Goal: Task Accomplishment & Management: Manage account settings

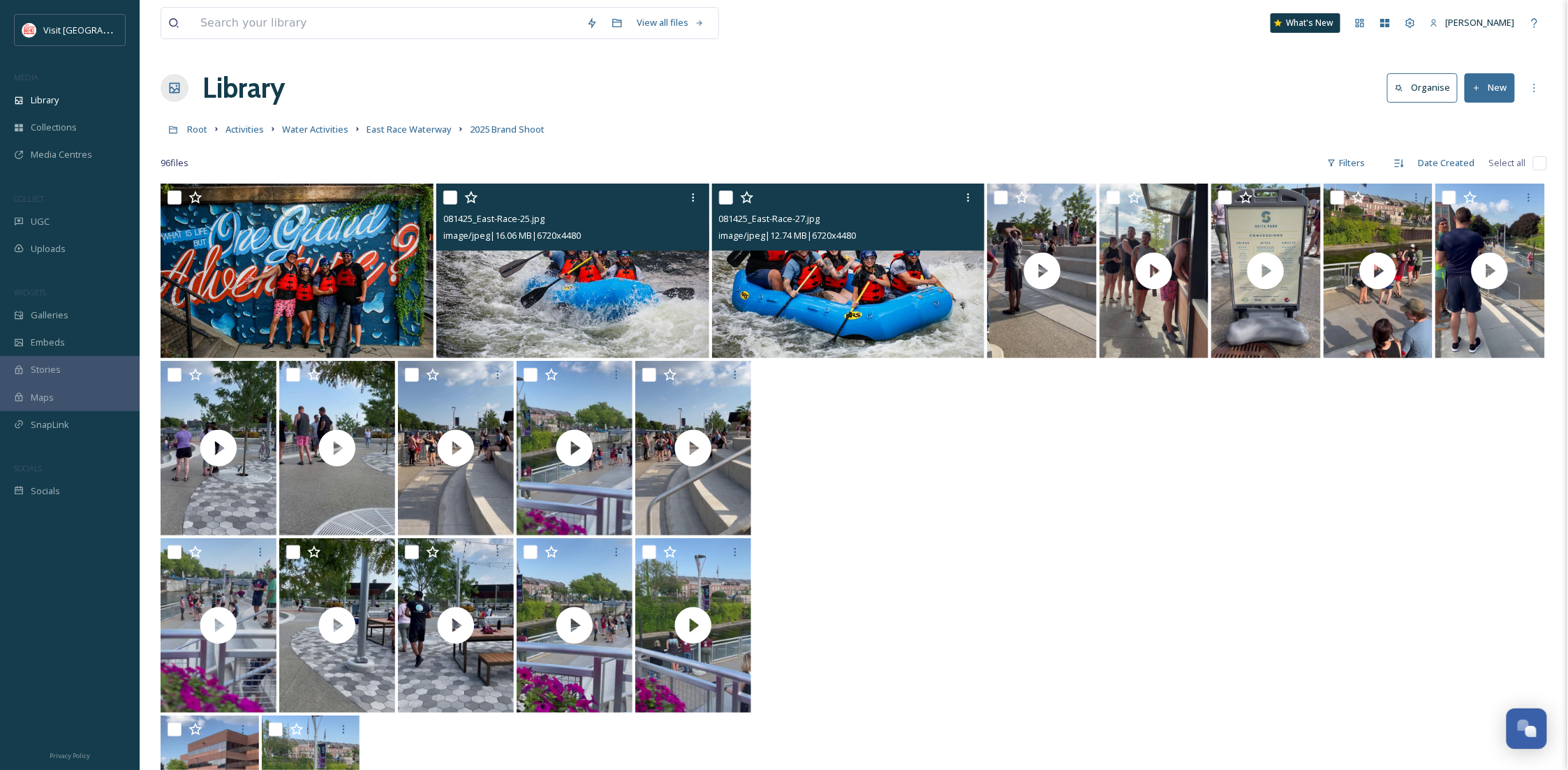
scroll to position [213, 0]
click at [331, 32] on input at bounding box center [386, 23] width 386 height 30
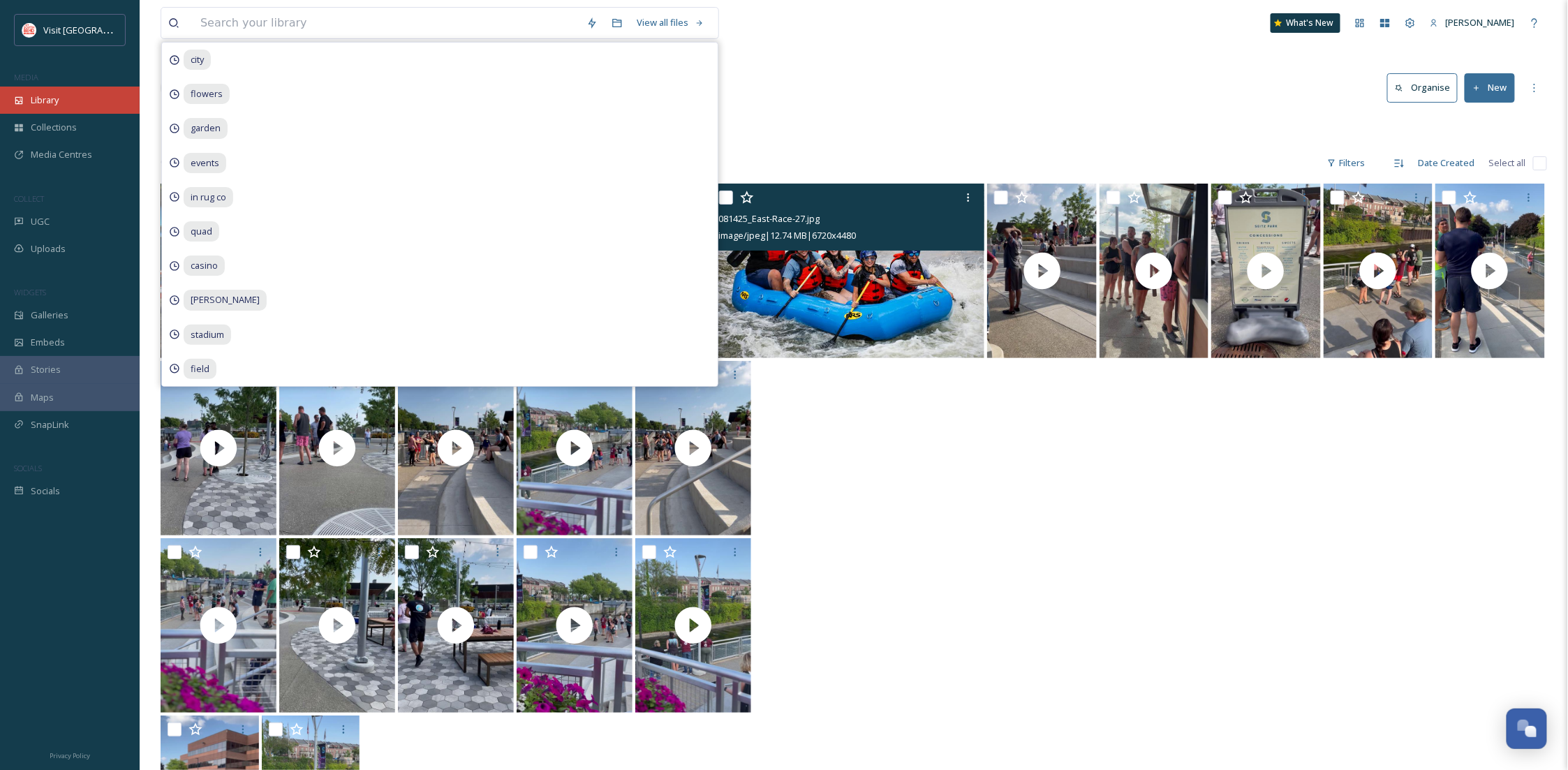
click at [66, 91] on div "Library" at bounding box center [70, 100] width 140 height 27
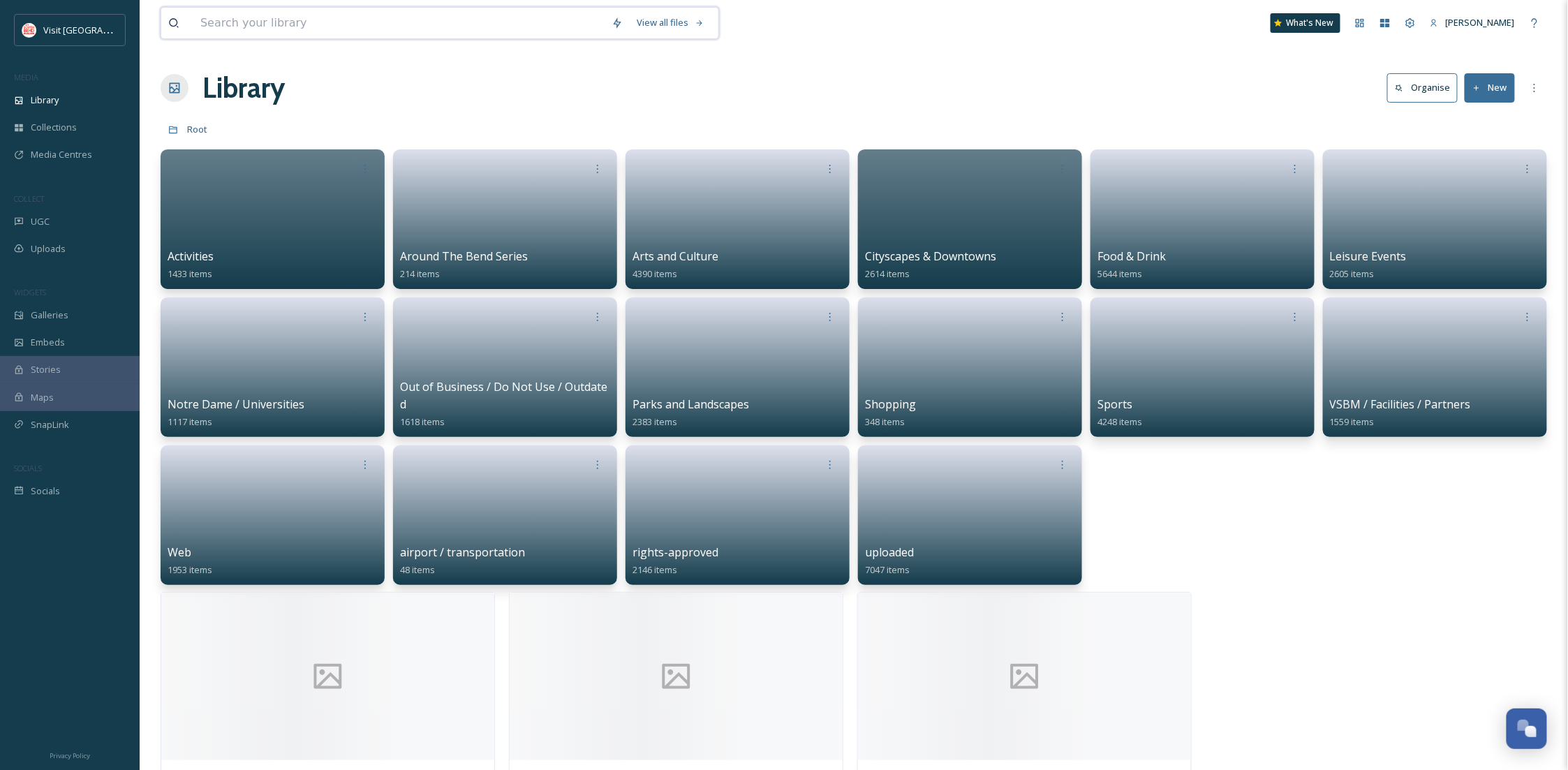
click at [285, 31] on input at bounding box center [399, 23] width 411 height 30
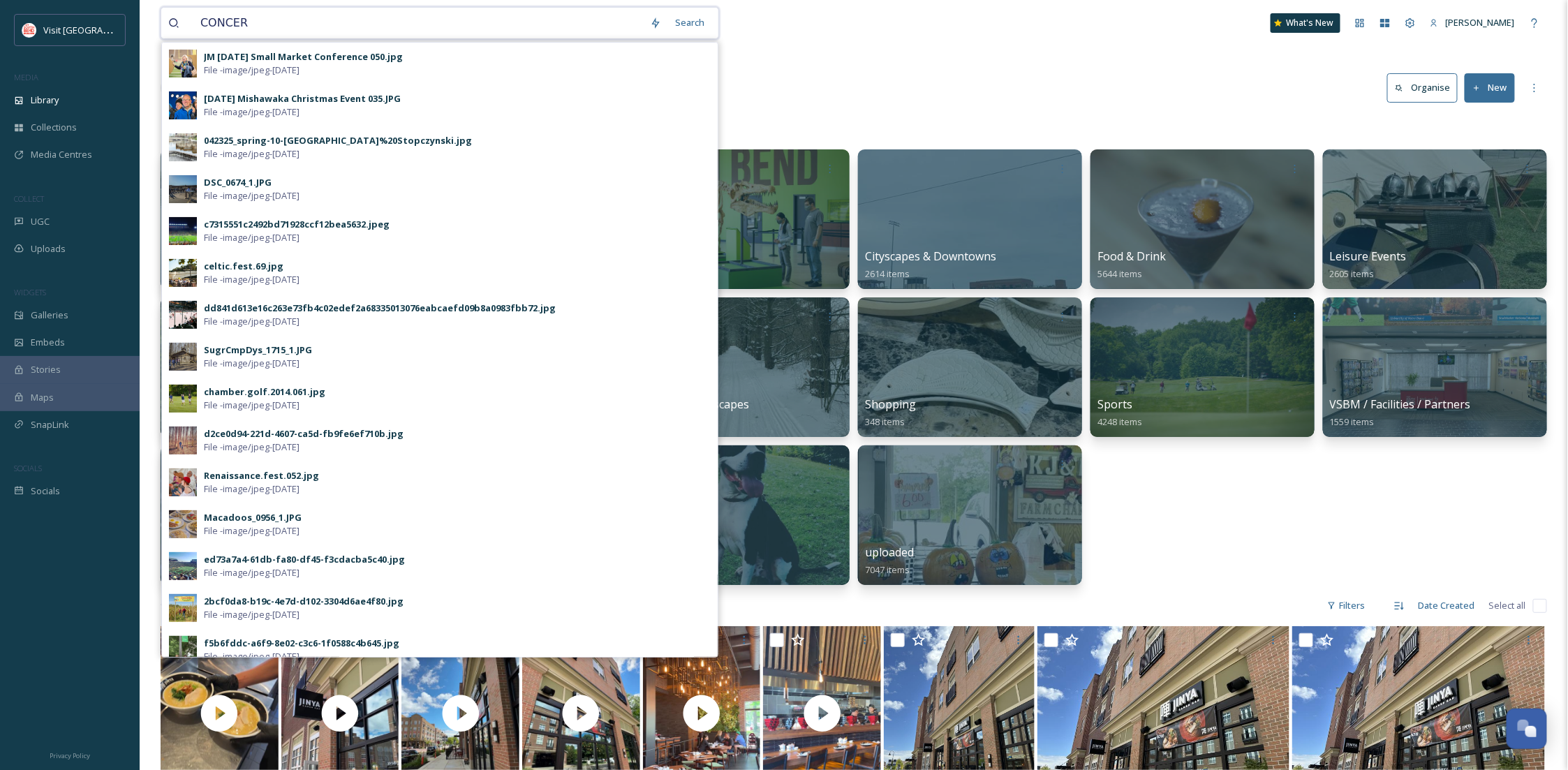
type input "CONCERT"
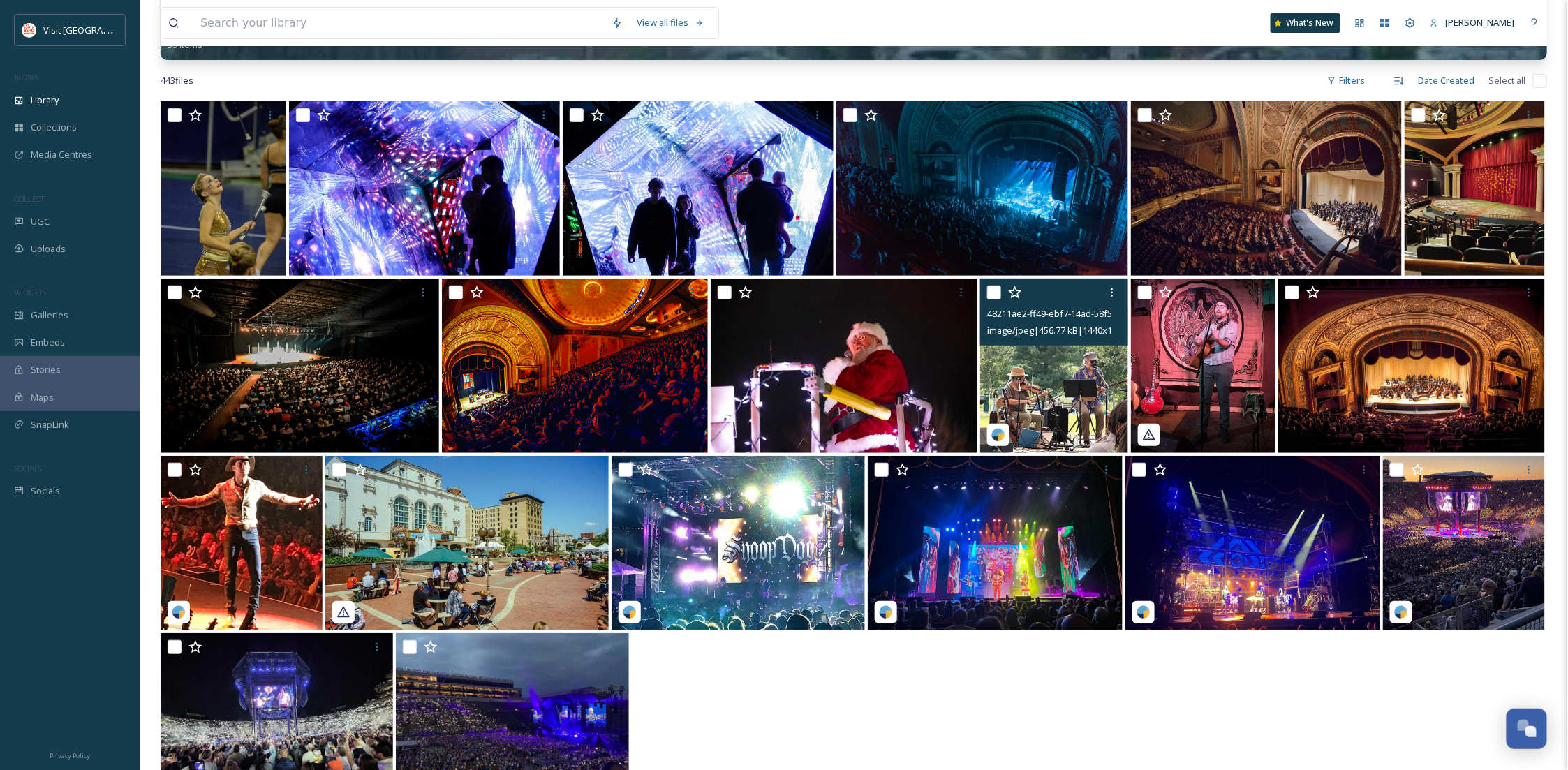
scroll to position [304, 0]
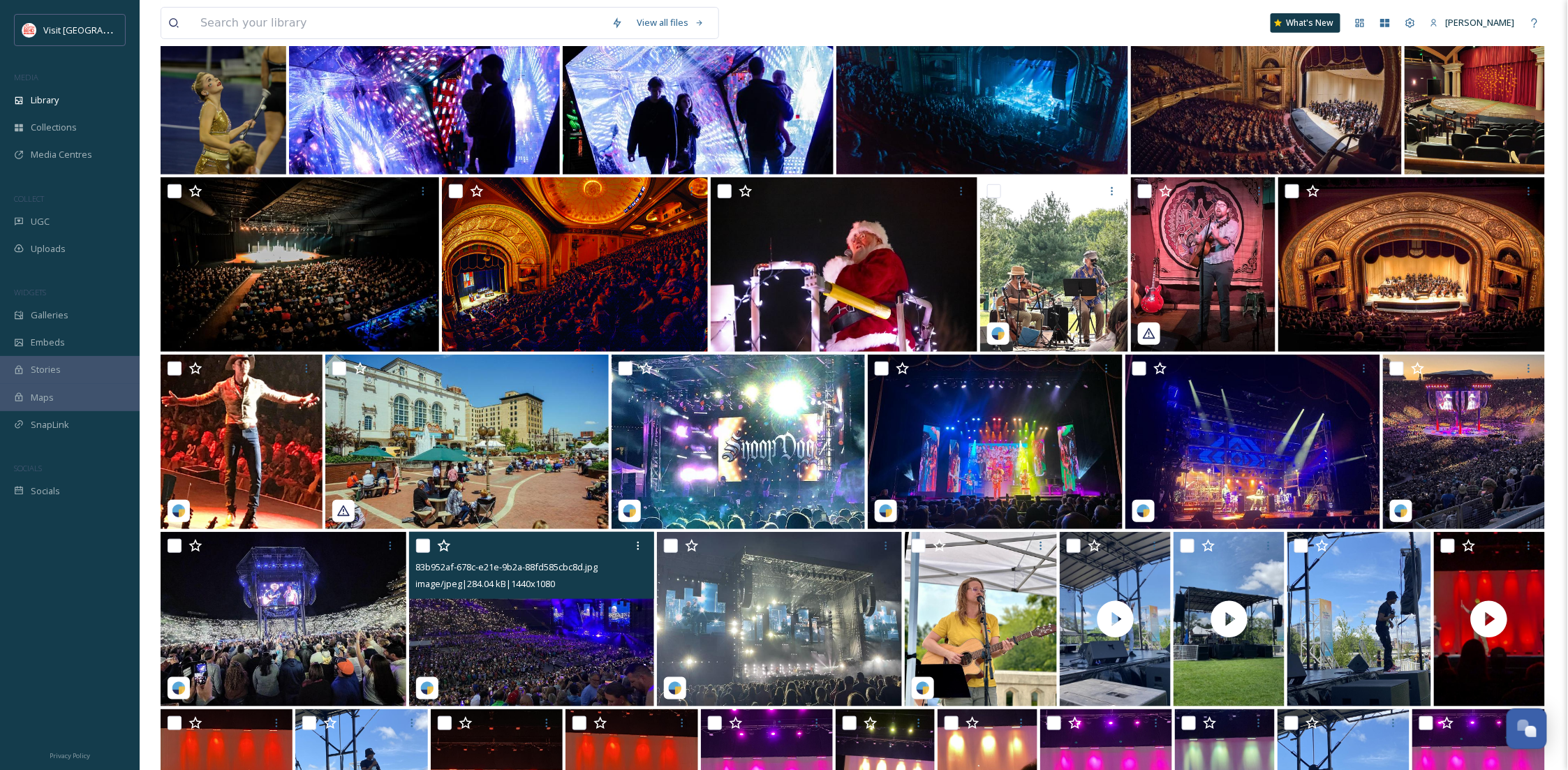
click at [532, 616] on img at bounding box center [532, 619] width 245 height 174
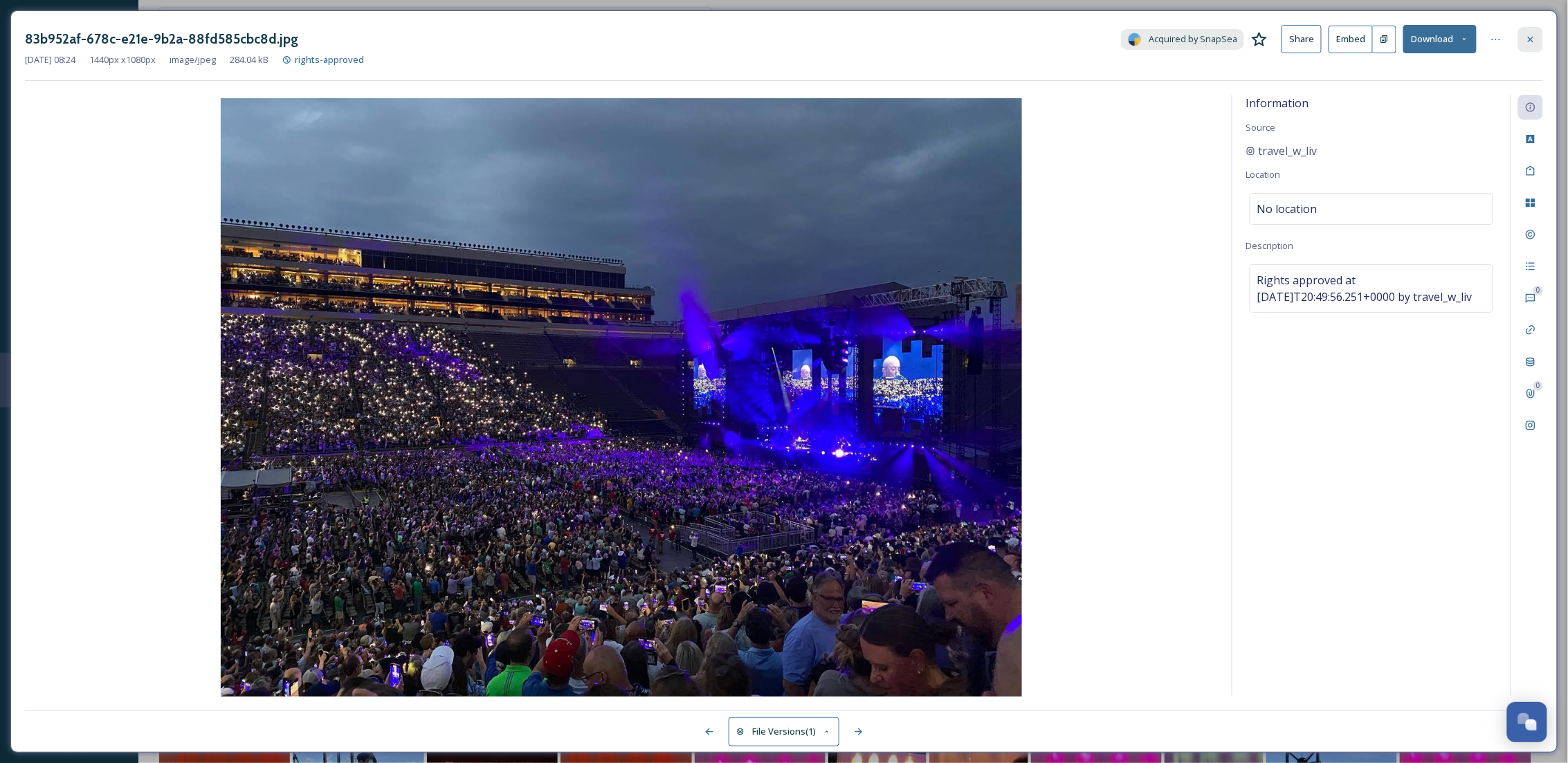
click at [1524, 36] on div at bounding box center [1531, 40] width 25 height 25
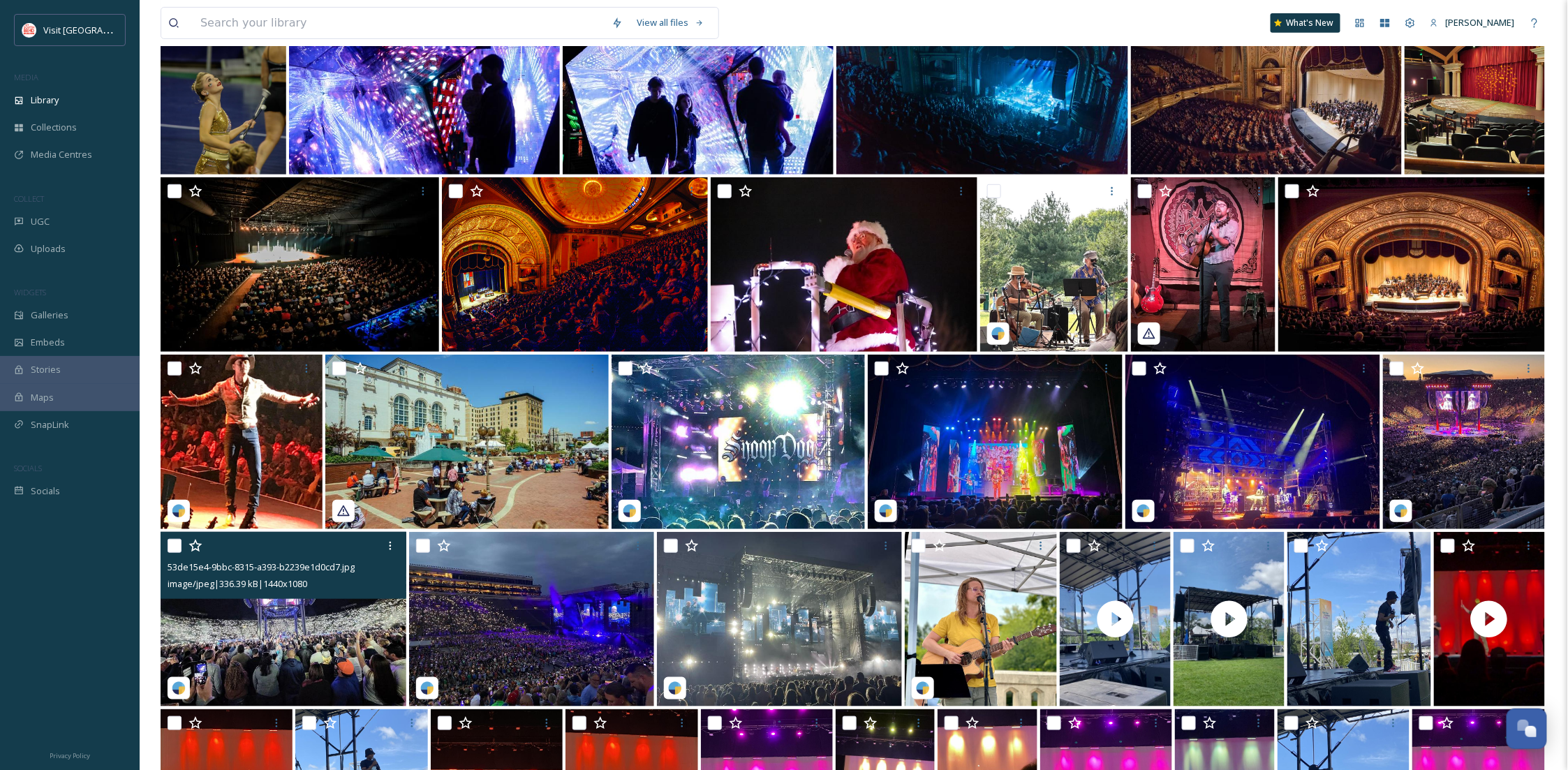
click at [322, 598] on div "53de15e4-9bbc-8315-a393-b2239e1d0cd7.jpg image/jpeg | 336.39 kB | 1440 x 1080" at bounding box center [283, 566] width 245 height 67
click at [287, 642] on img at bounding box center [283, 619] width 245 height 174
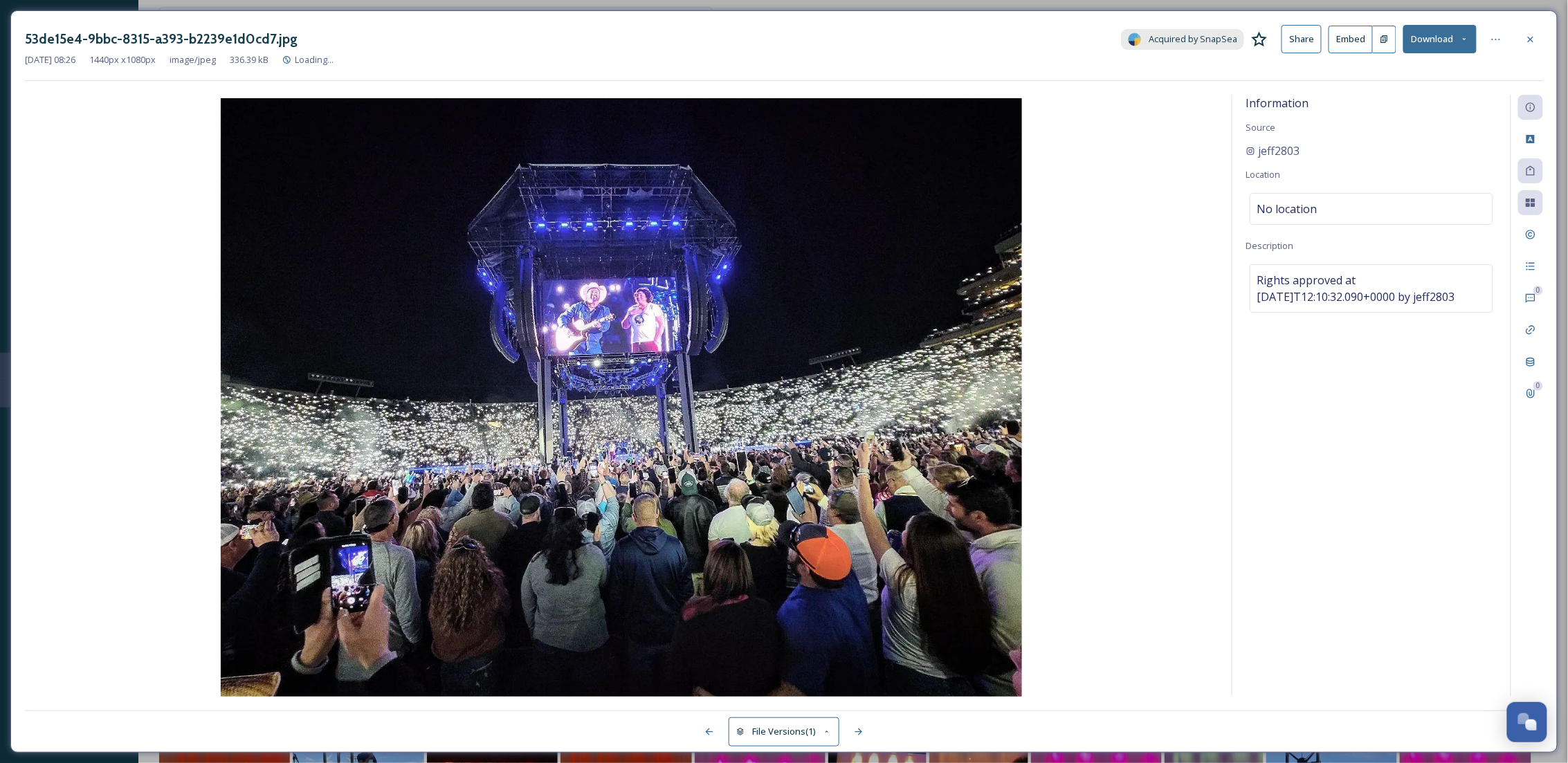
click at [1448, 40] on button "Download" at bounding box center [1440, 39] width 74 height 29
click at [1405, 70] on span "Download Original (1440 x 1080)" at bounding box center [1404, 70] width 131 height 13
click at [1532, 43] on icon at bounding box center [1531, 40] width 11 height 11
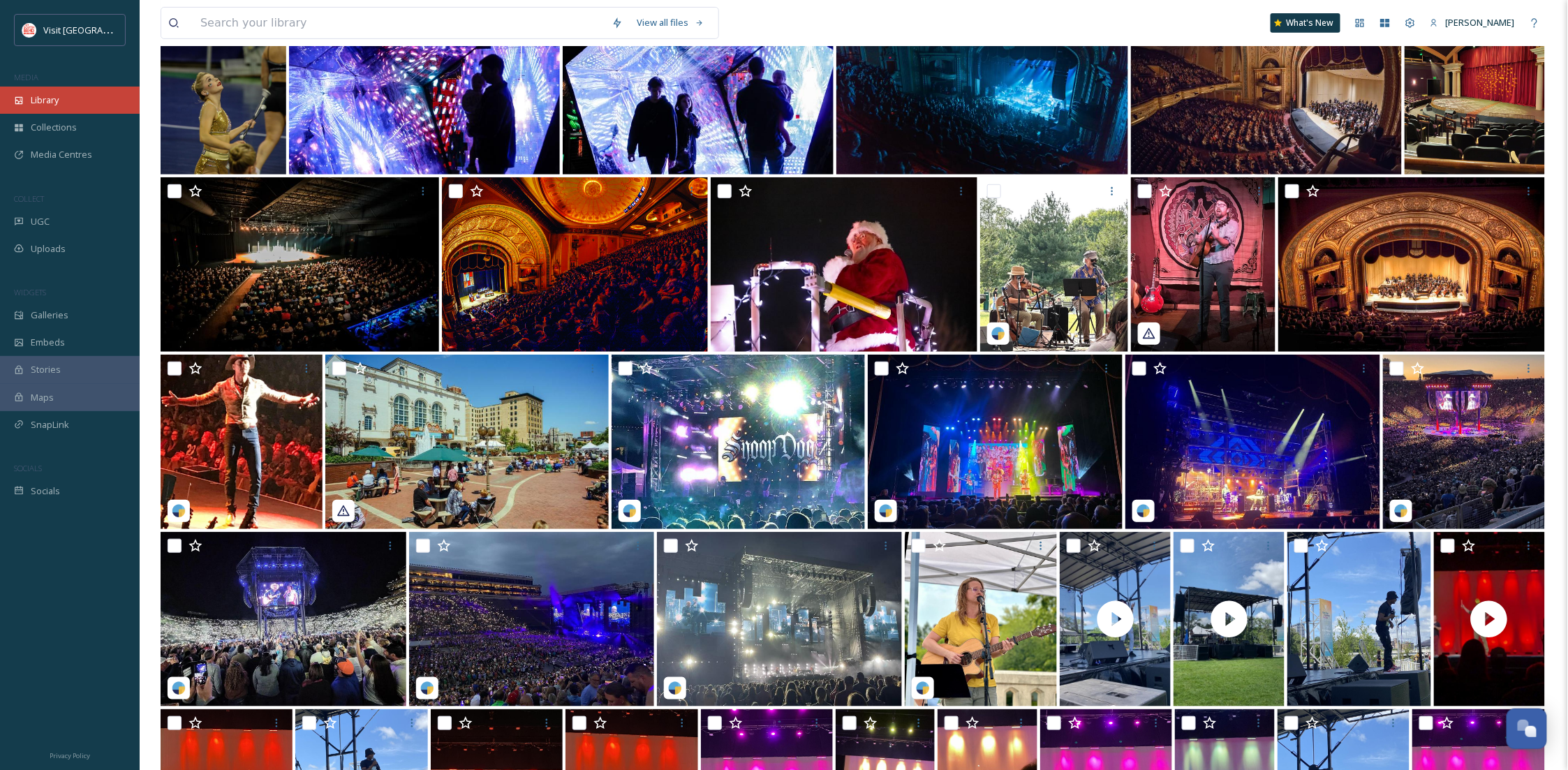
click at [70, 102] on div "Library" at bounding box center [70, 100] width 140 height 27
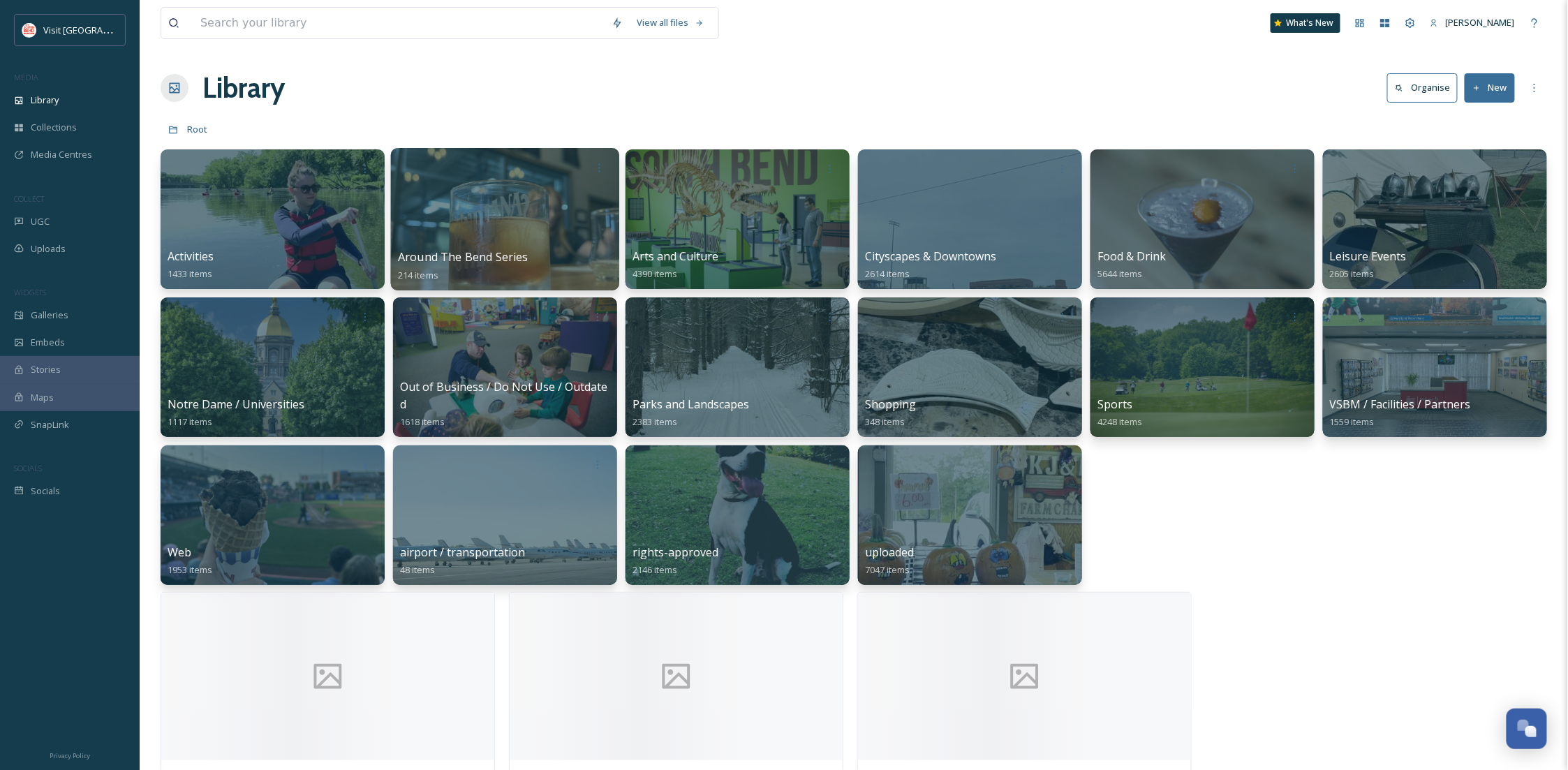
click at [535, 231] on div at bounding box center [505, 219] width 228 height 142
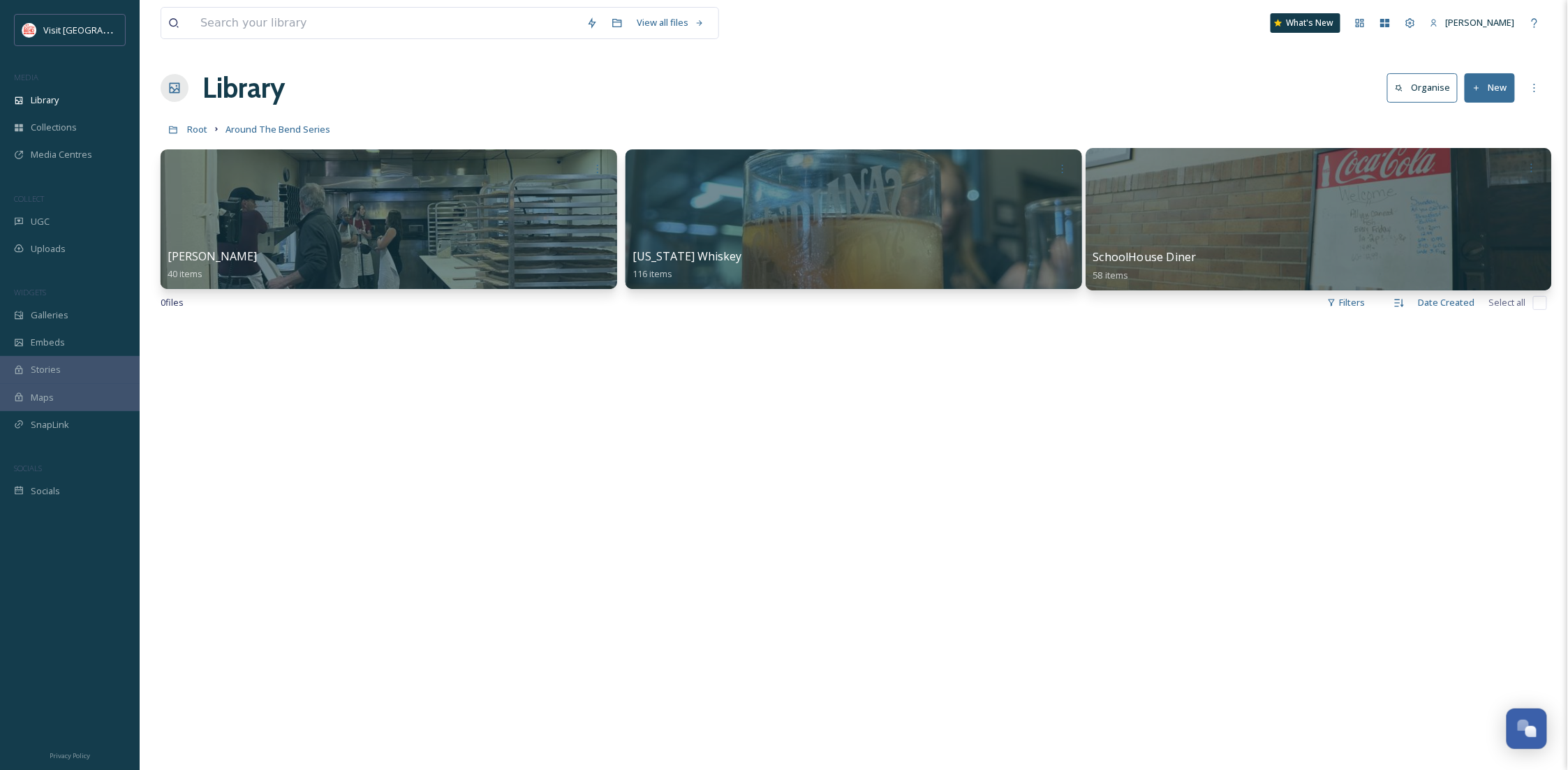
click at [1173, 210] on div at bounding box center [1319, 219] width 466 height 142
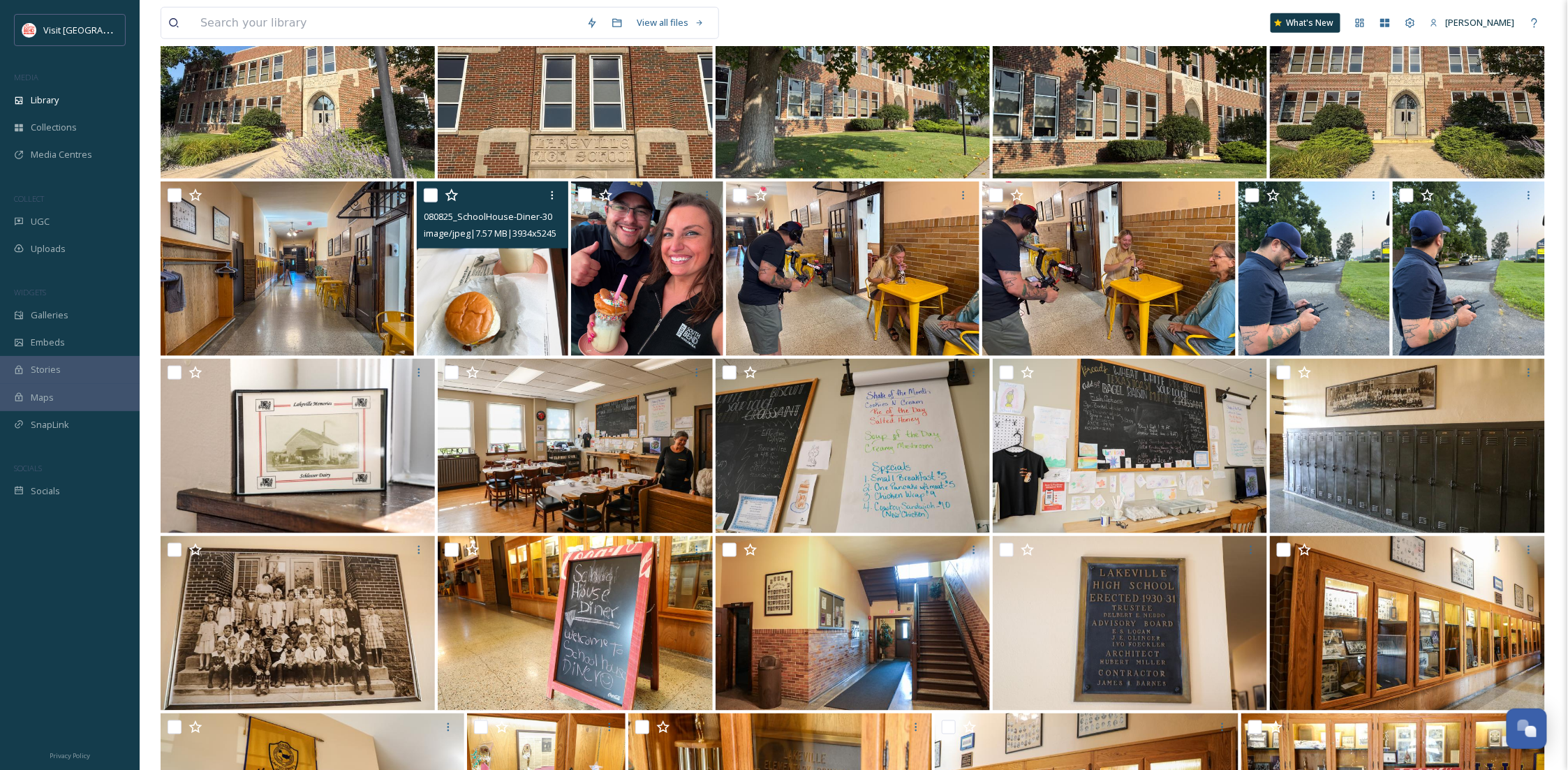
scroll to position [779, 0]
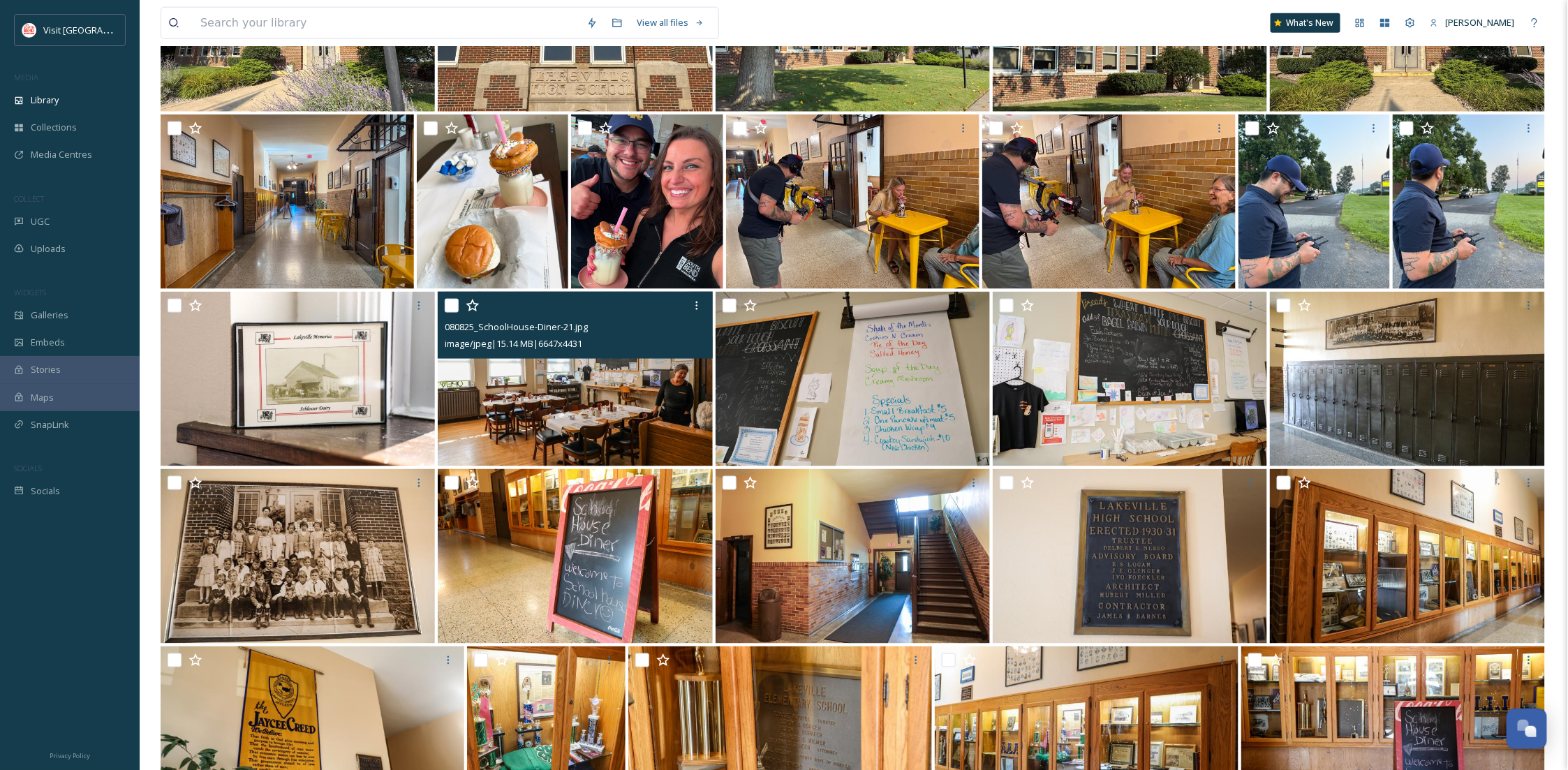
click at [618, 389] on img at bounding box center [575, 378] width 274 height 174
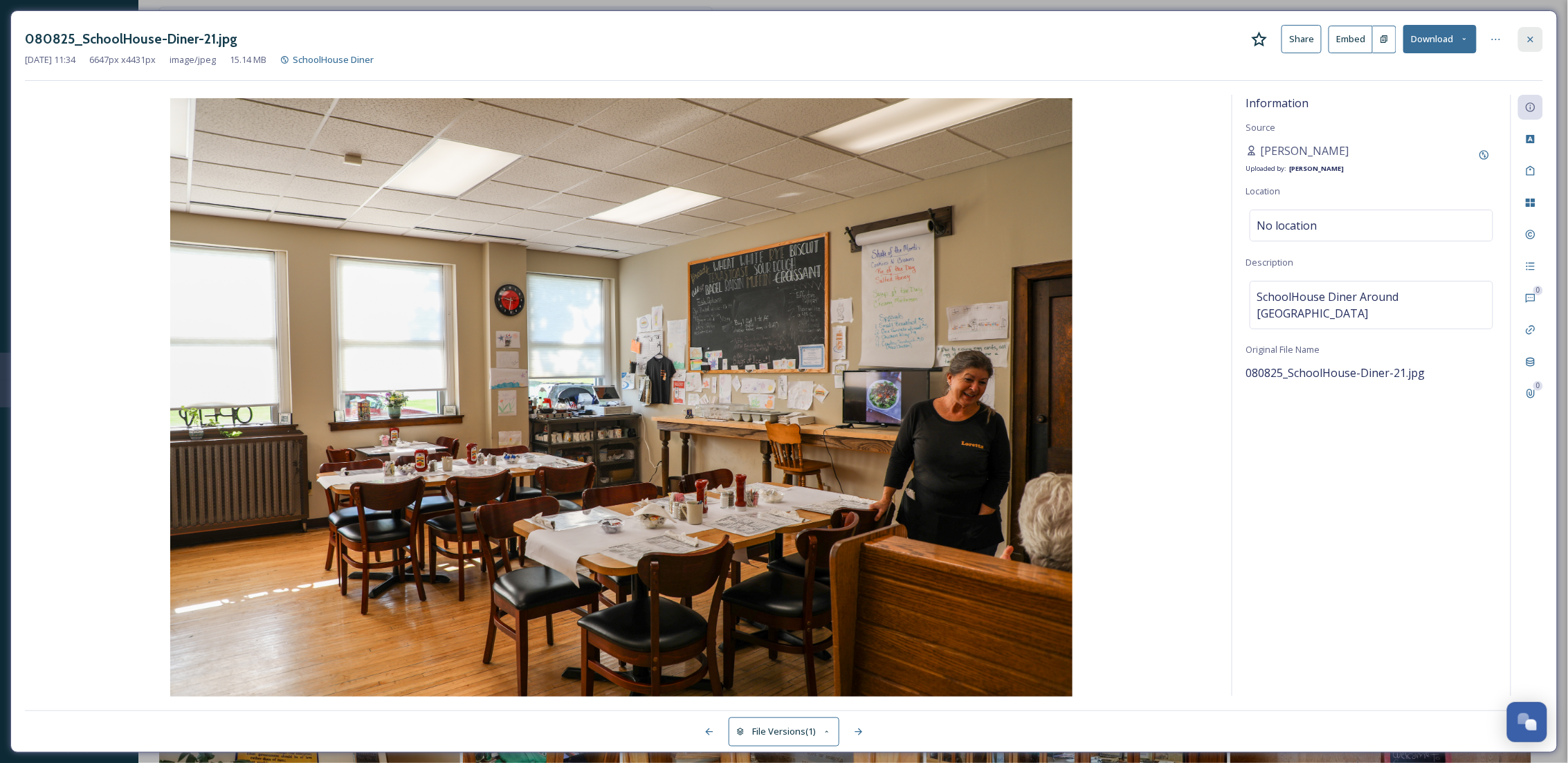
click at [1535, 30] on div at bounding box center [1531, 40] width 25 height 25
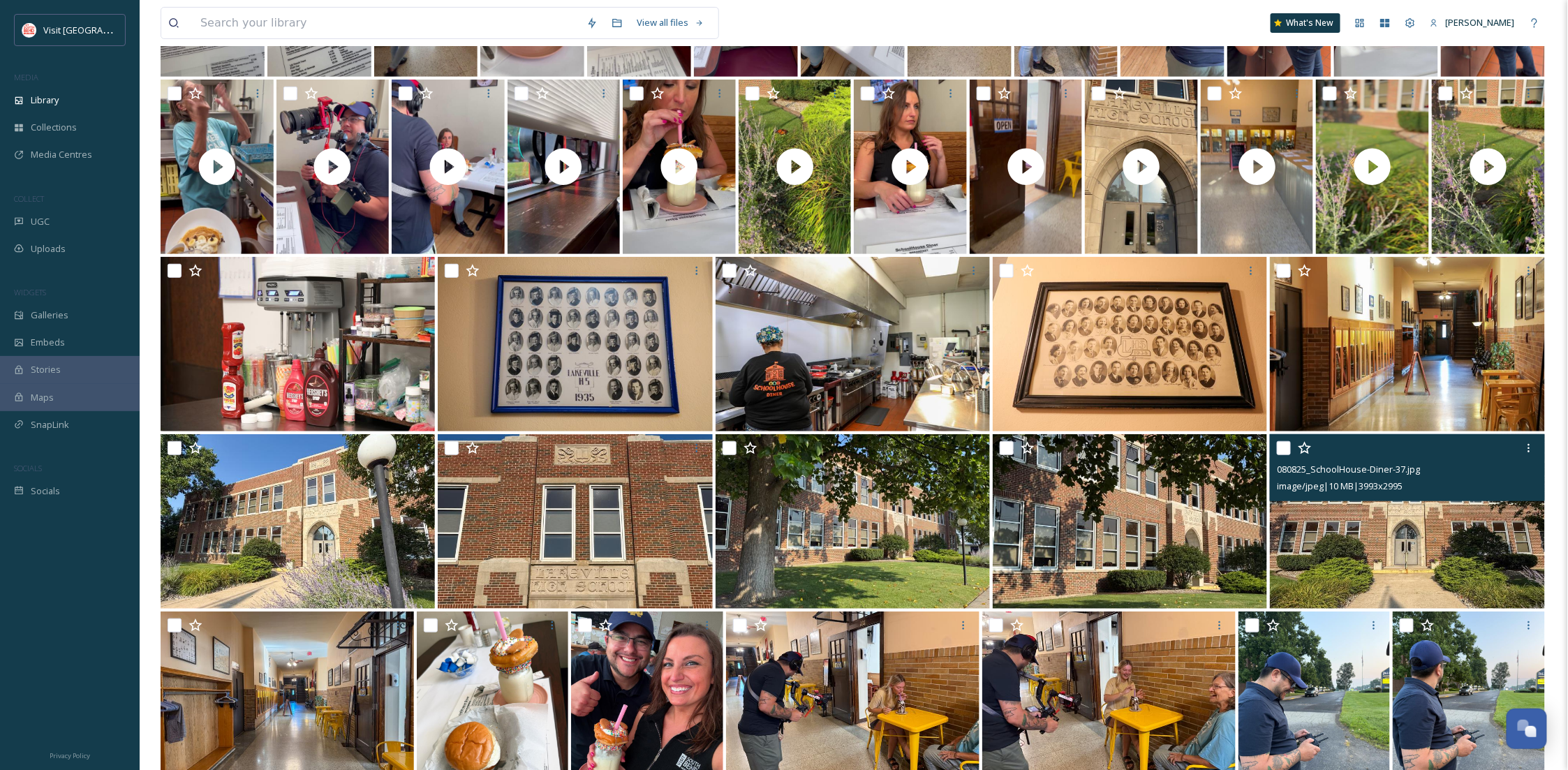
scroll to position [654, 0]
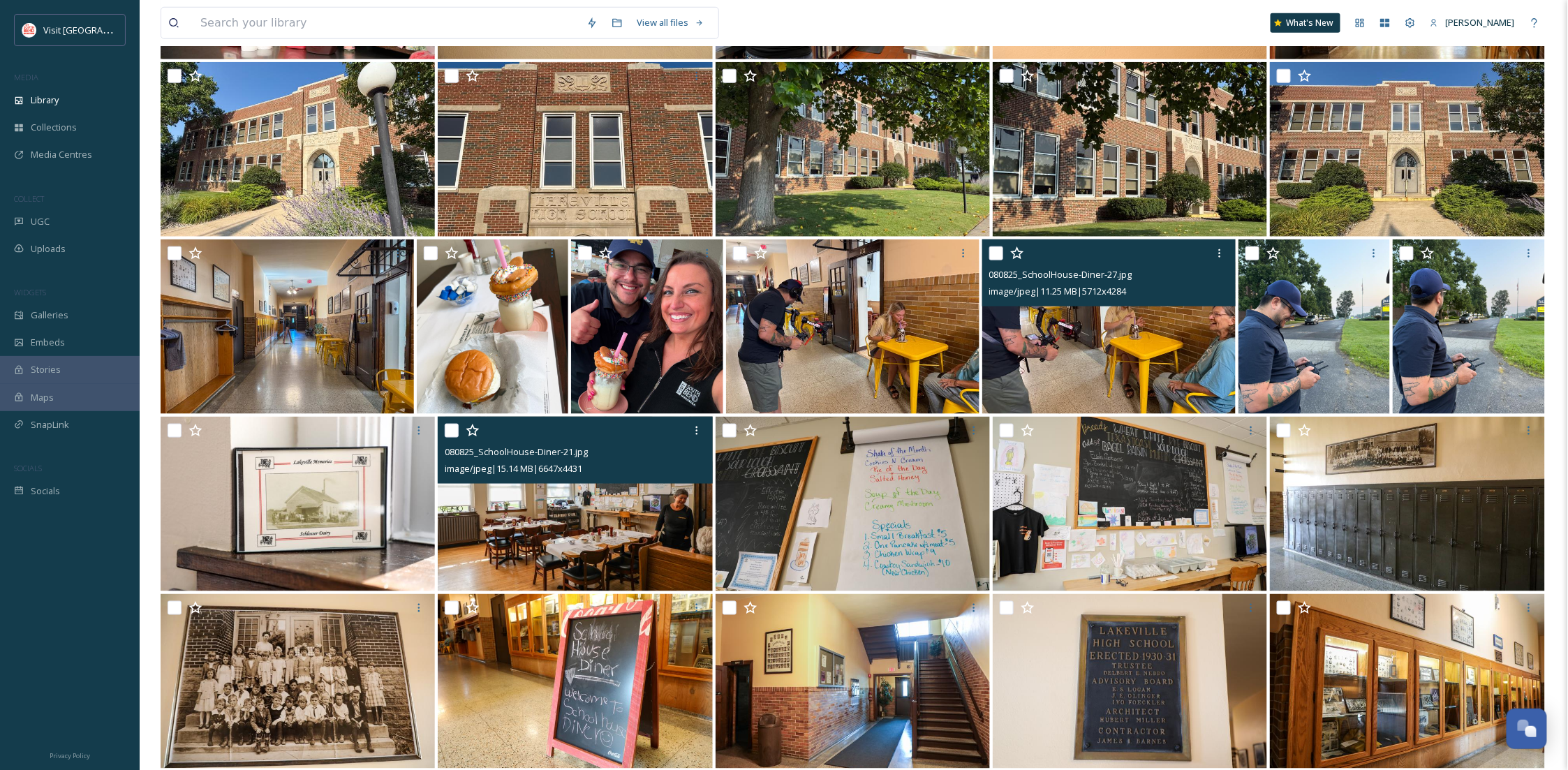
click at [1023, 352] on img at bounding box center [1109, 326] width 253 height 174
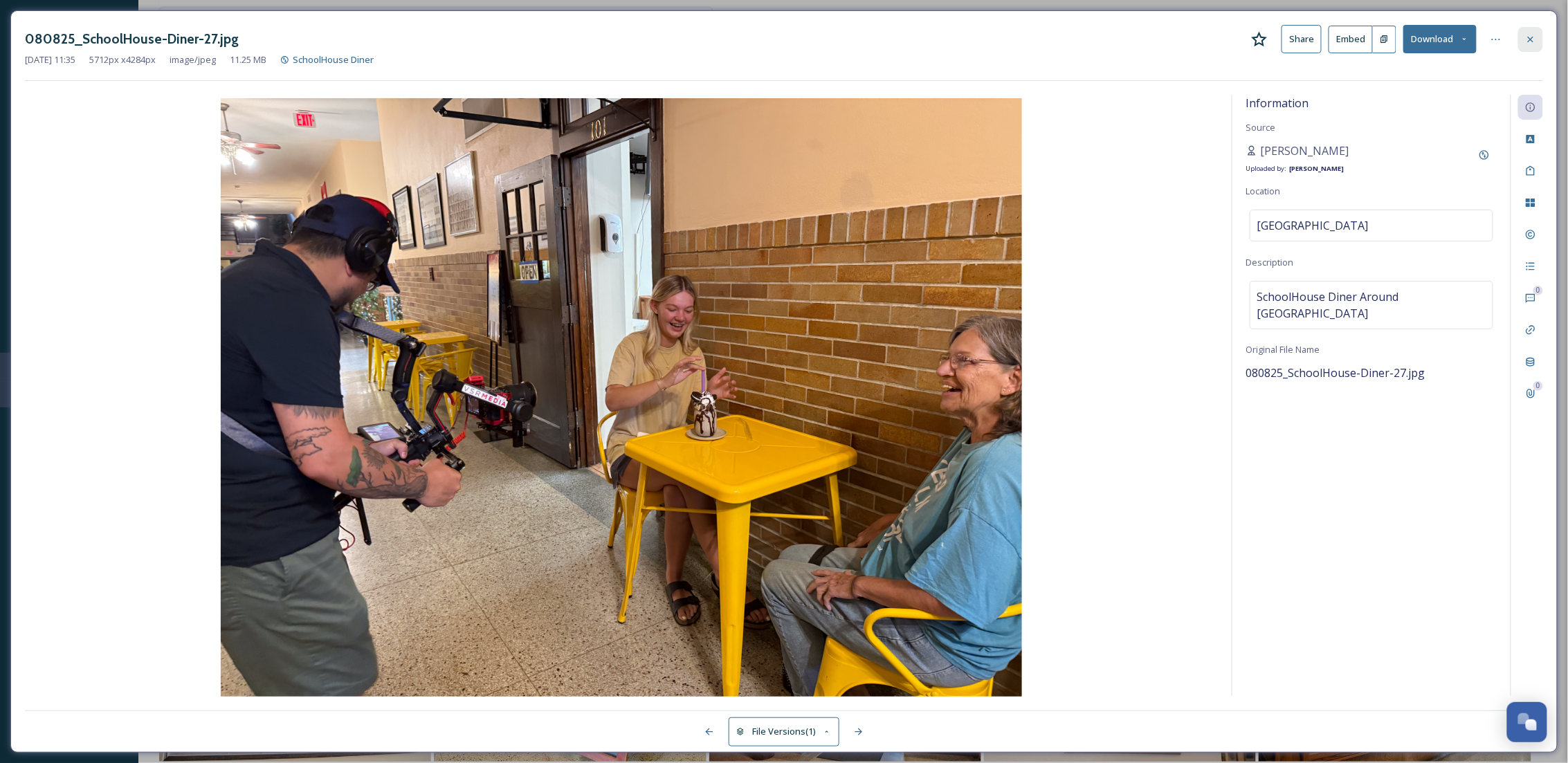
click at [1530, 29] on div at bounding box center [1531, 40] width 25 height 25
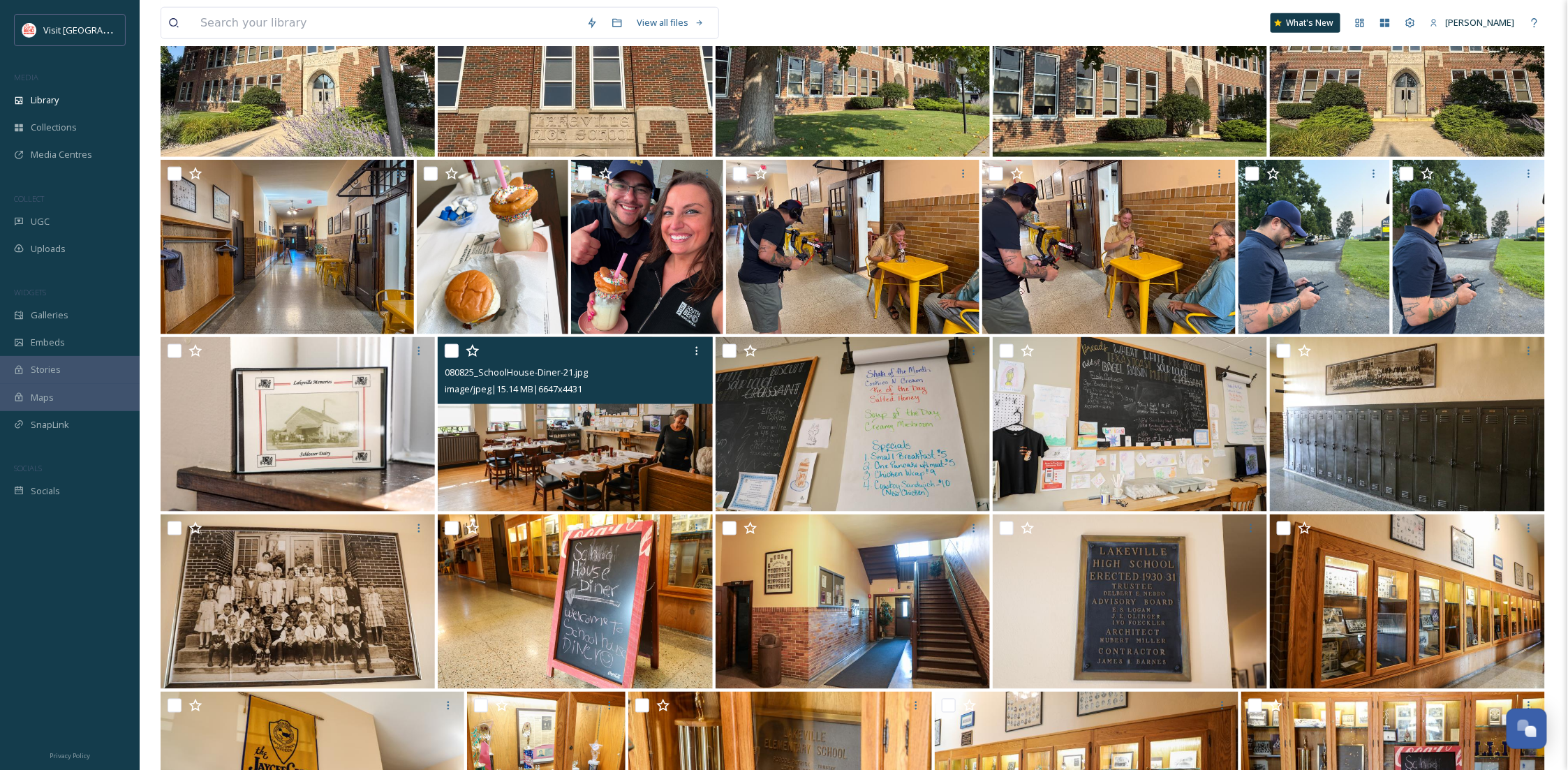
scroll to position [529, 0]
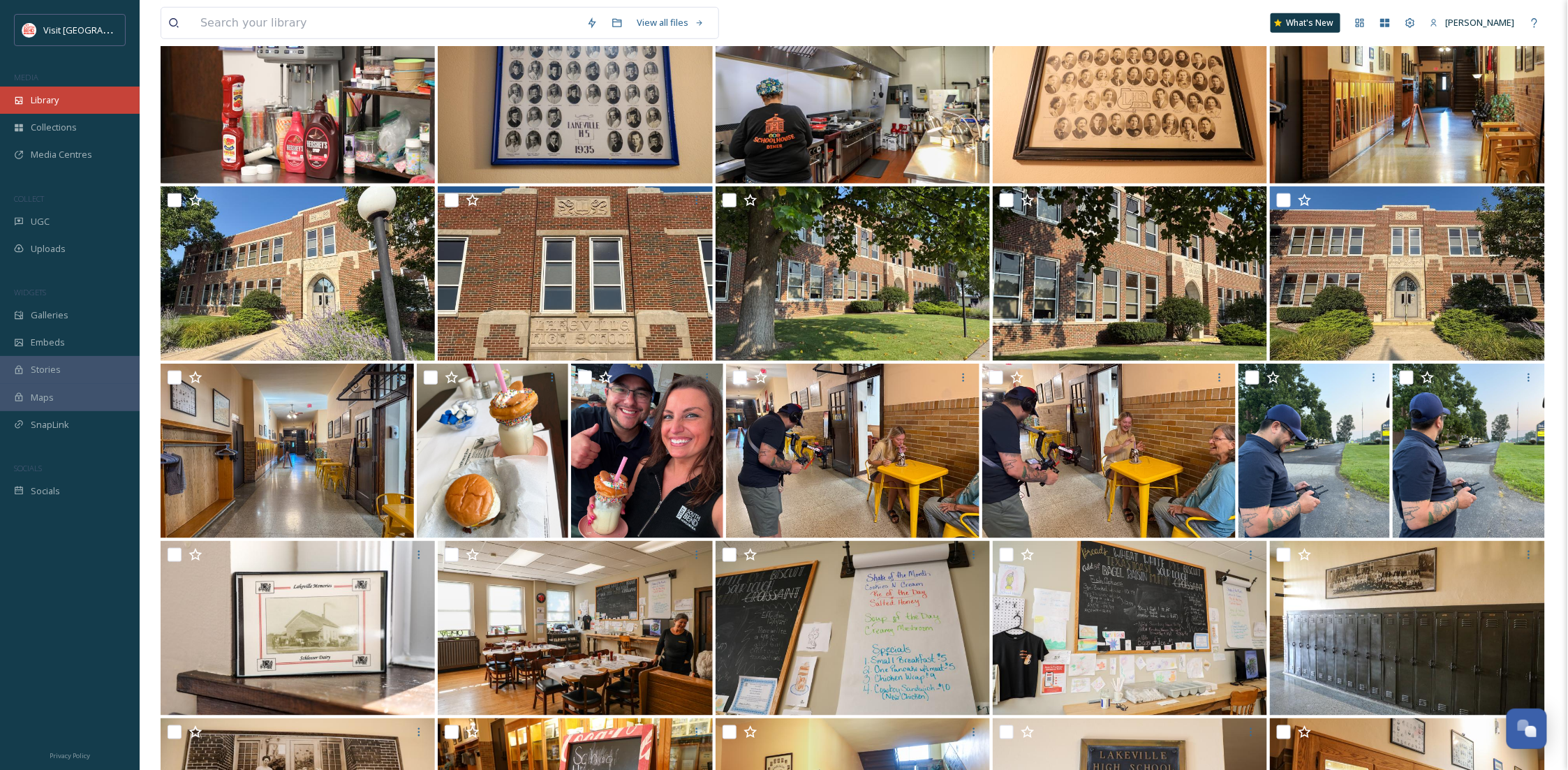
click at [56, 94] on span "Library" at bounding box center [45, 100] width 28 height 13
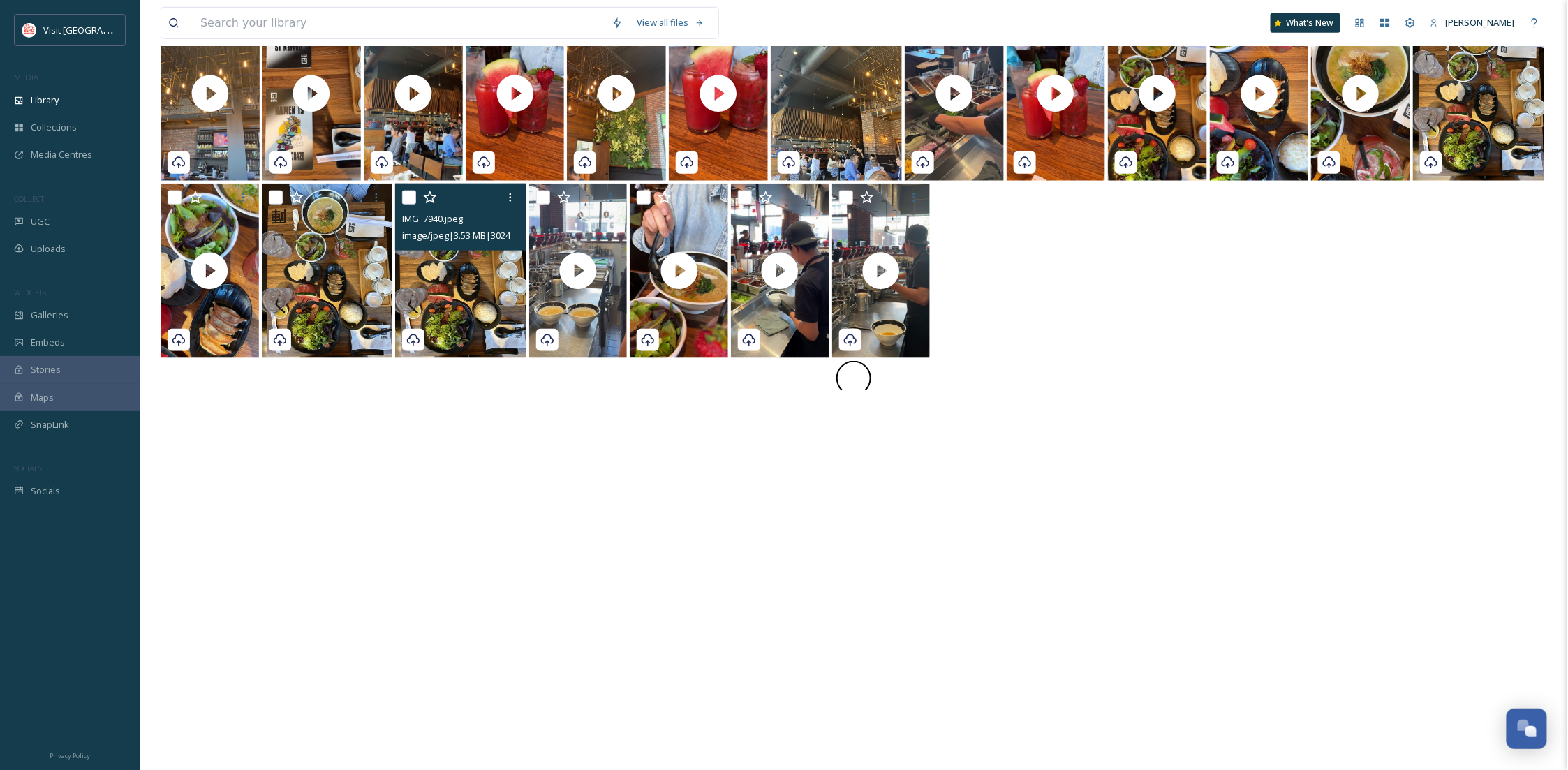
scroll to position [248, 0]
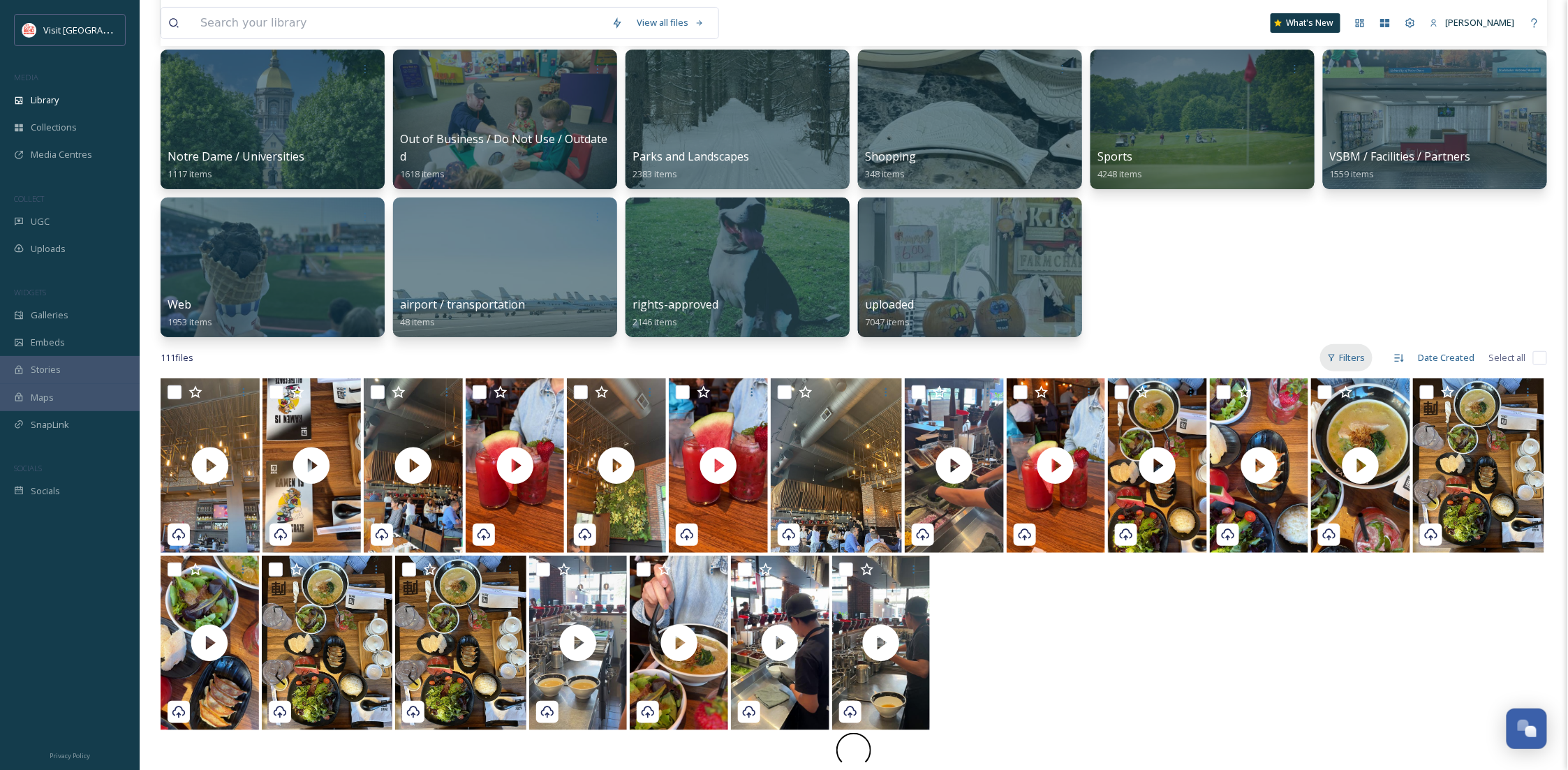
click at [1344, 352] on div "Filters" at bounding box center [1346, 357] width 52 height 27
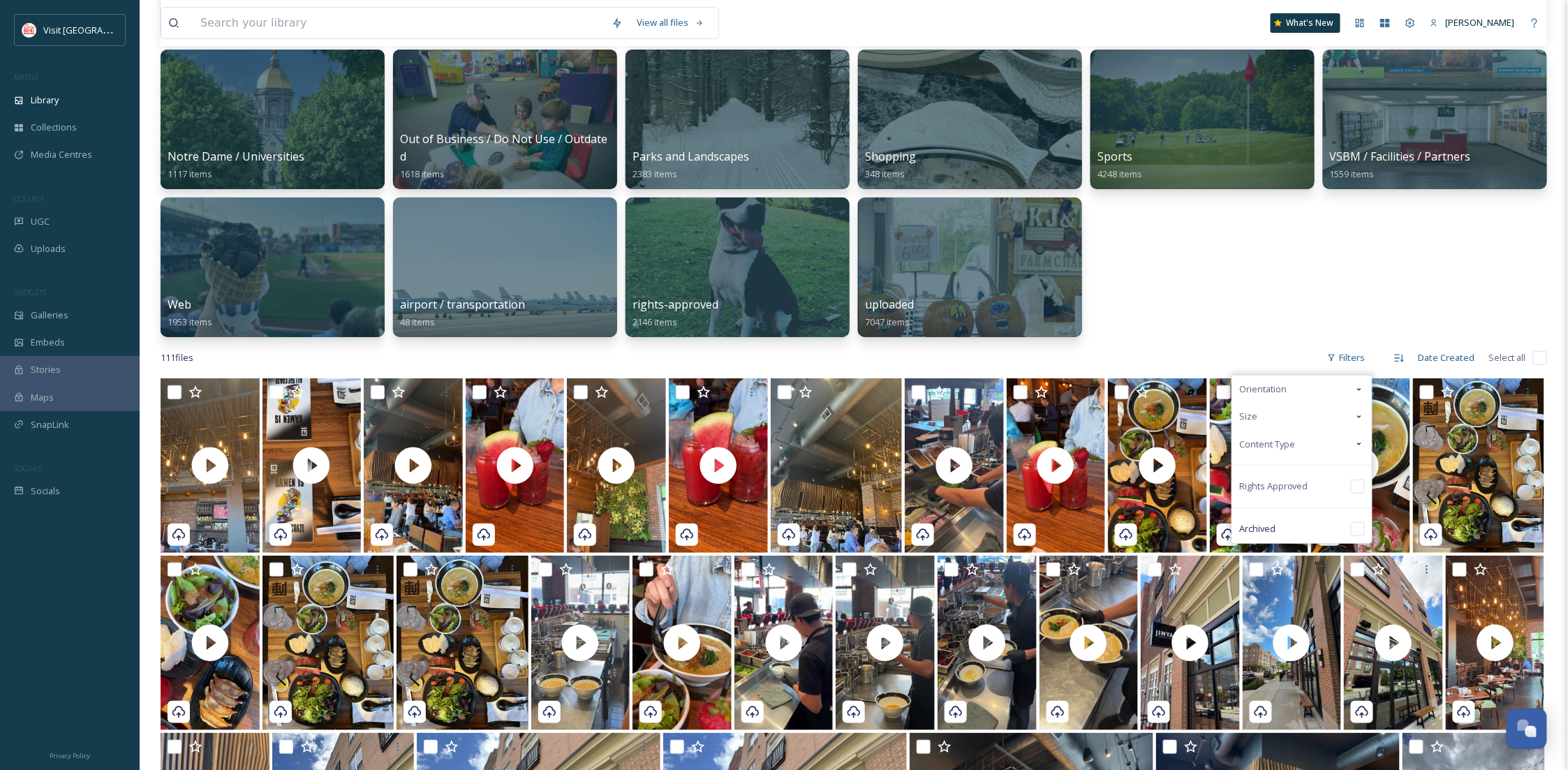
click at [1291, 450] on span "Content Type" at bounding box center [1267, 444] width 55 height 13
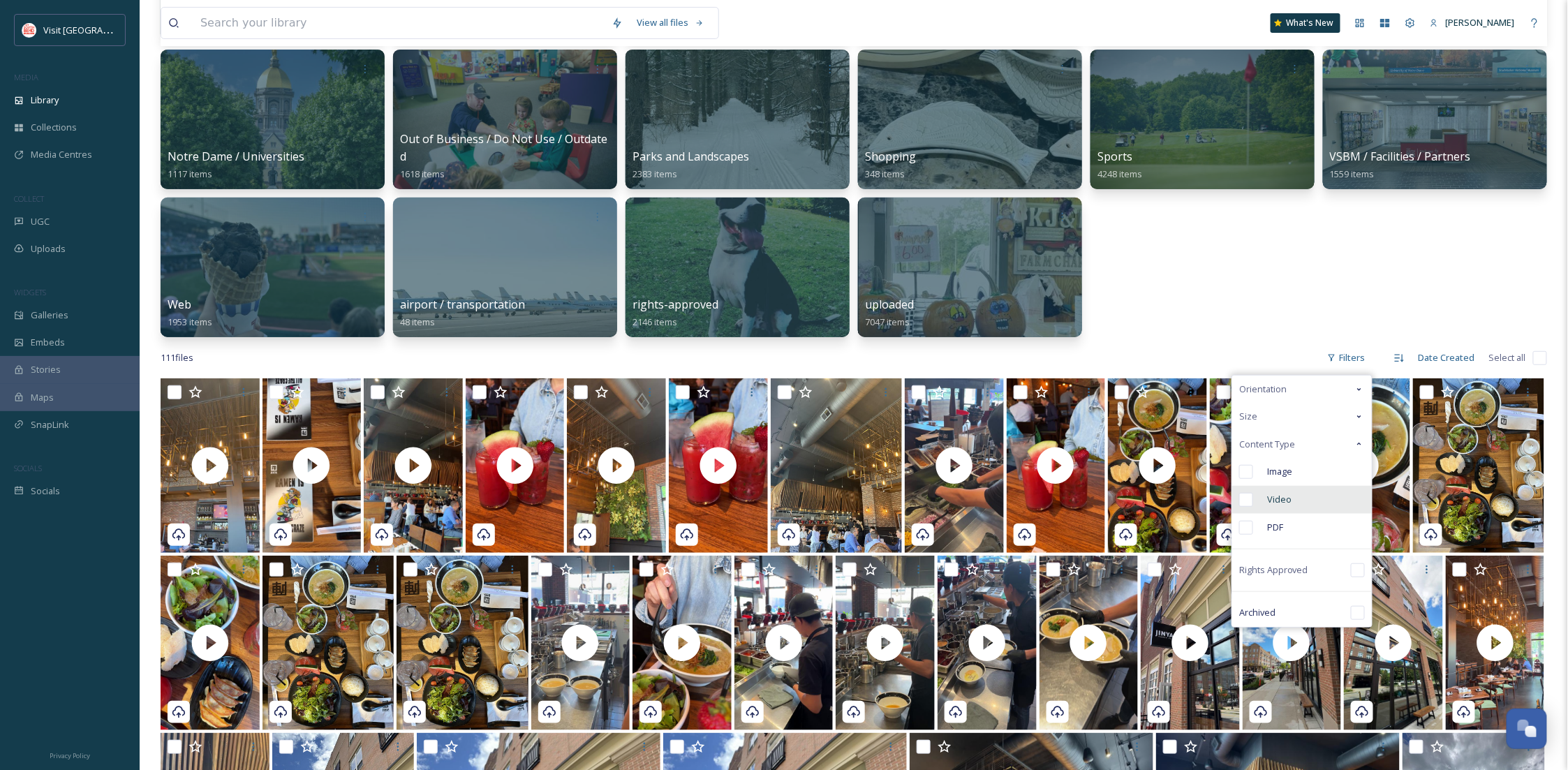
click at [1310, 494] on div "Video" at bounding box center [1302, 500] width 140 height 28
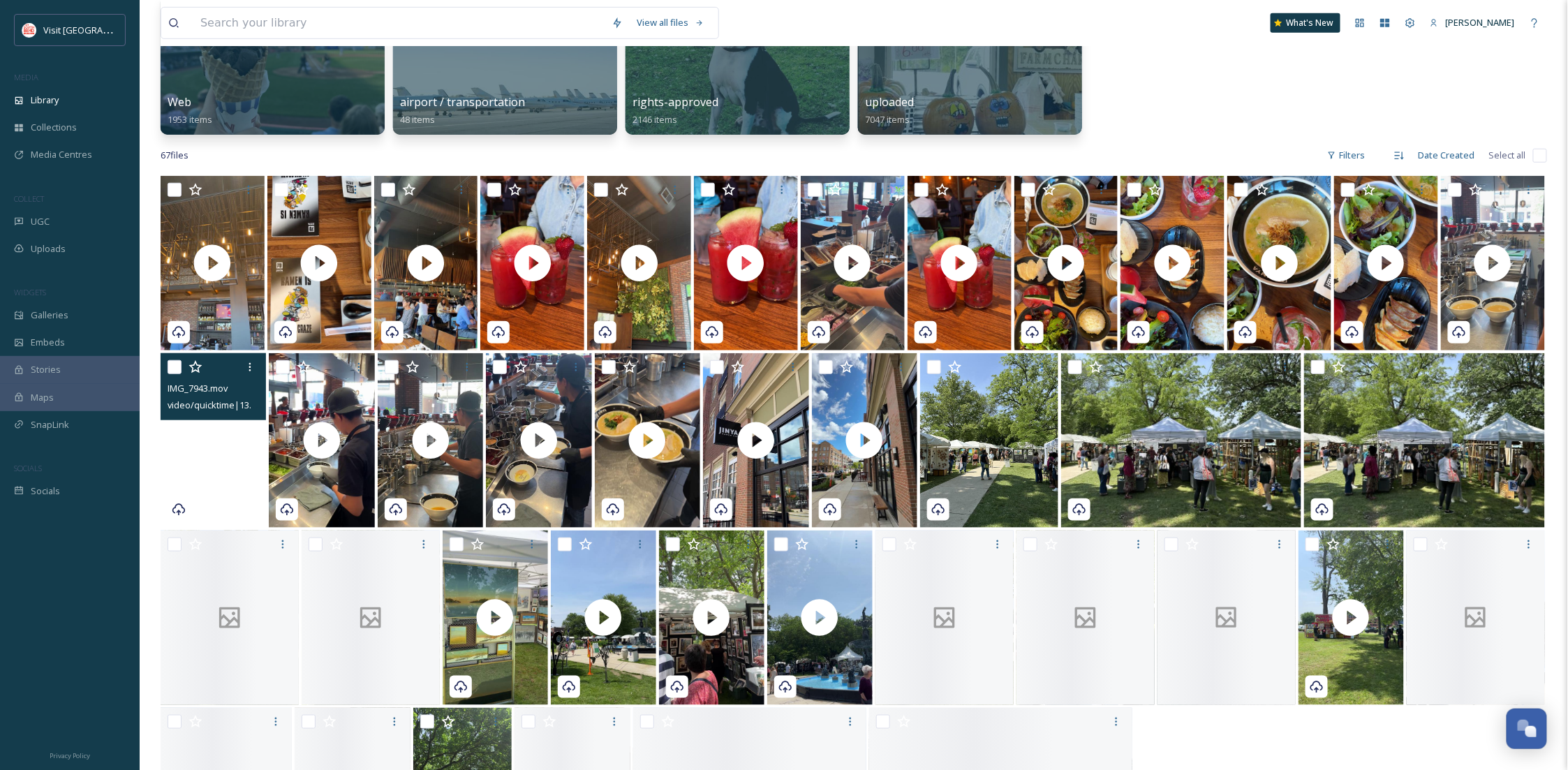
scroll to position [529, 0]
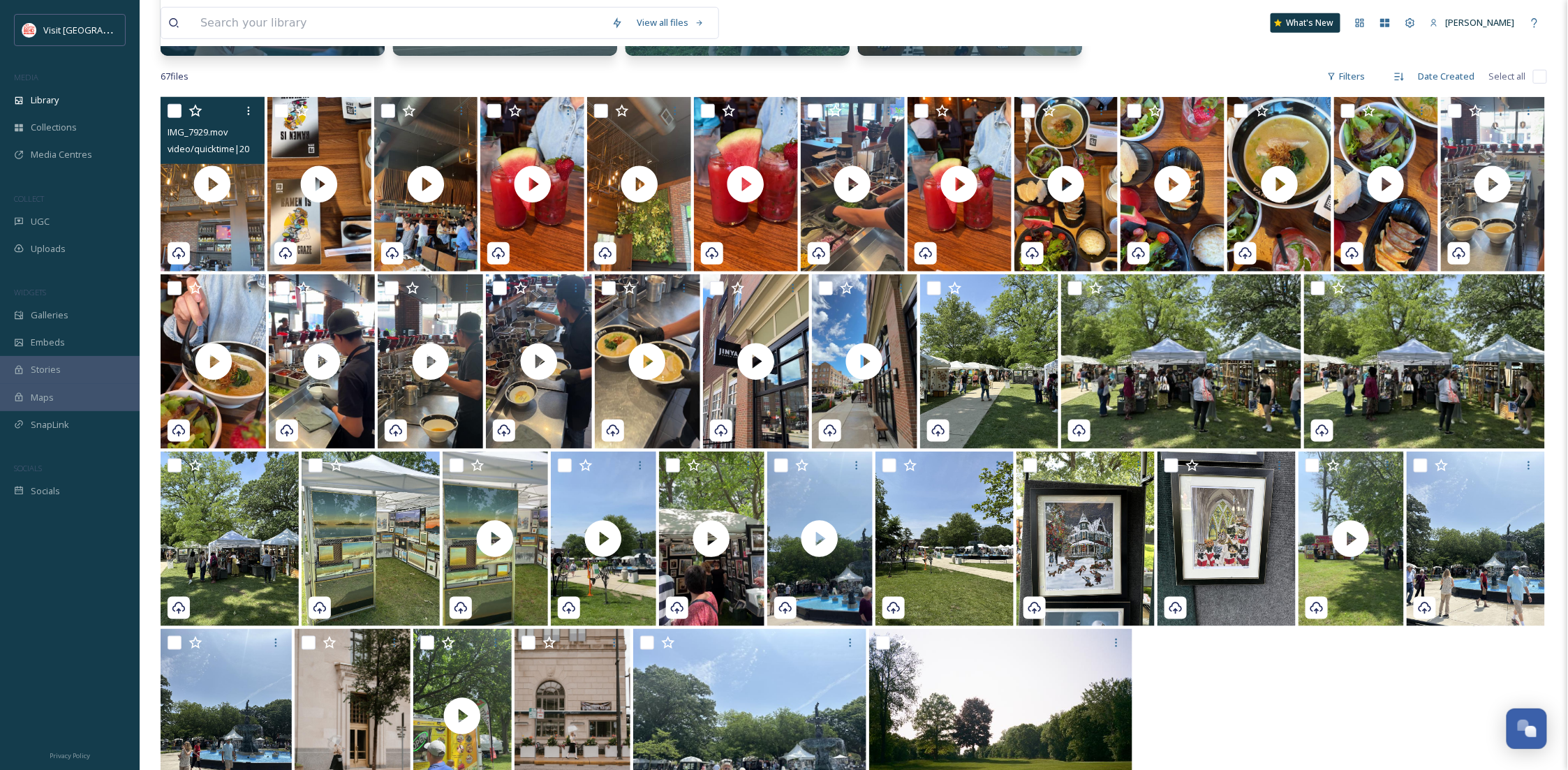
click at [176, 109] on input "checkbox" at bounding box center [174, 111] width 14 height 14
checkbox input "true"
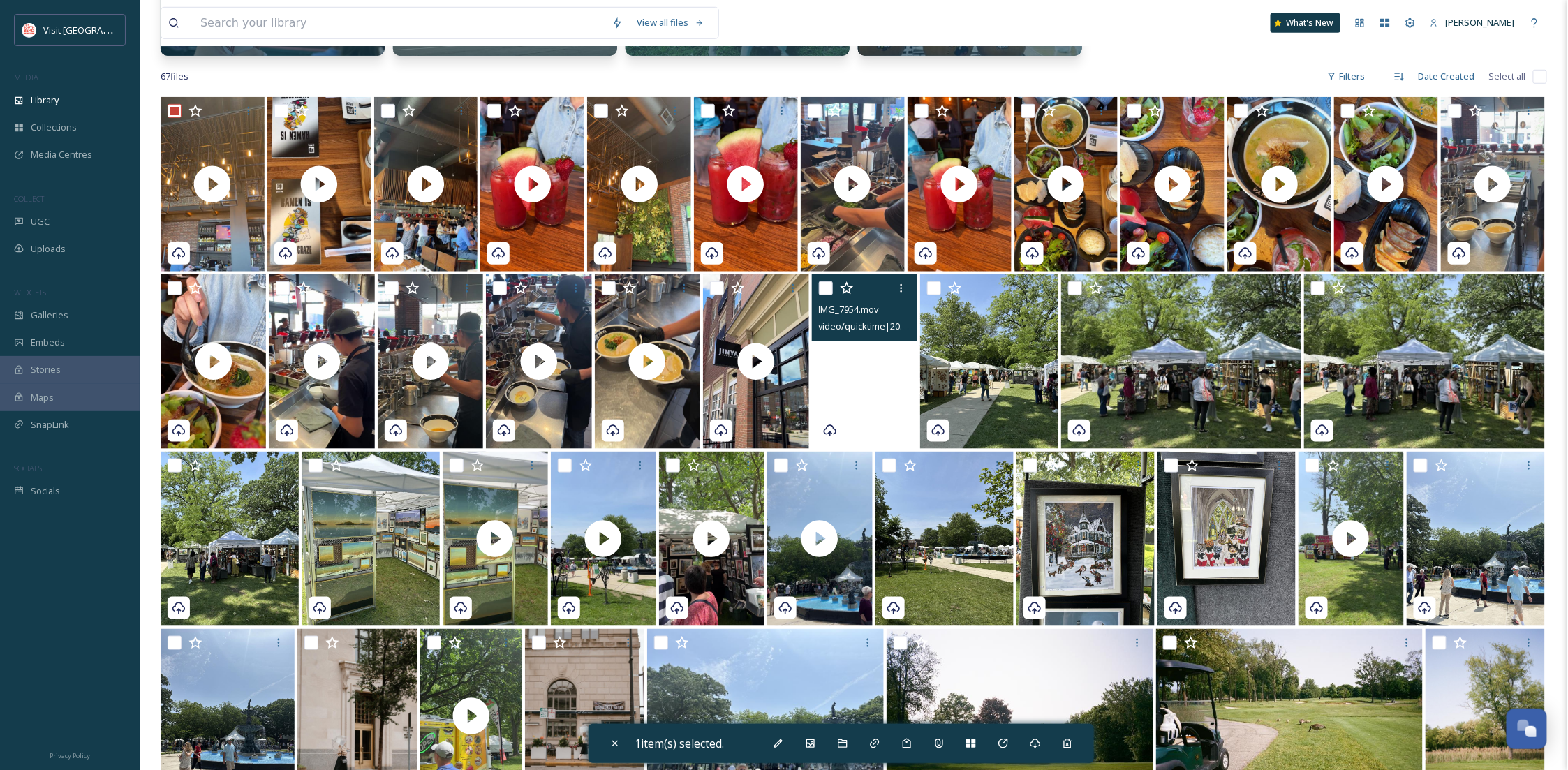
click at [875, 398] on video "IMG_7954.mov" at bounding box center [865, 361] width 106 height 174
checkbox input "true"
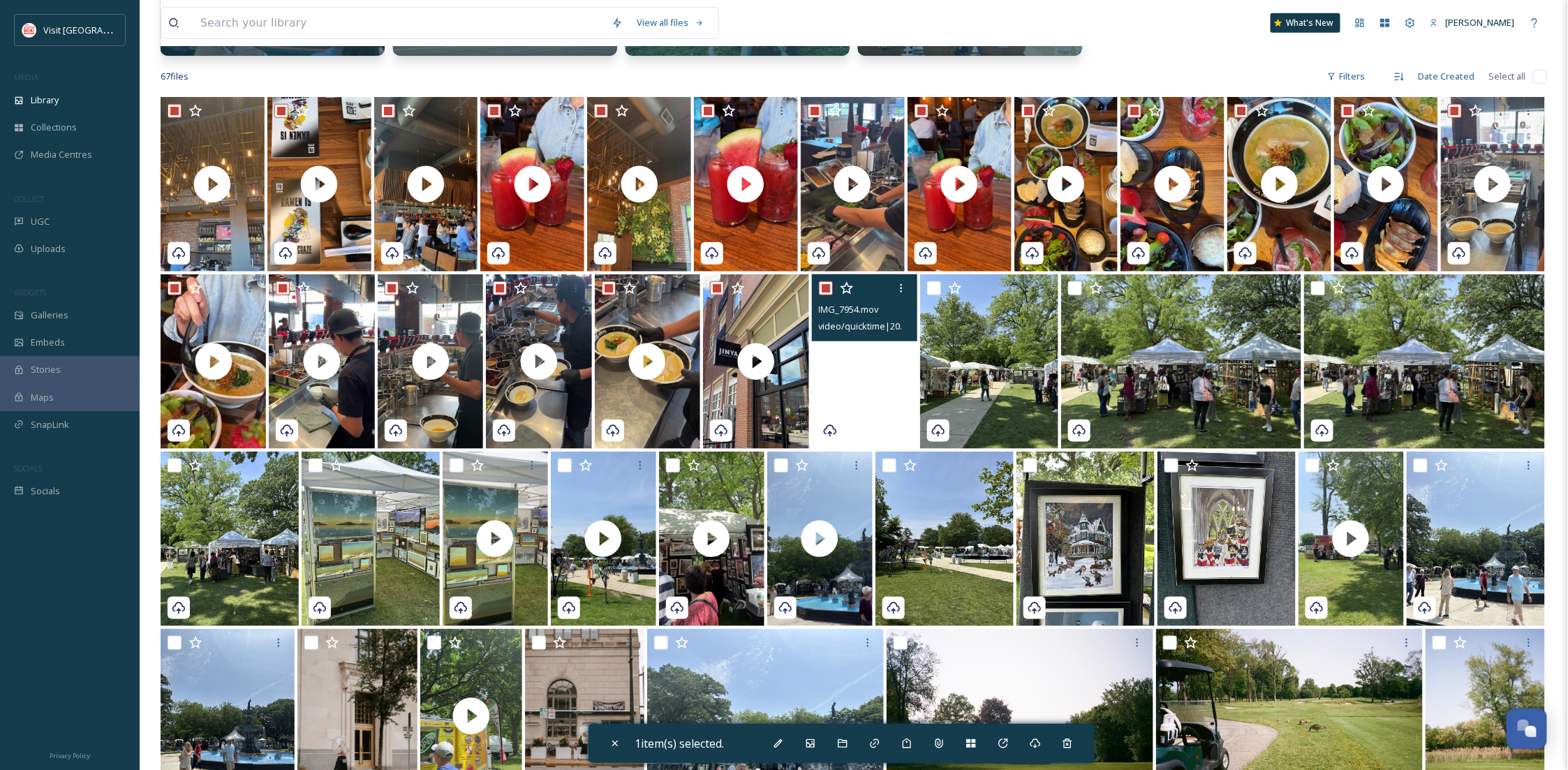
checkbox input "true"
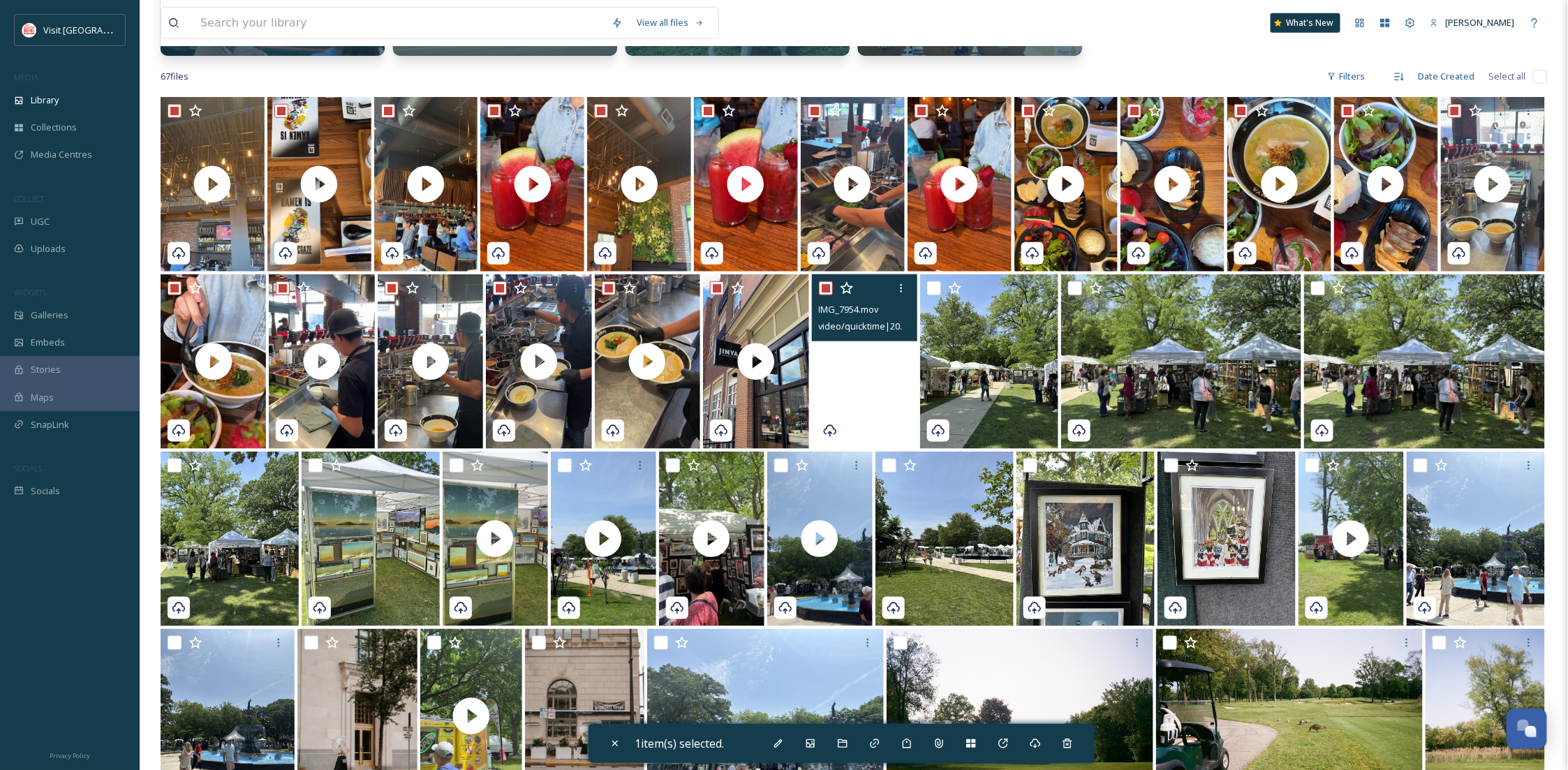
checkbox input "true"
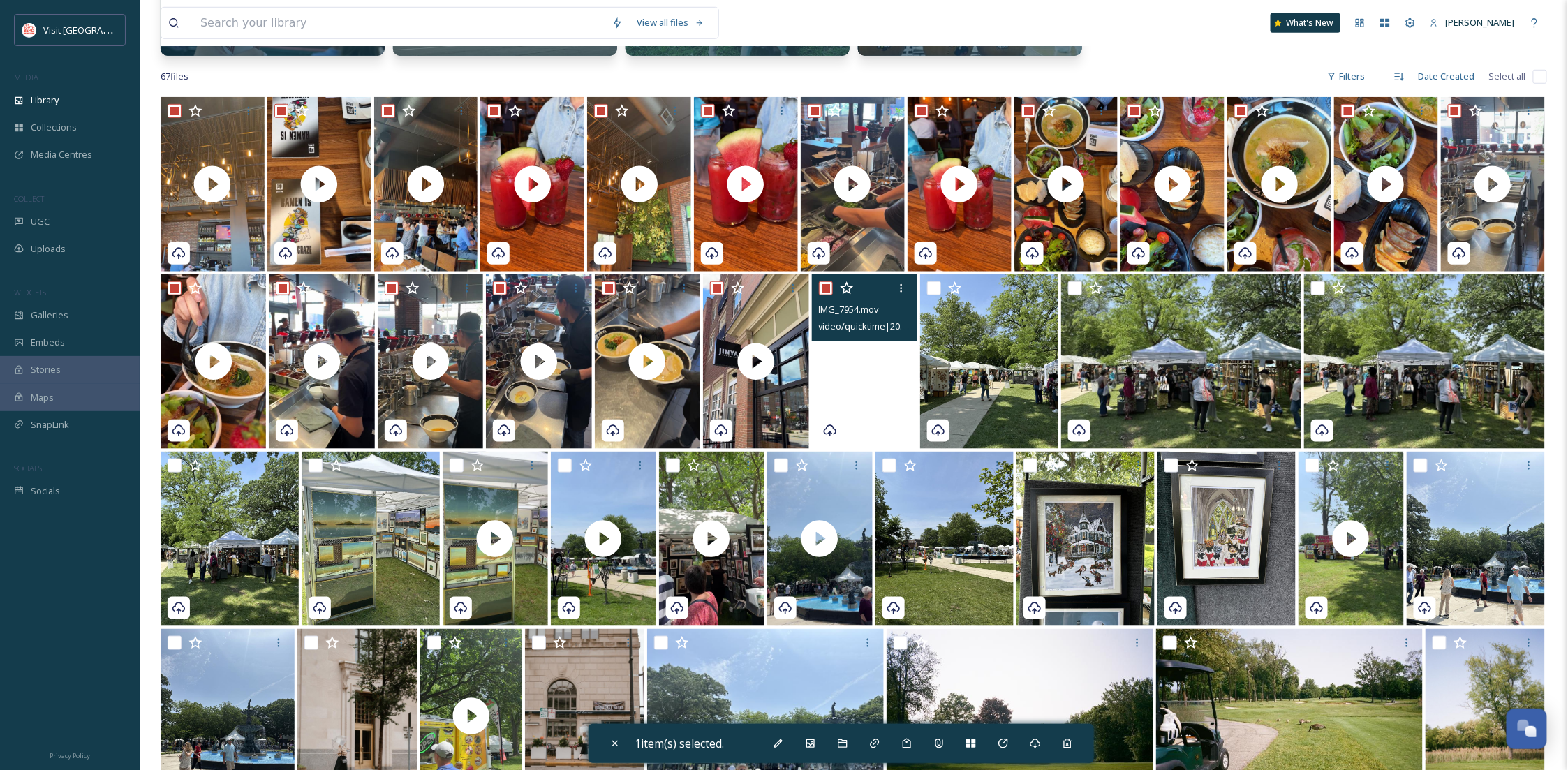
checkbox input "true"
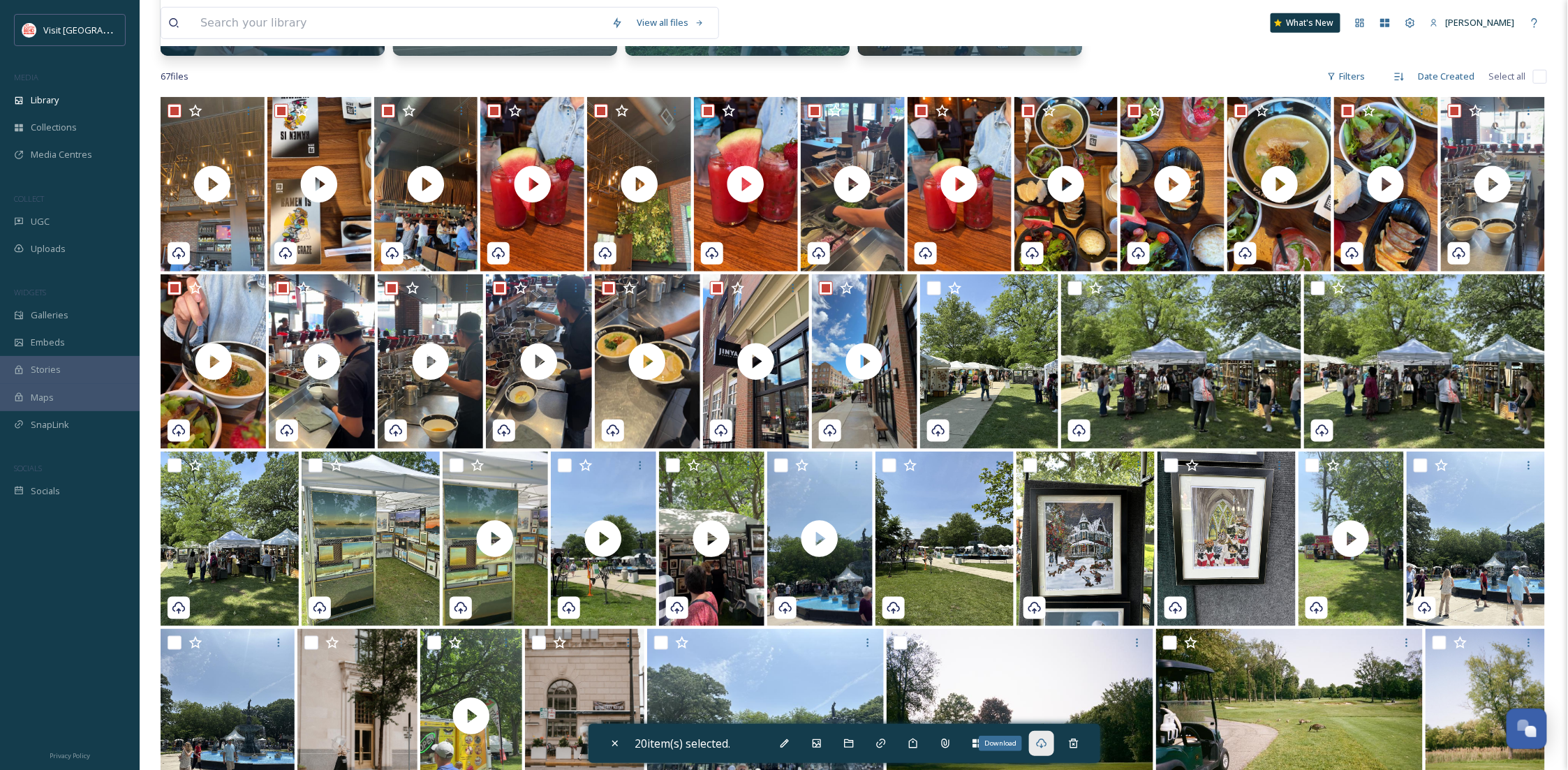
click at [1046, 750] on div "Download" at bounding box center [1042, 743] width 25 height 25
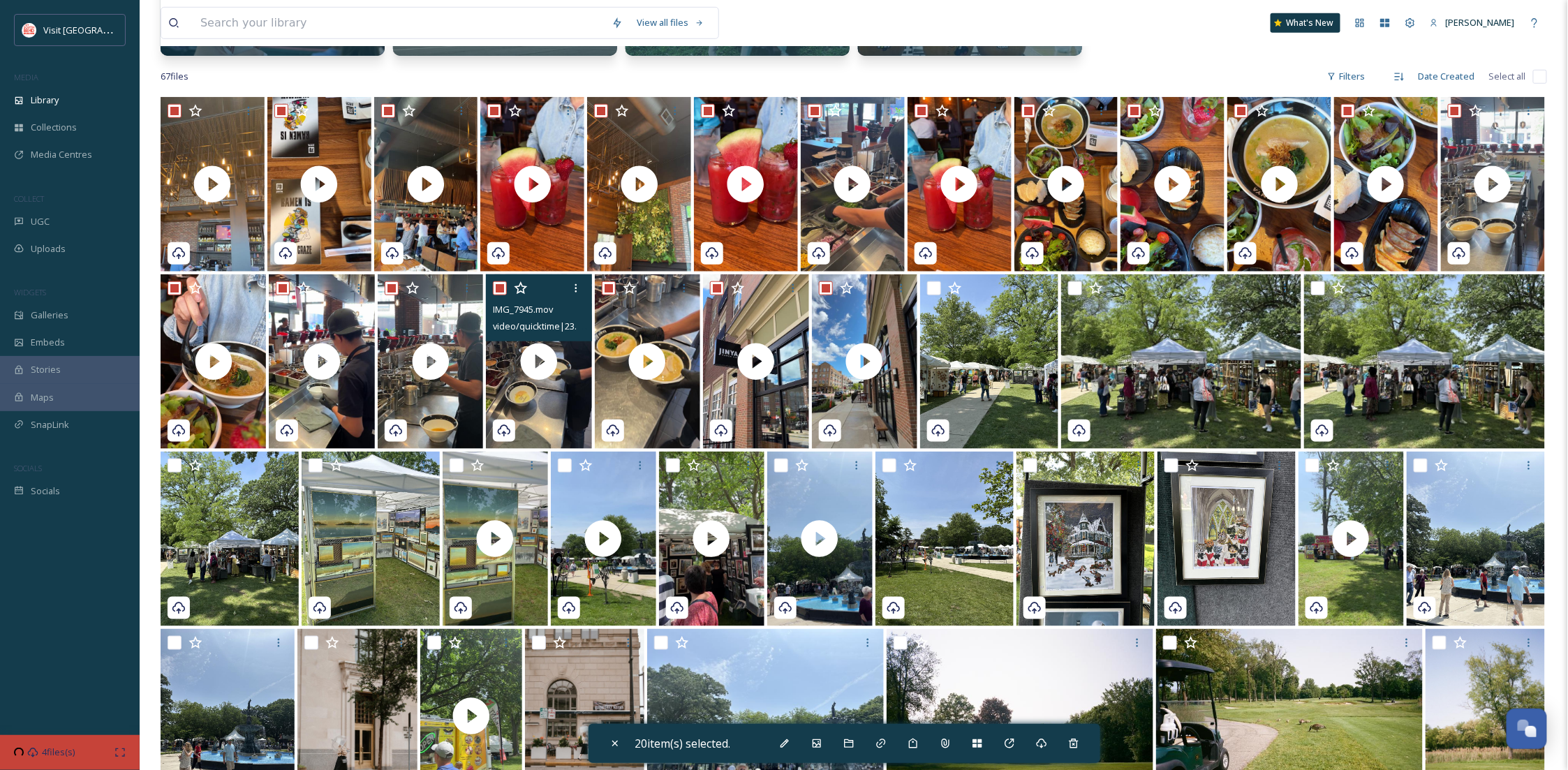
scroll to position [33, 0]
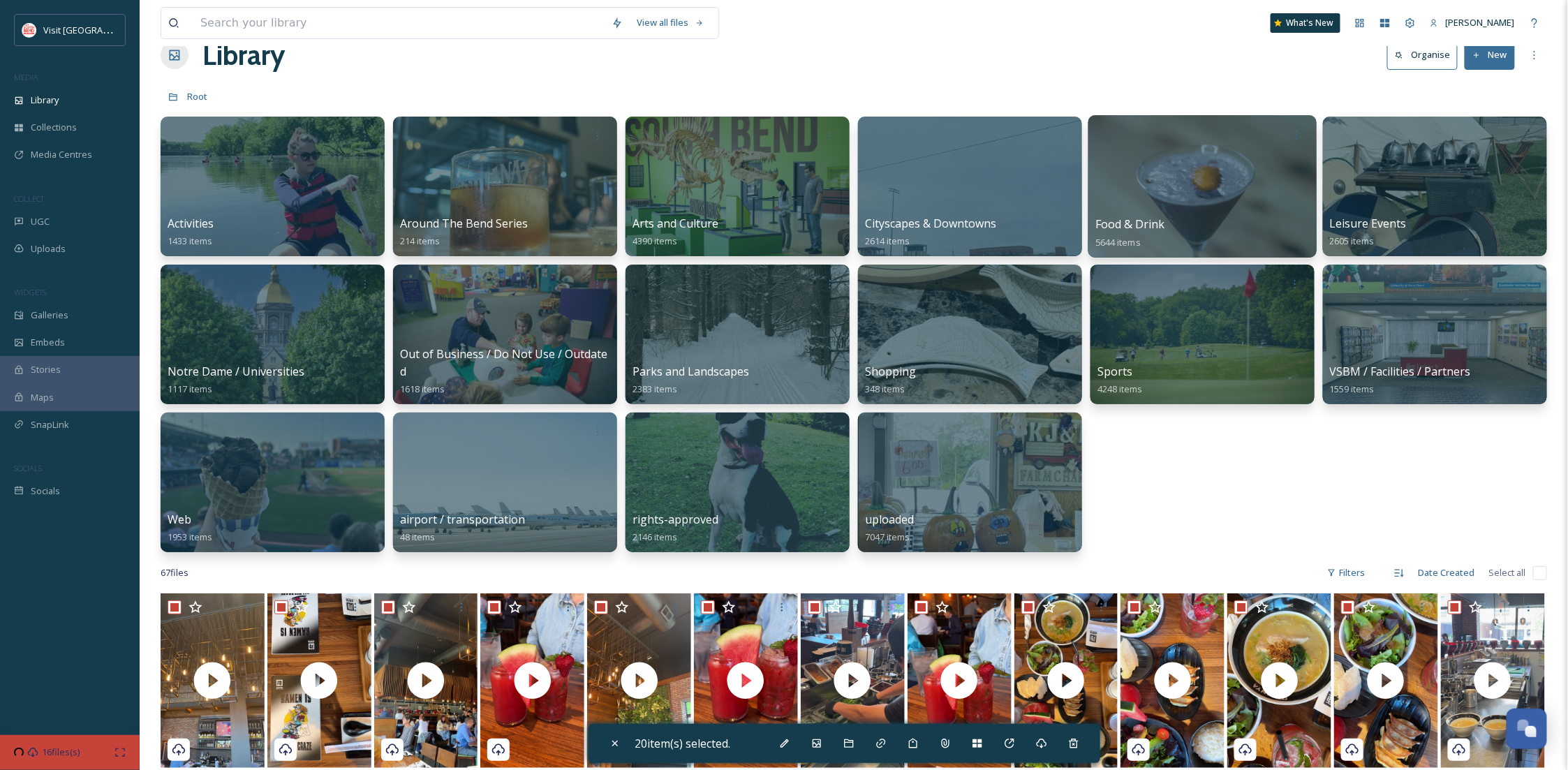
click at [1159, 218] on span "Food & Drink" at bounding box center [1130, 224] width 70 height 16
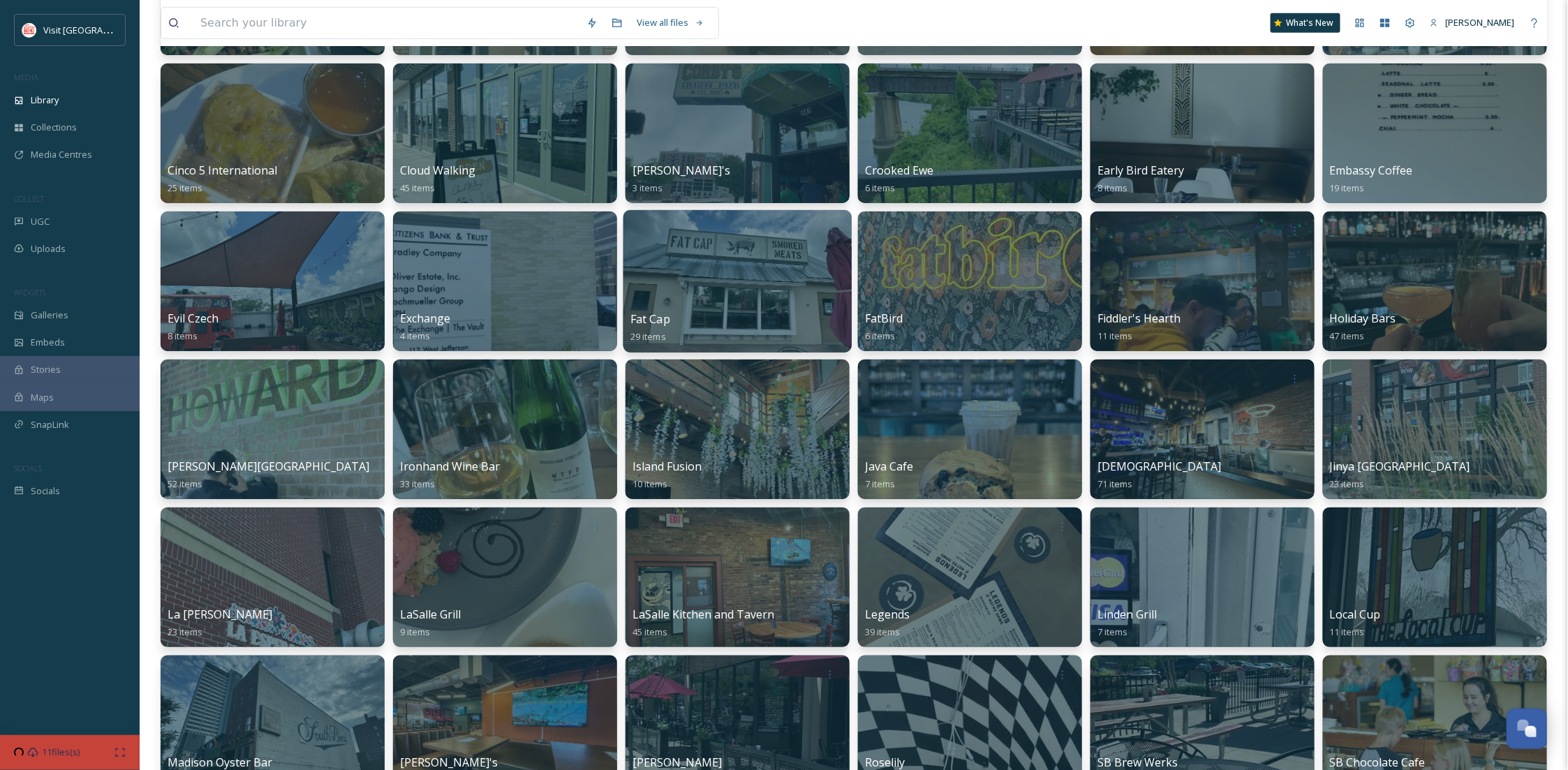
scroll to position [372, 0]
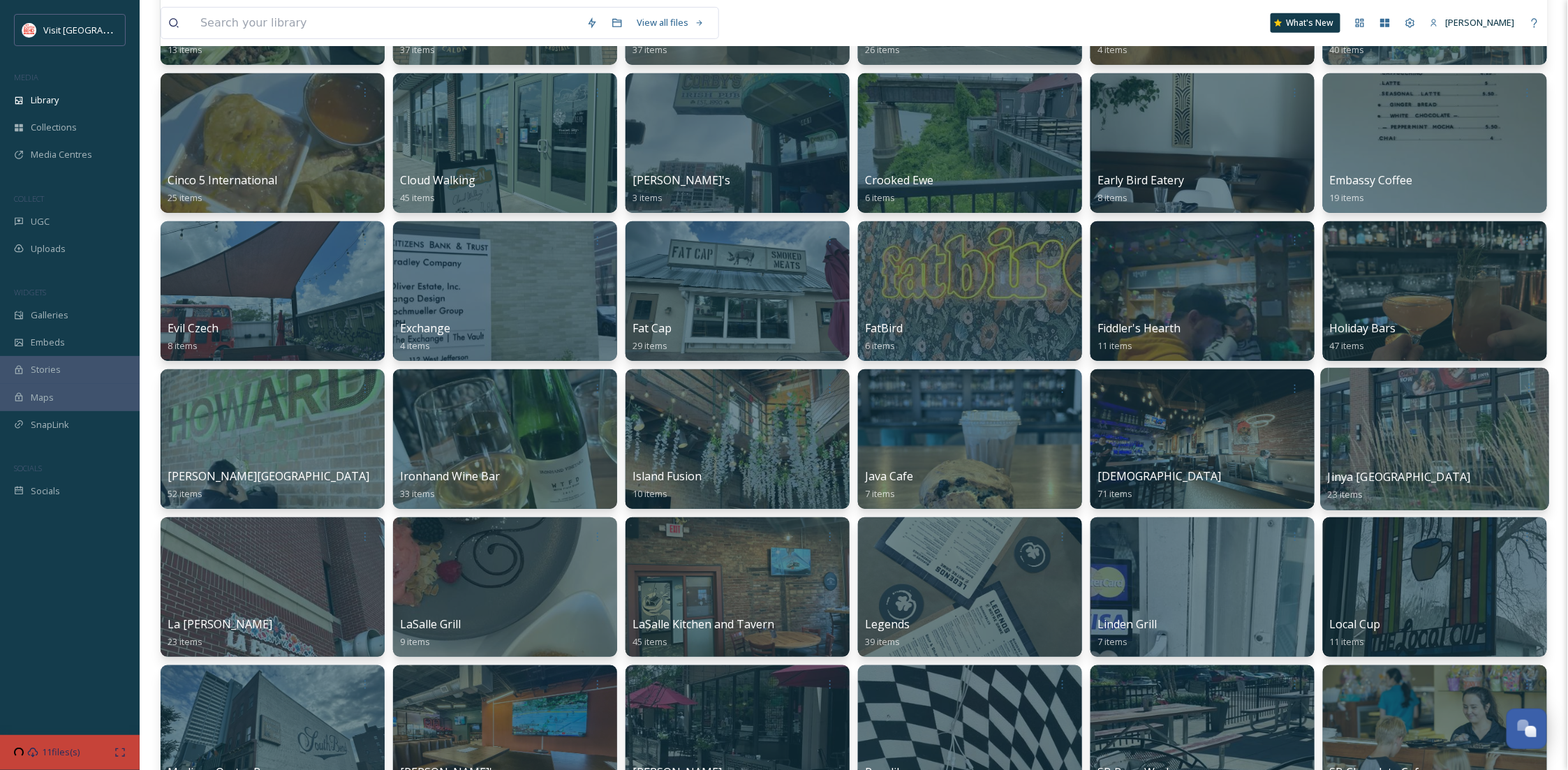
click at [1416, 449] on div at bounding box center [1435, 439] width 228 height 142
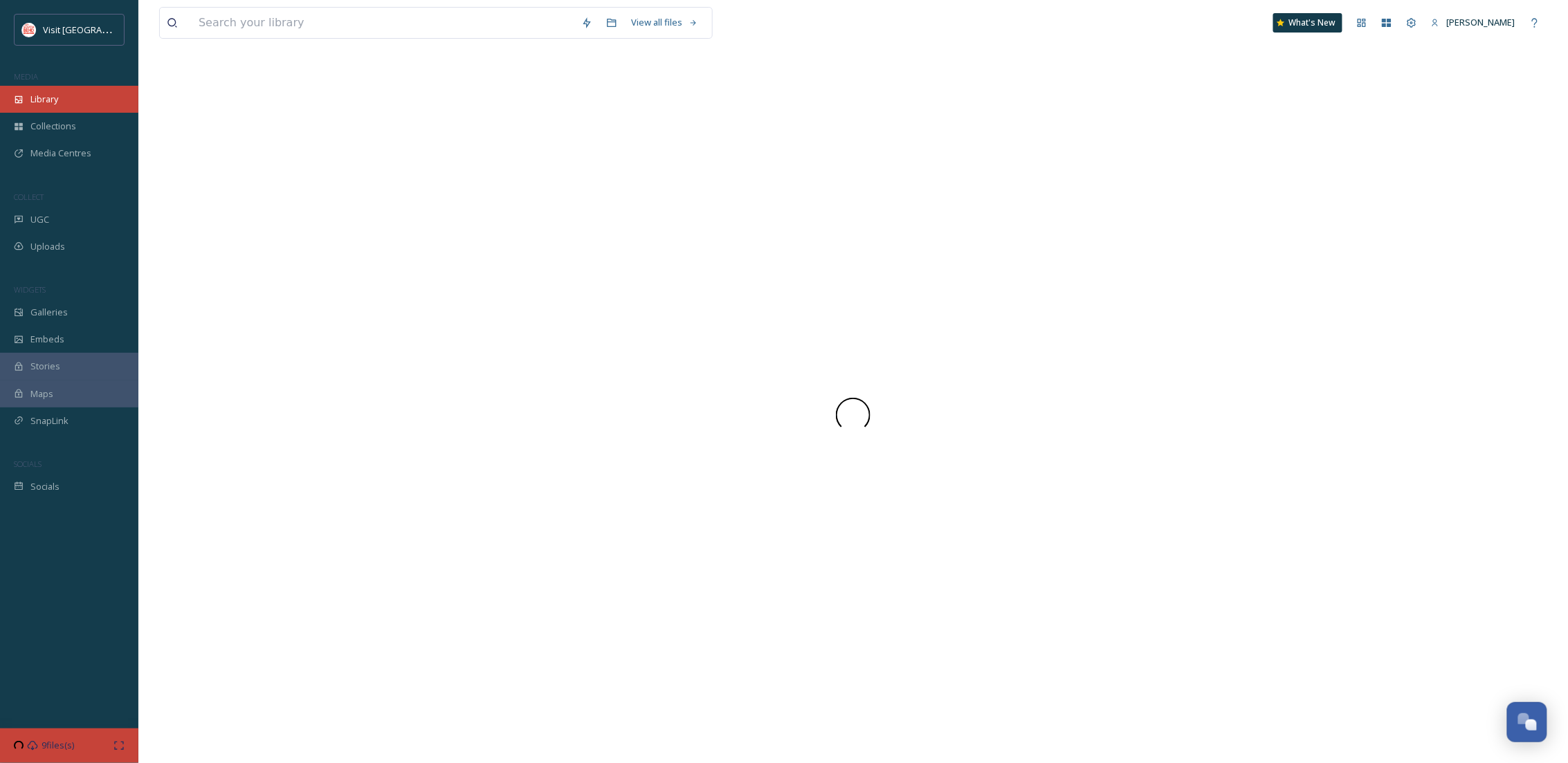
click at [64, 101] on div "Library" at bounding box center [69, 99] width 139 height 27
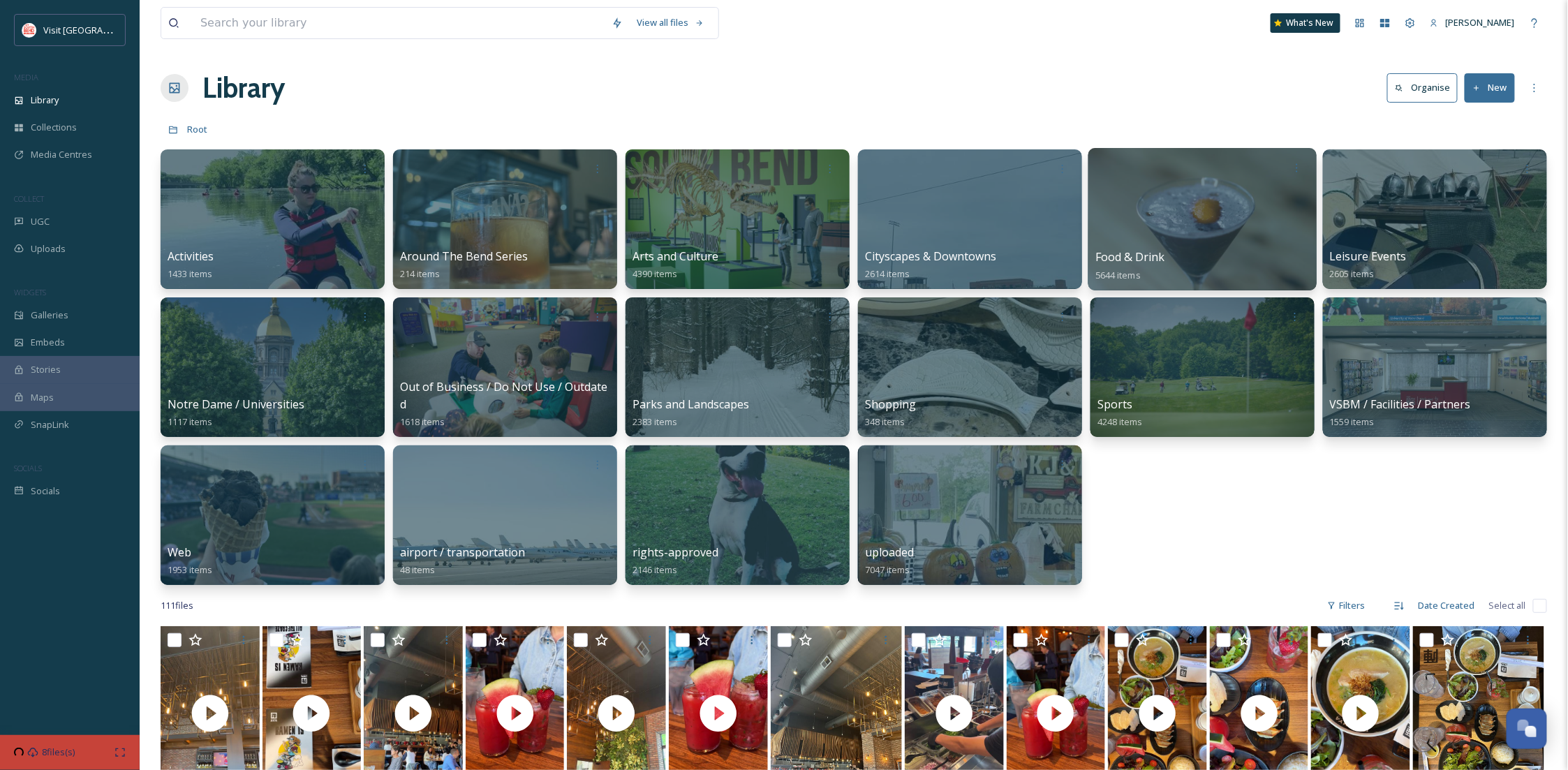
click at [1160, 232] on div at bounding box center [1203, 219] width 228 height 142
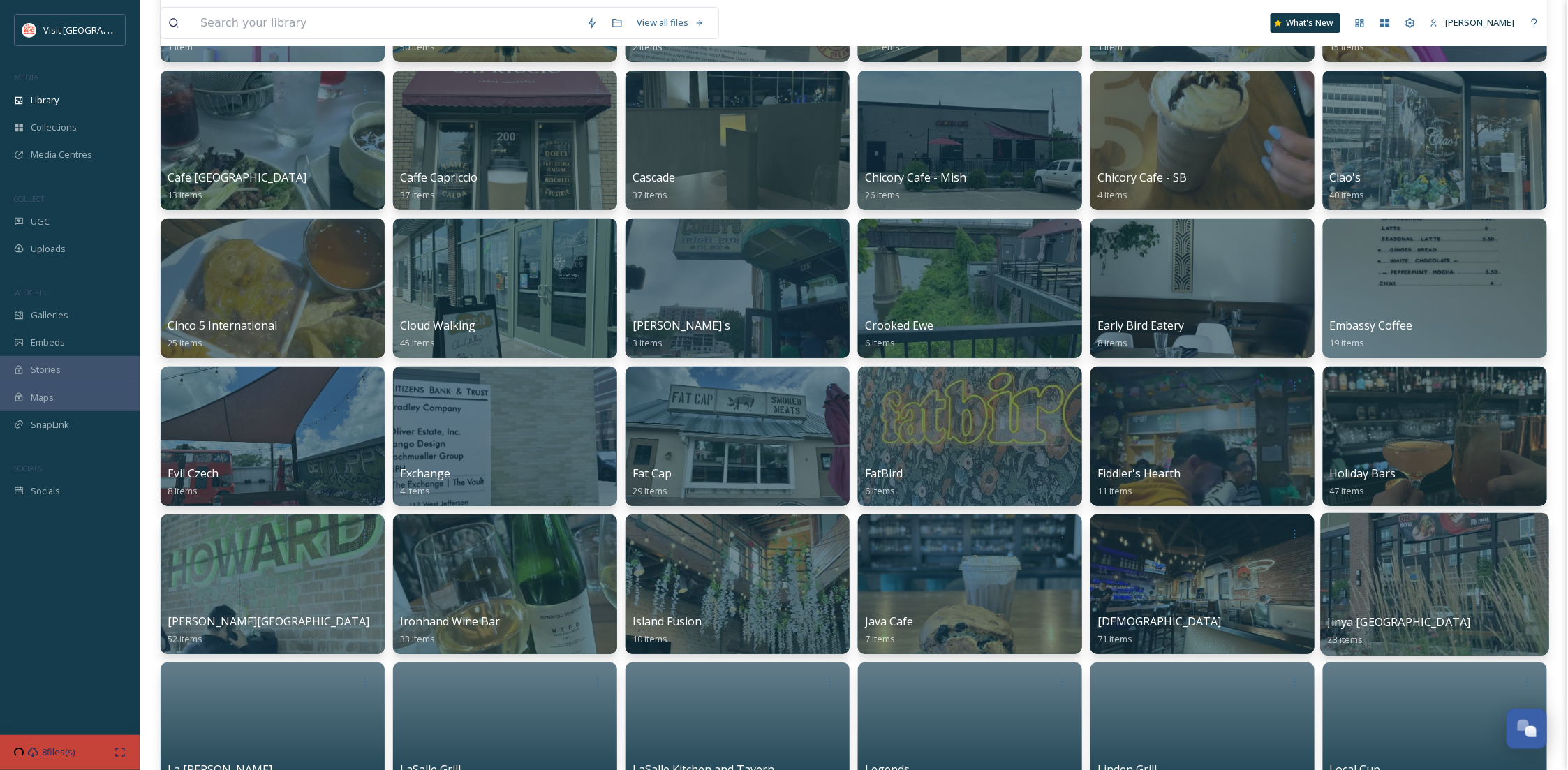
scroll to position [372, 0]
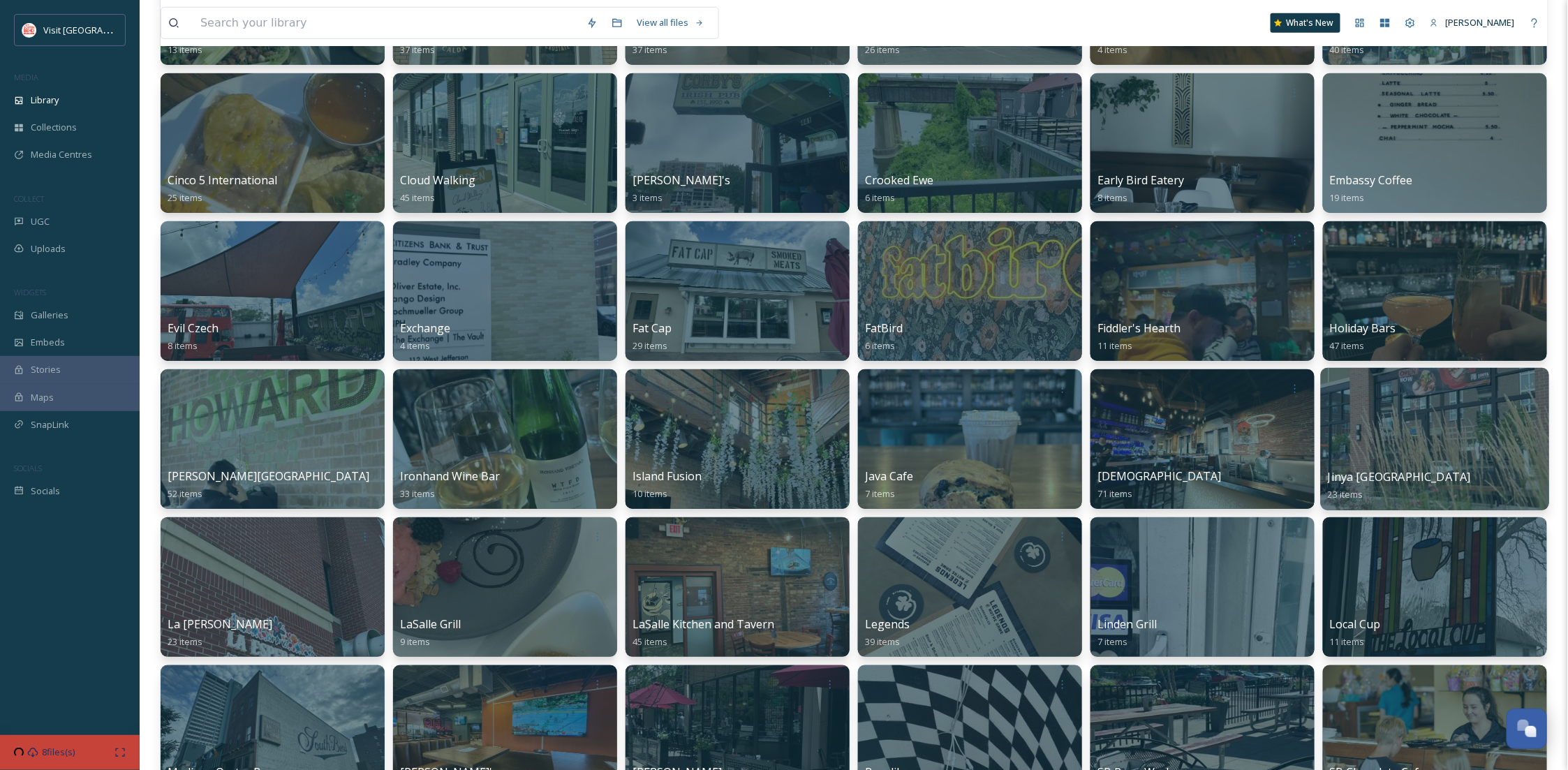
click at [1335, 442] on div at bounding box center [1435, 439] width 228 height 142
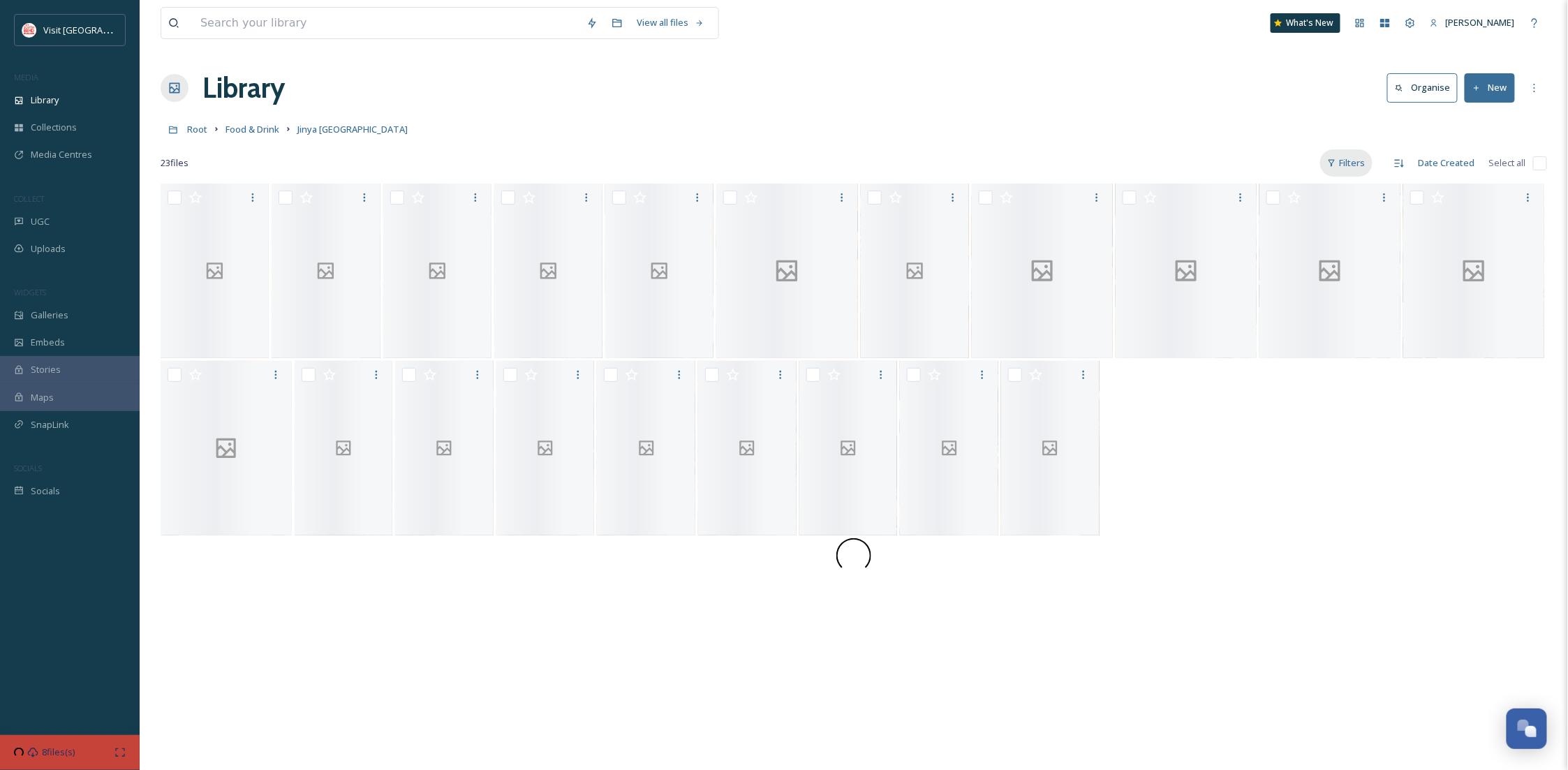
click at [1344, 159] on div "Filters" at bounding box center [1346, 163] width 52 height 27
click at [1294, 249] on span "Content Type" at bounding box center [1267, 249] width 55 height 13
click at [1299, 274] on div "Image" at bounding box center [1302, 278] width 140 height 28
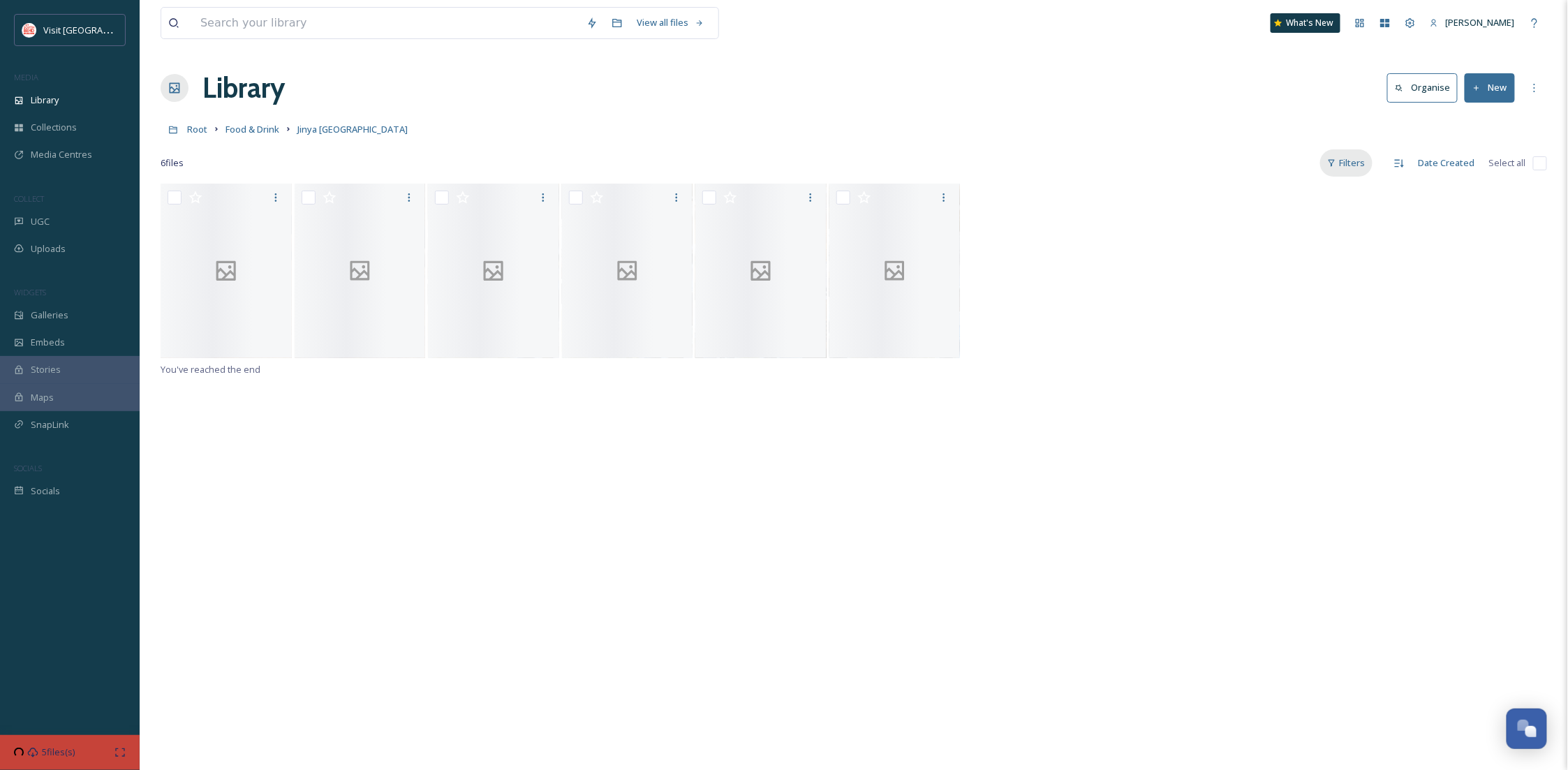
click at [1337, 170] on div "Filters" at bounding box center [1346, 163] width 52 height 27
click at [1280, 272] on span "Image" at bounding box center [1280, 277] width 25 height 13
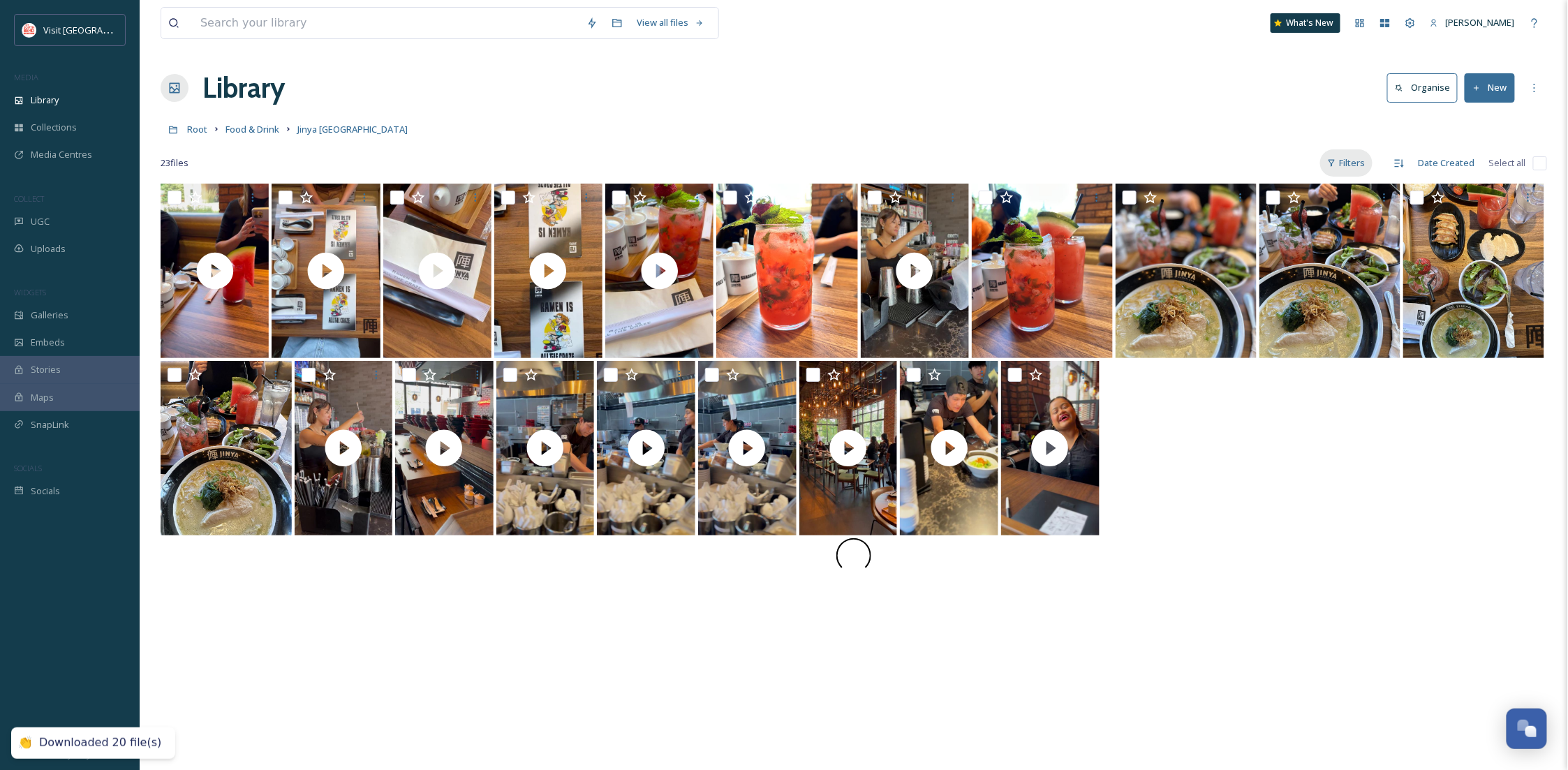
click at [1365, 164] on div "Filters" at bounding box center [1346, 163] width 52 height 27
drag, startPoint x: 1015, startPoint y: 98, endPoint x: 1122, endPoint y: 99, distance: 107.0
click at [1015, 98] on div "Library Organise New" at bounding box center [854, 88] width 1387 height 42
click at [1356, 160] on div "Filters" at bounding box center [1346, 163] width 52 height 27
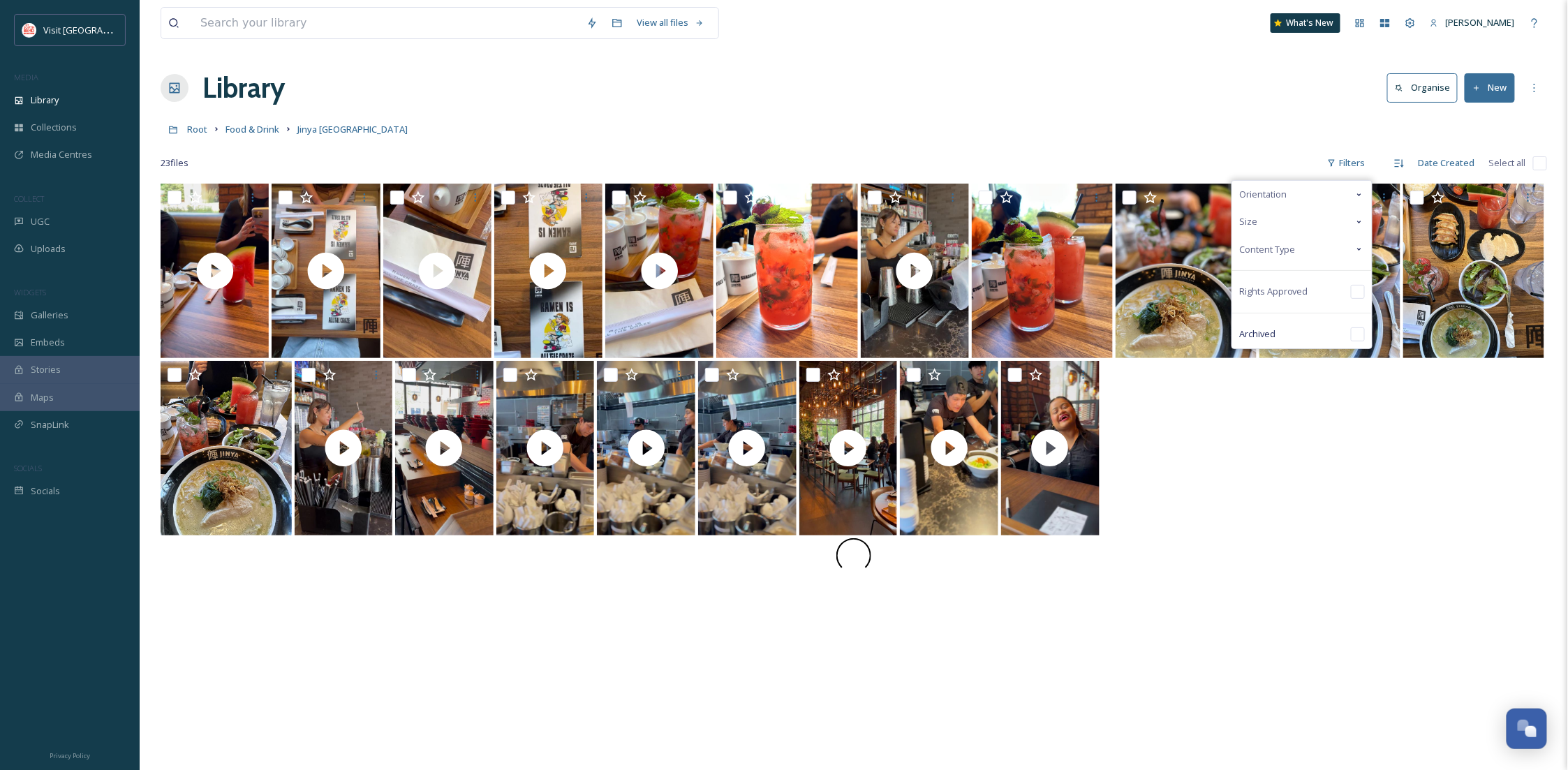
click at [1316, 242] on div "Content Type" at bounding box center [1302, 249] width 140 height 27
click at [1310, 292] on div "Video" at bounding box center [1302, 306] width 140 height 28
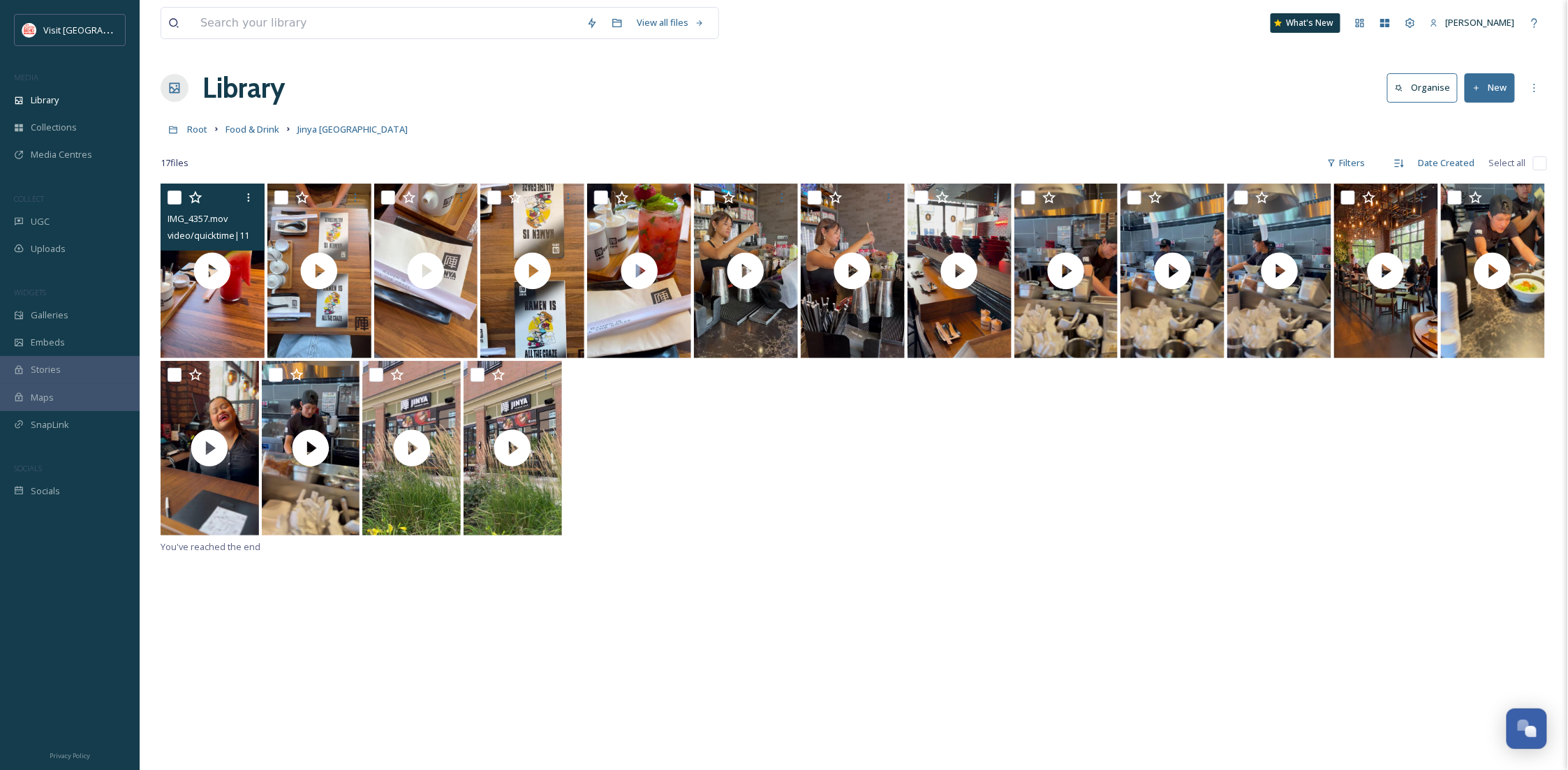
click at [170, 191] on input "checkbox" at bounding box center [174, 198] width 14 height 14
checkbox input "true"
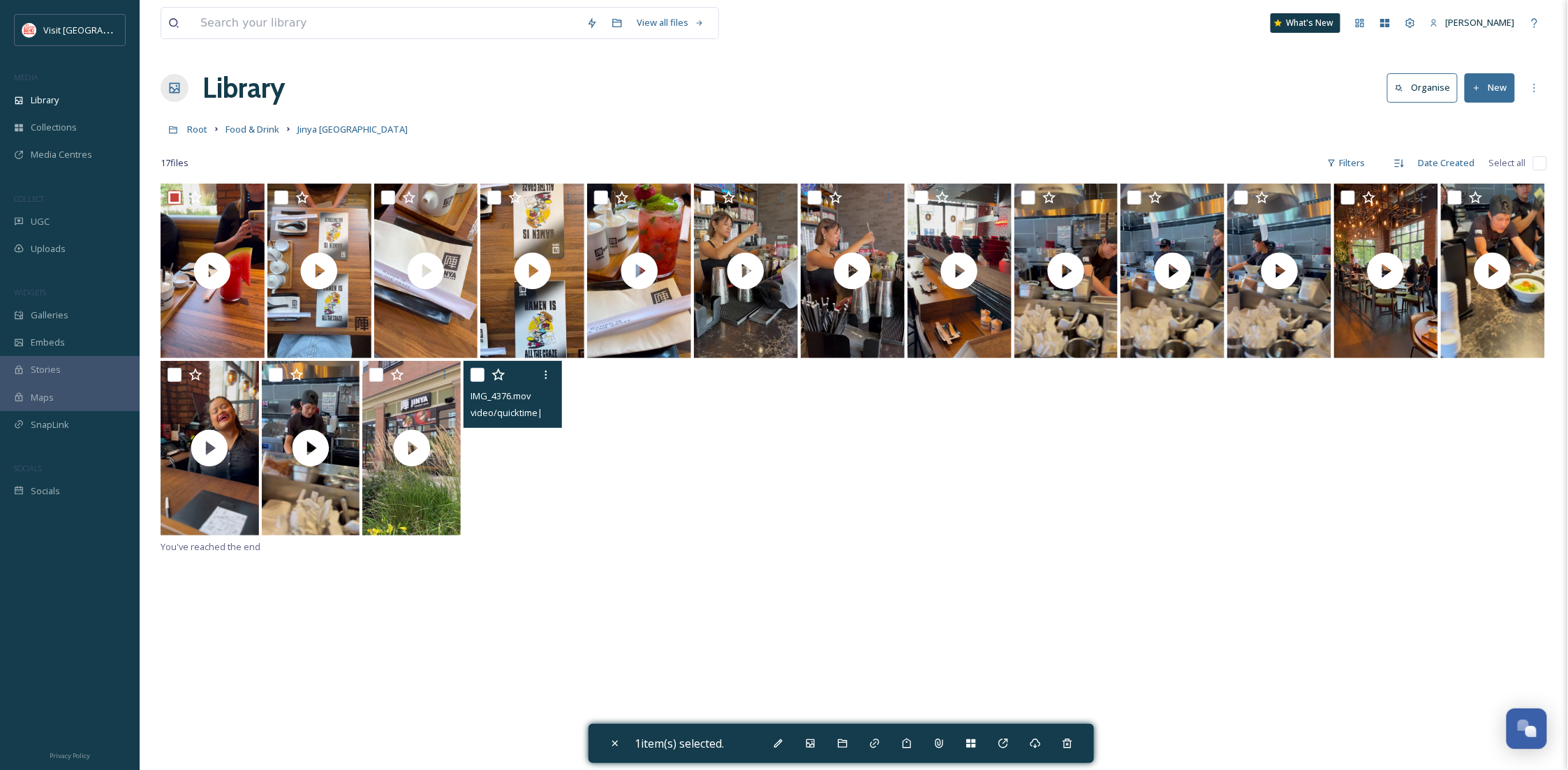
click at [521, 489] on video "IMG_4376.mov" at bounding box center [513, 448] width 98 height 174
checkbox input "true"
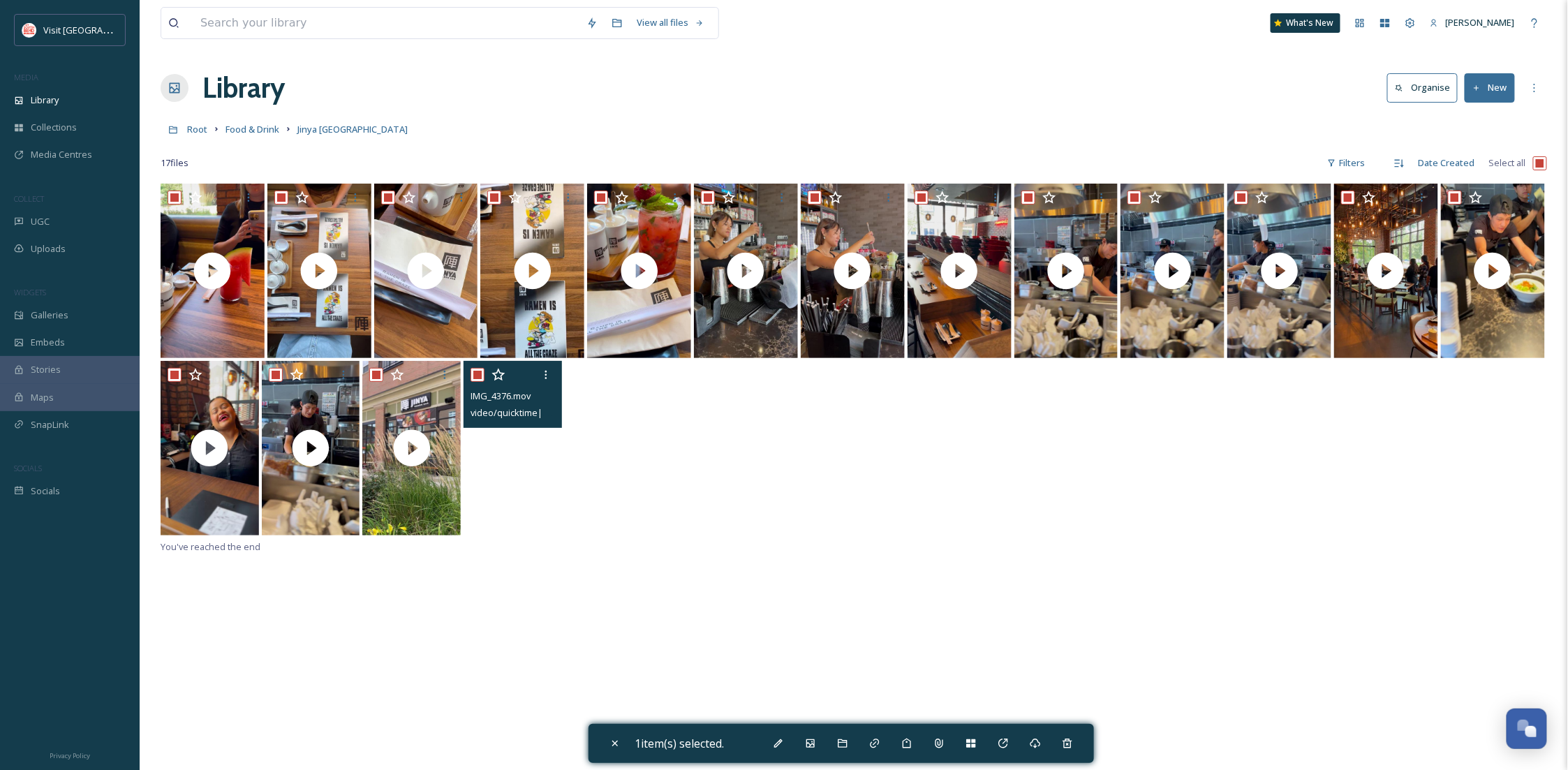
checkbox input "true"
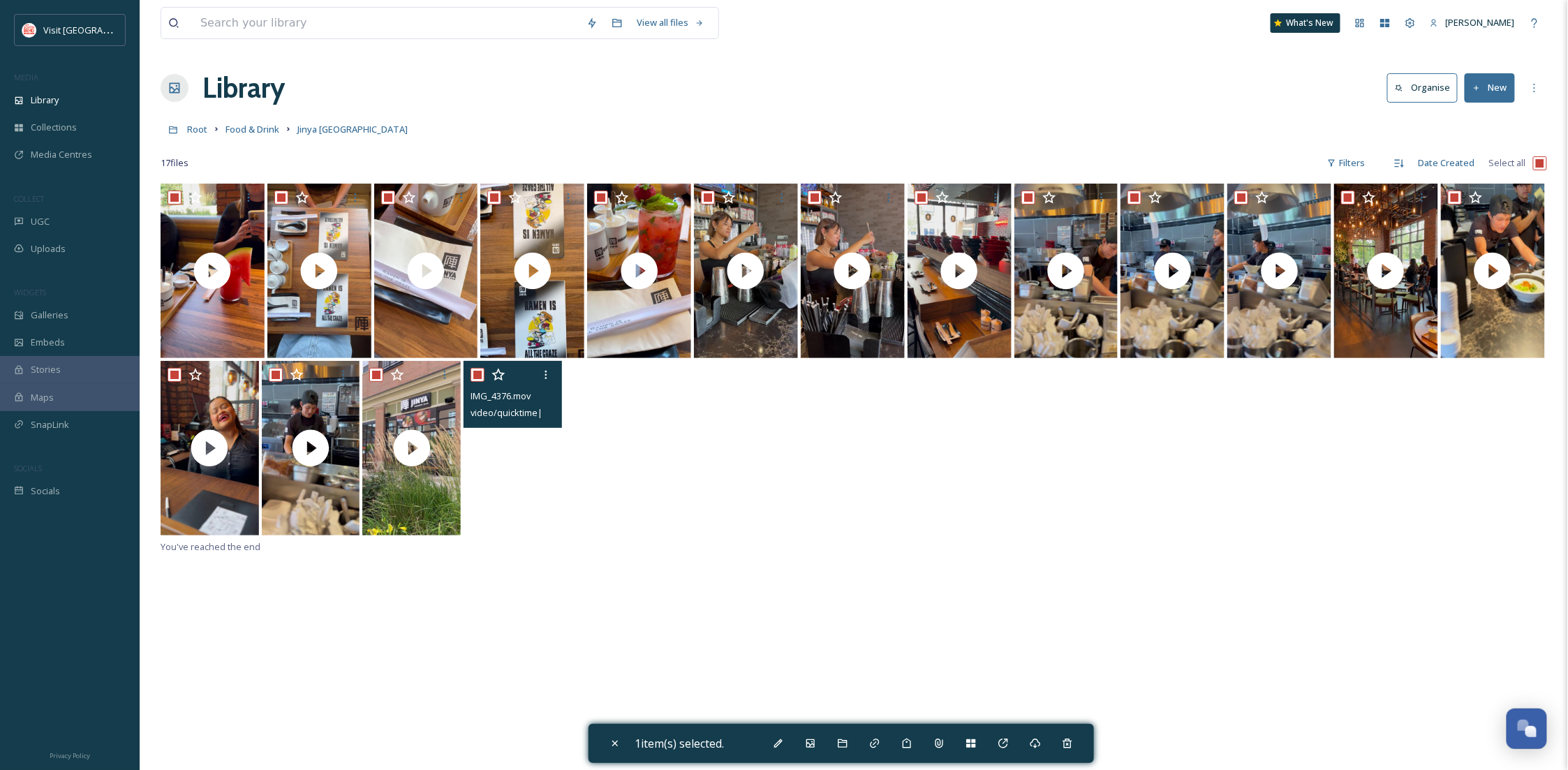
checkbox input "true"
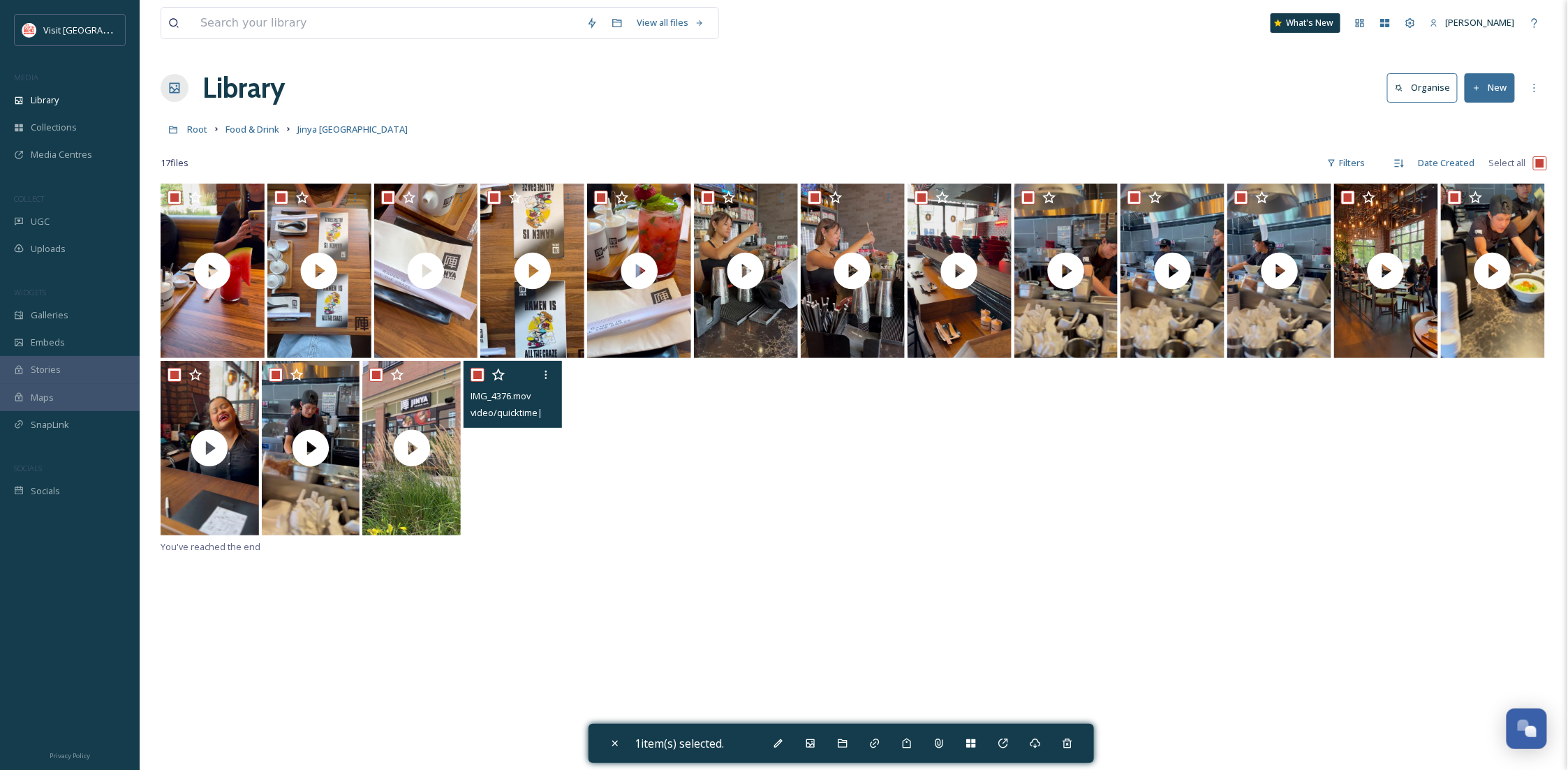
checkbox input "true"
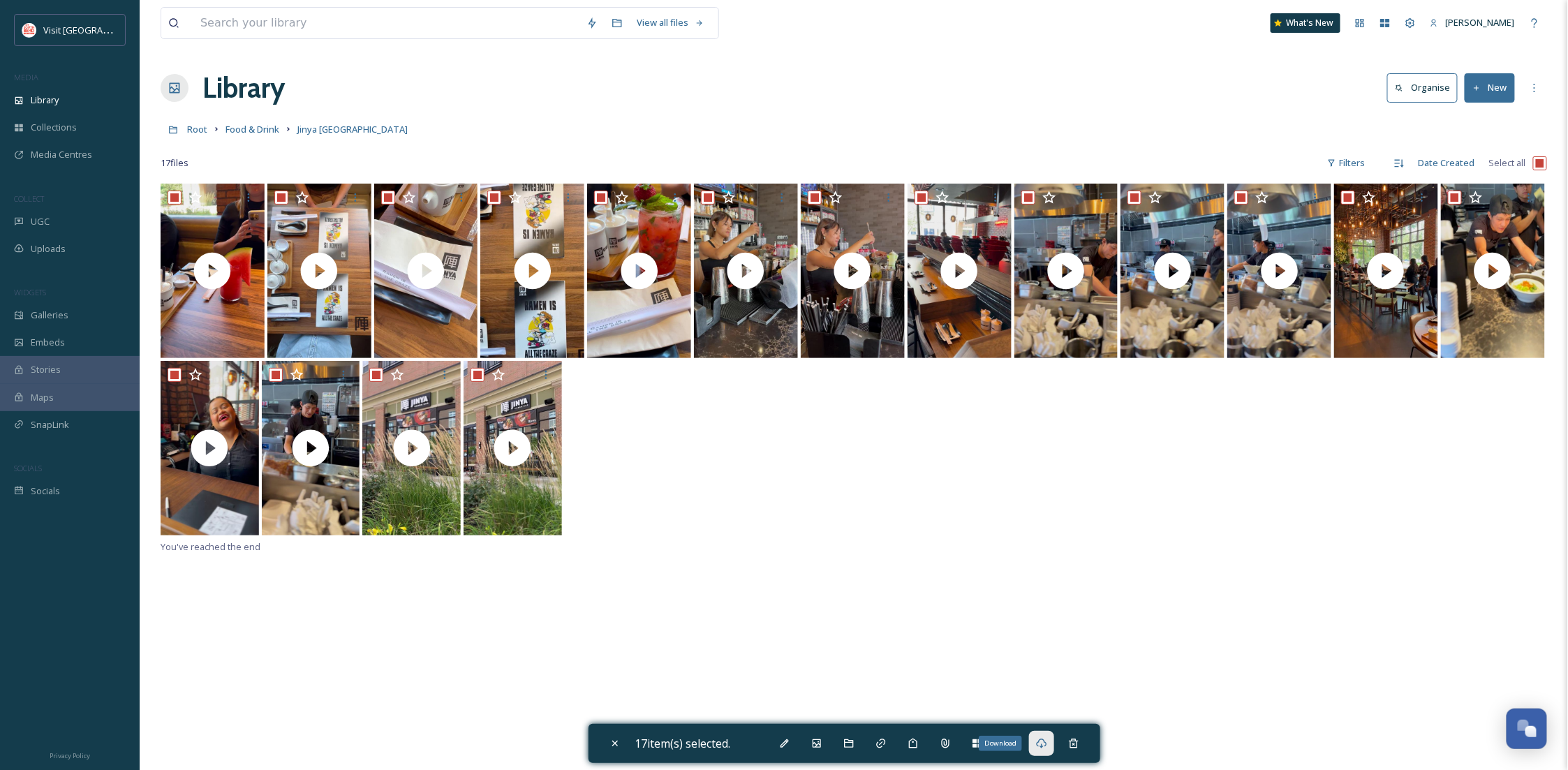
click at [1047, 740] on icon at bounding box center [1042, 743] width 11 height 11
click at [74, 104] on div "Library" at bounding box center [70, 100] width 140 height 27
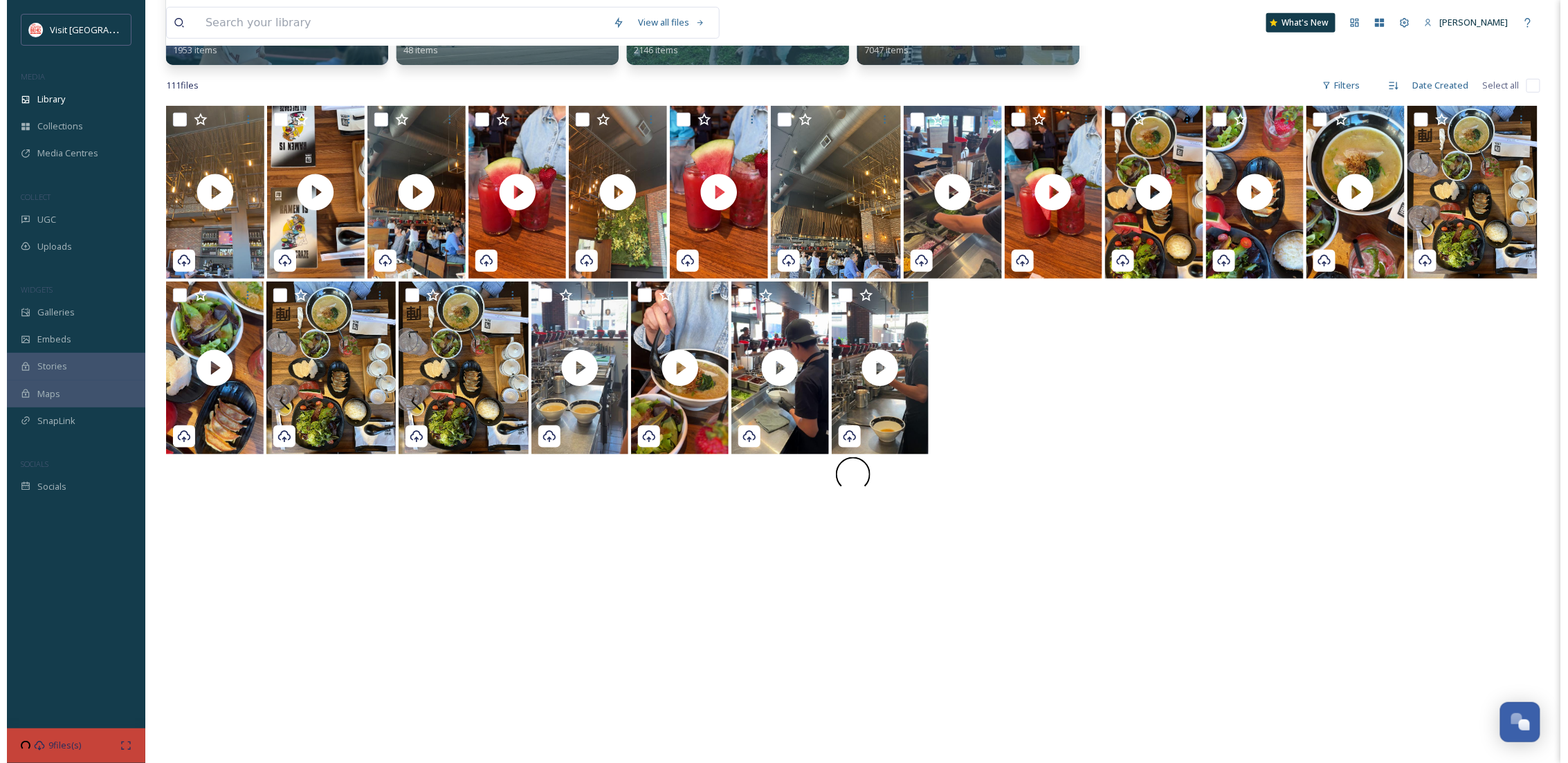
scroll to position [524, 0]
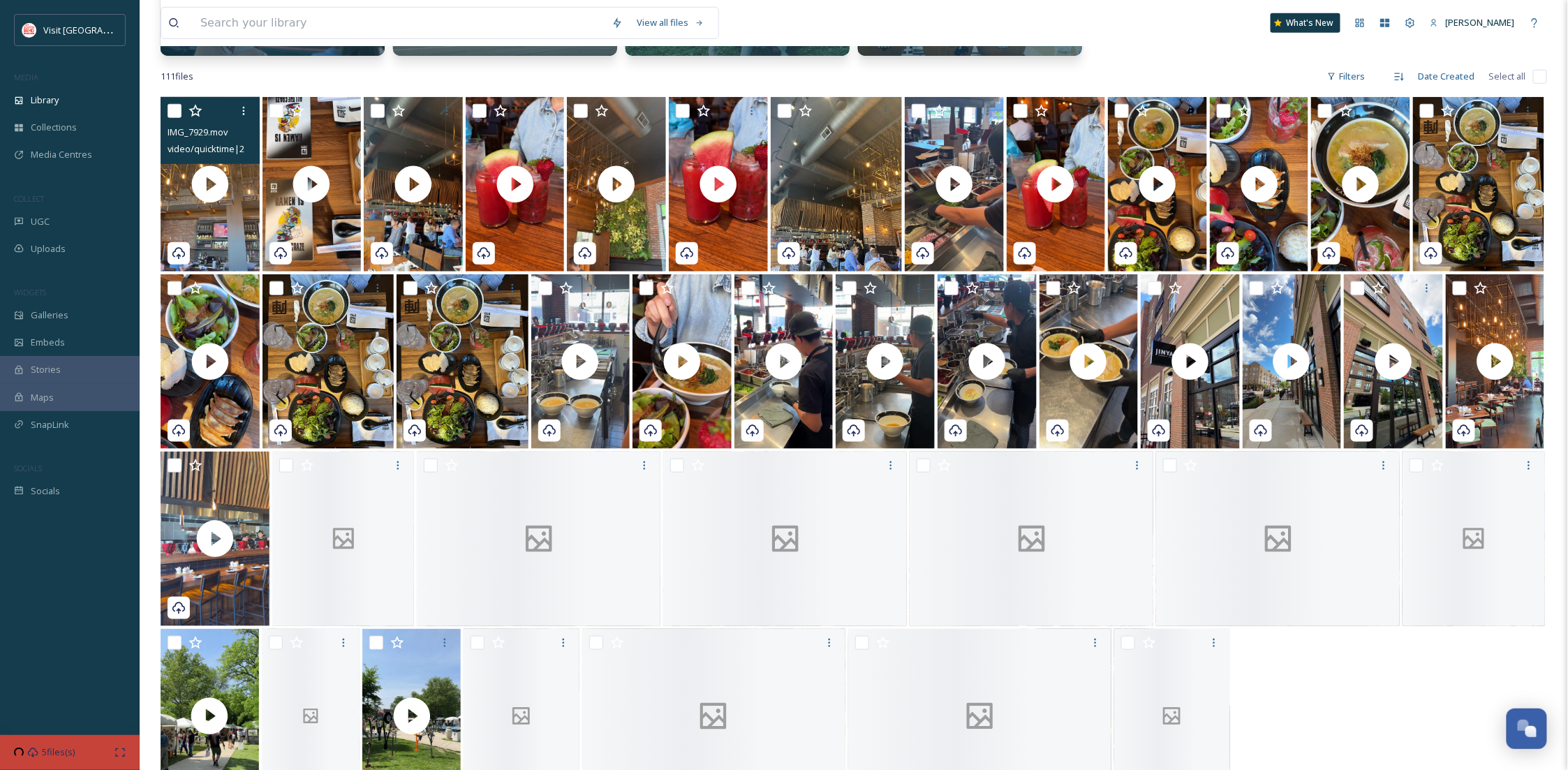
click at [176, 113] on input "checkbox" at bounding box center [174, 111] width 14 height 14
checkbox input "true"
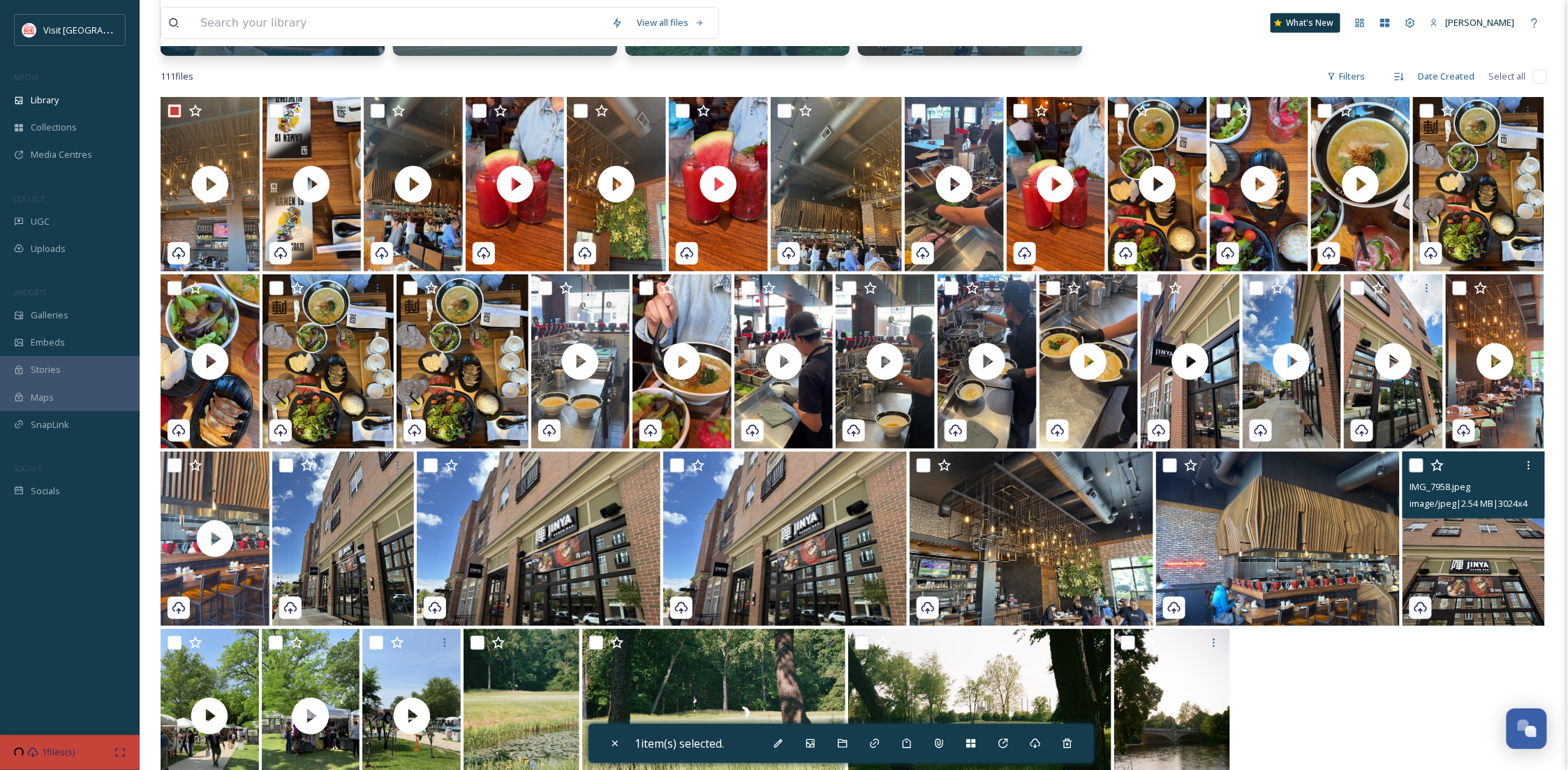
click at [1444, 546] on img at bounding box center [1473, 539] width 141 height 174
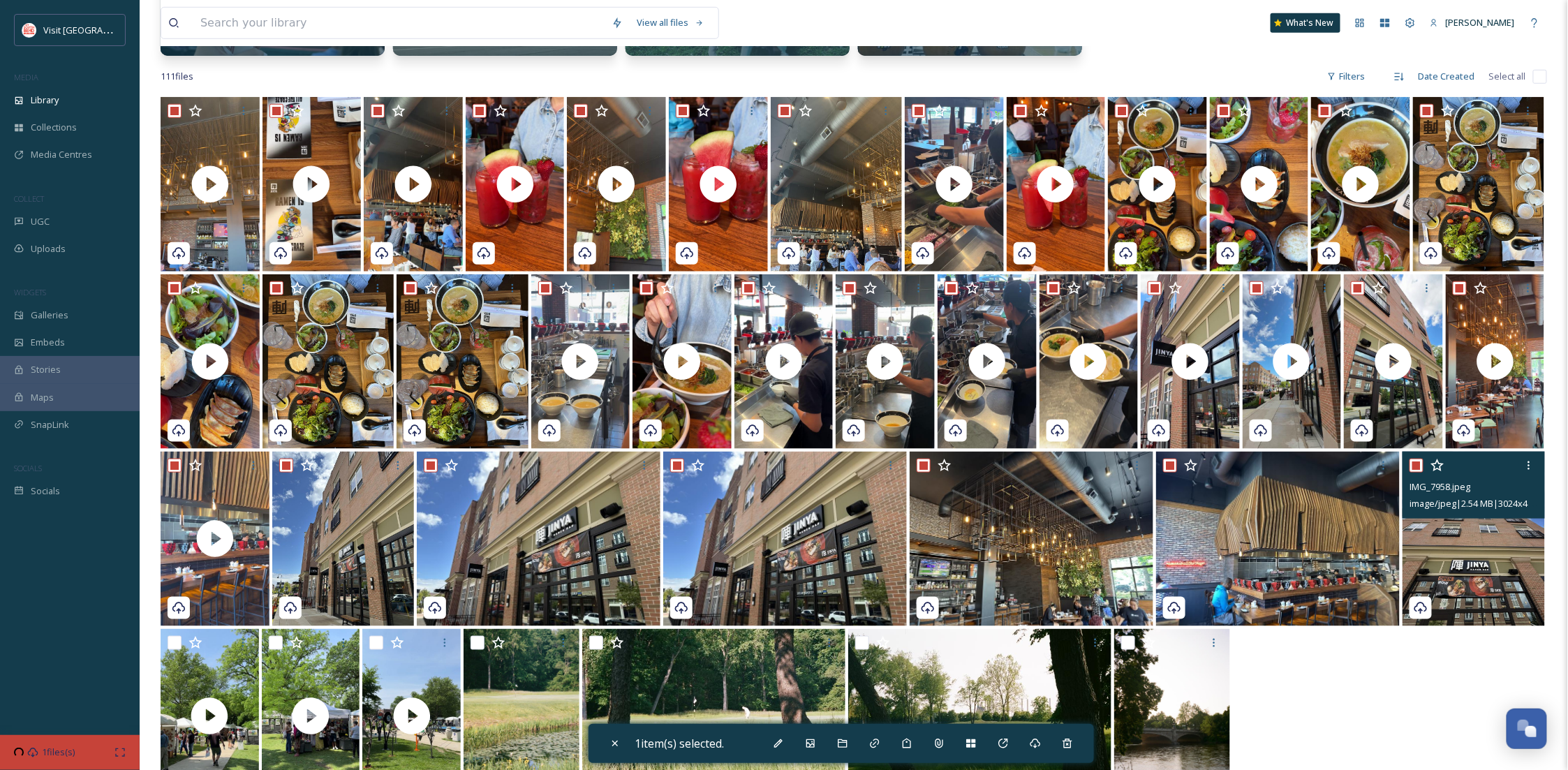
checkbox input "true"
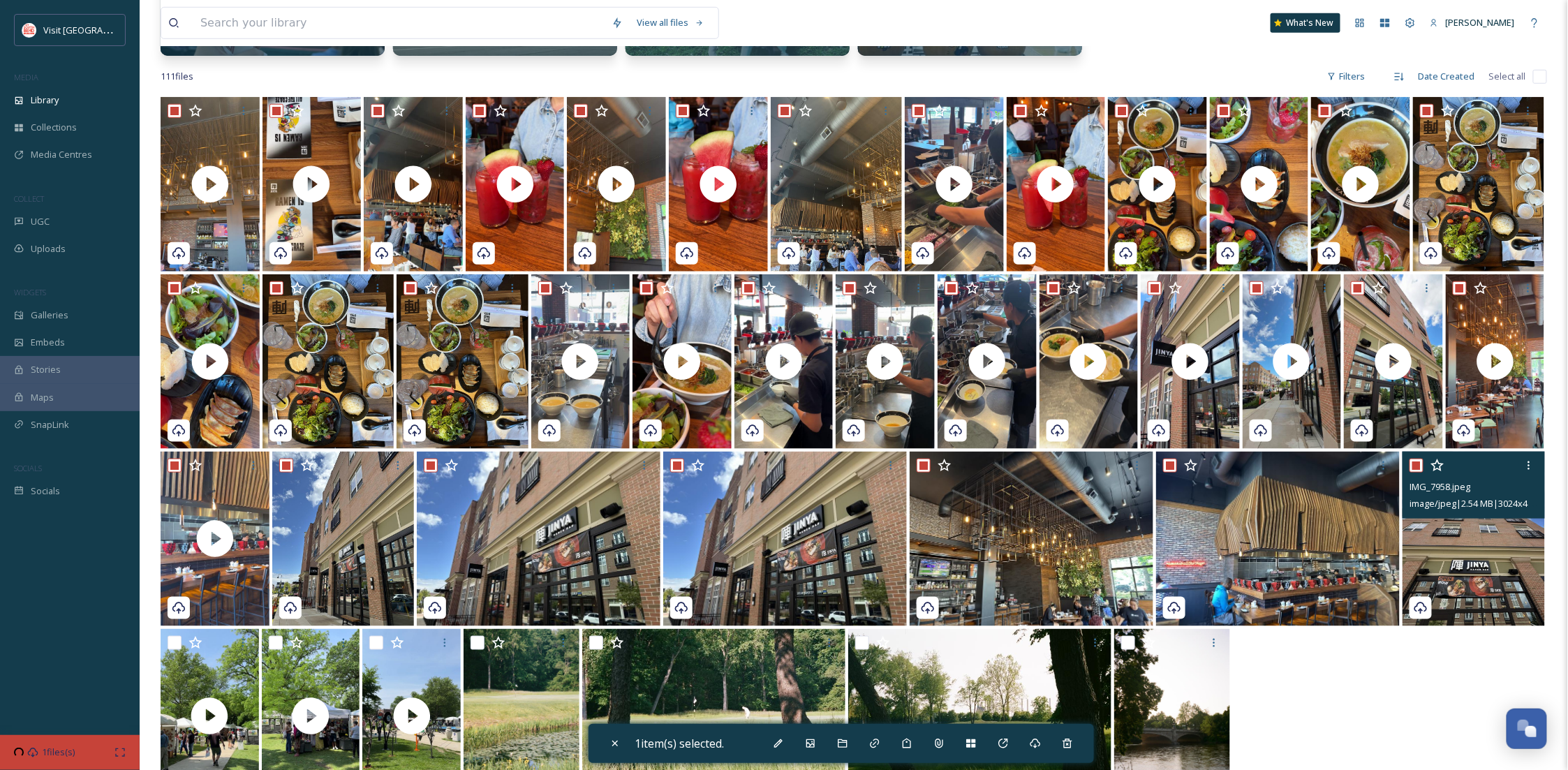
checkbox input "true"
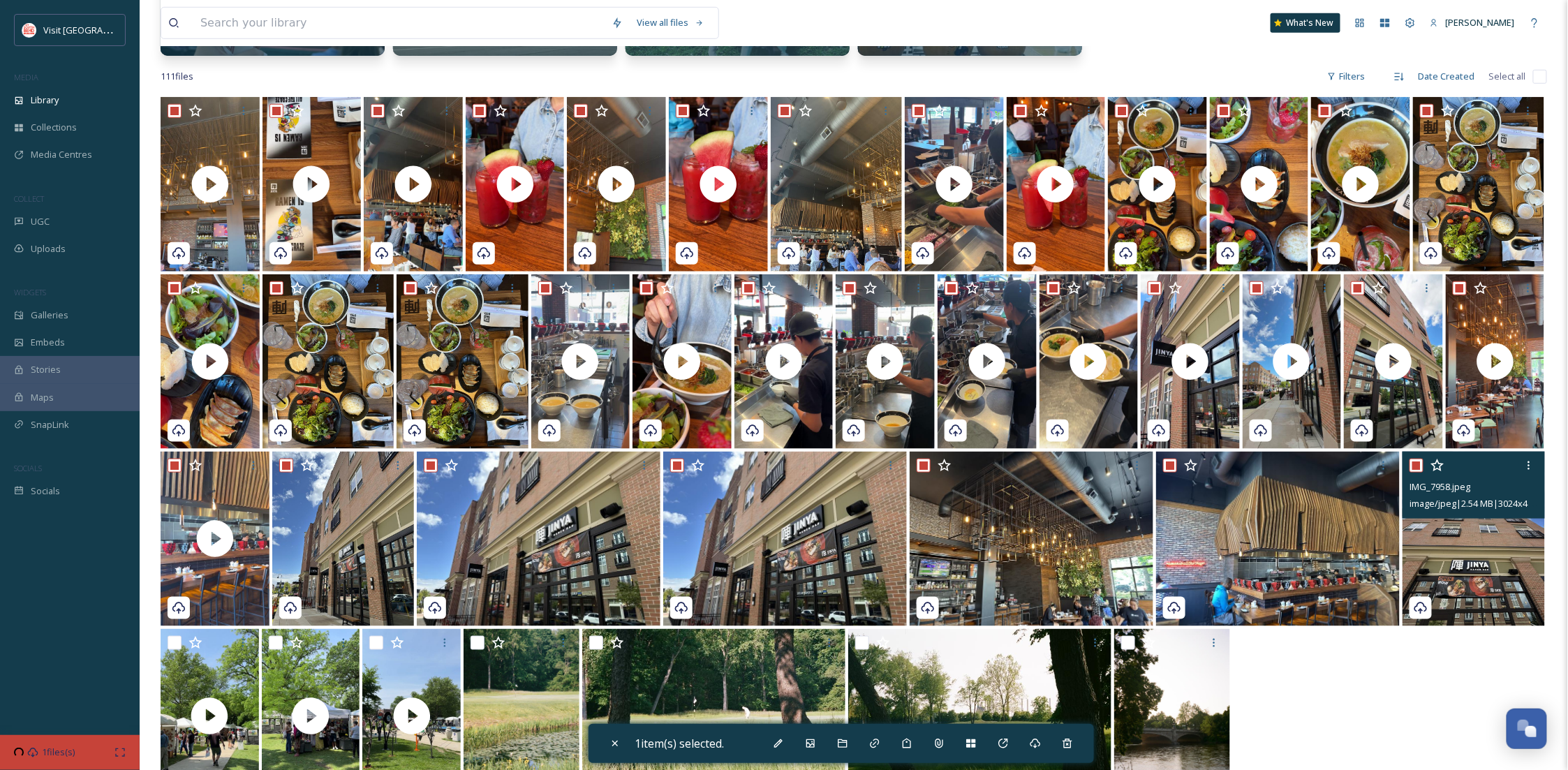
checkbox input "true"
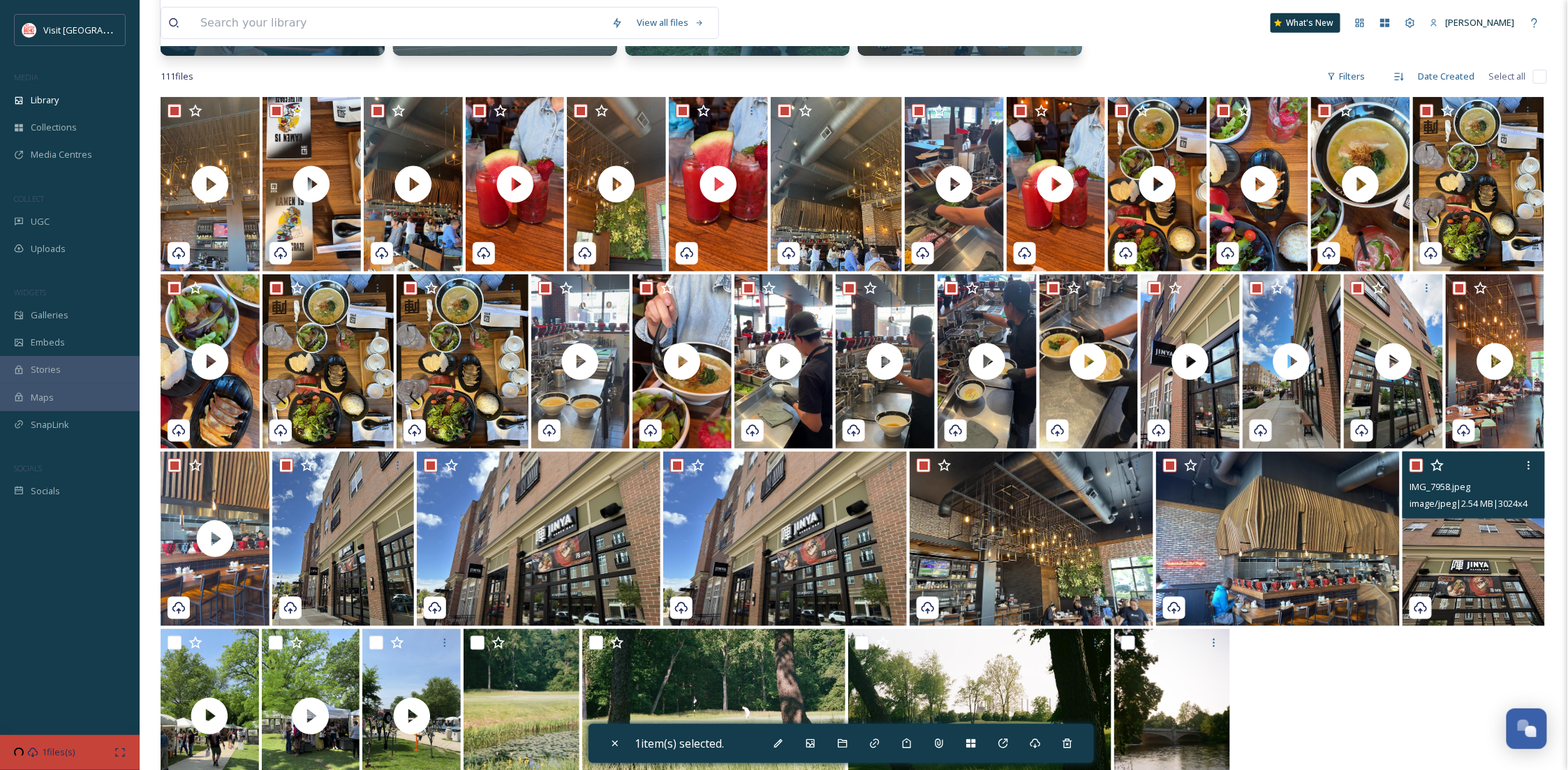
checkbox input "true"
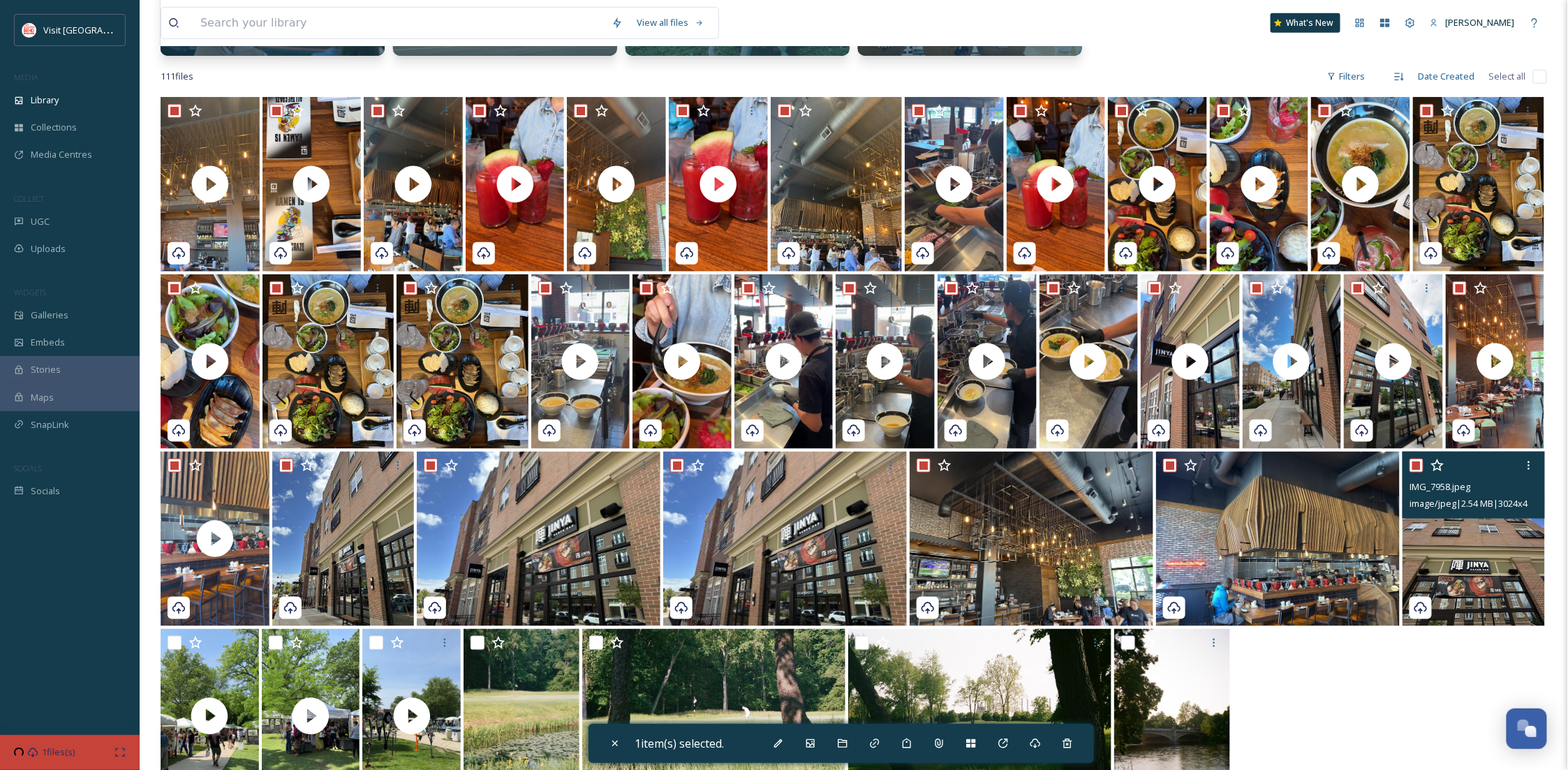
checkbox input "true"
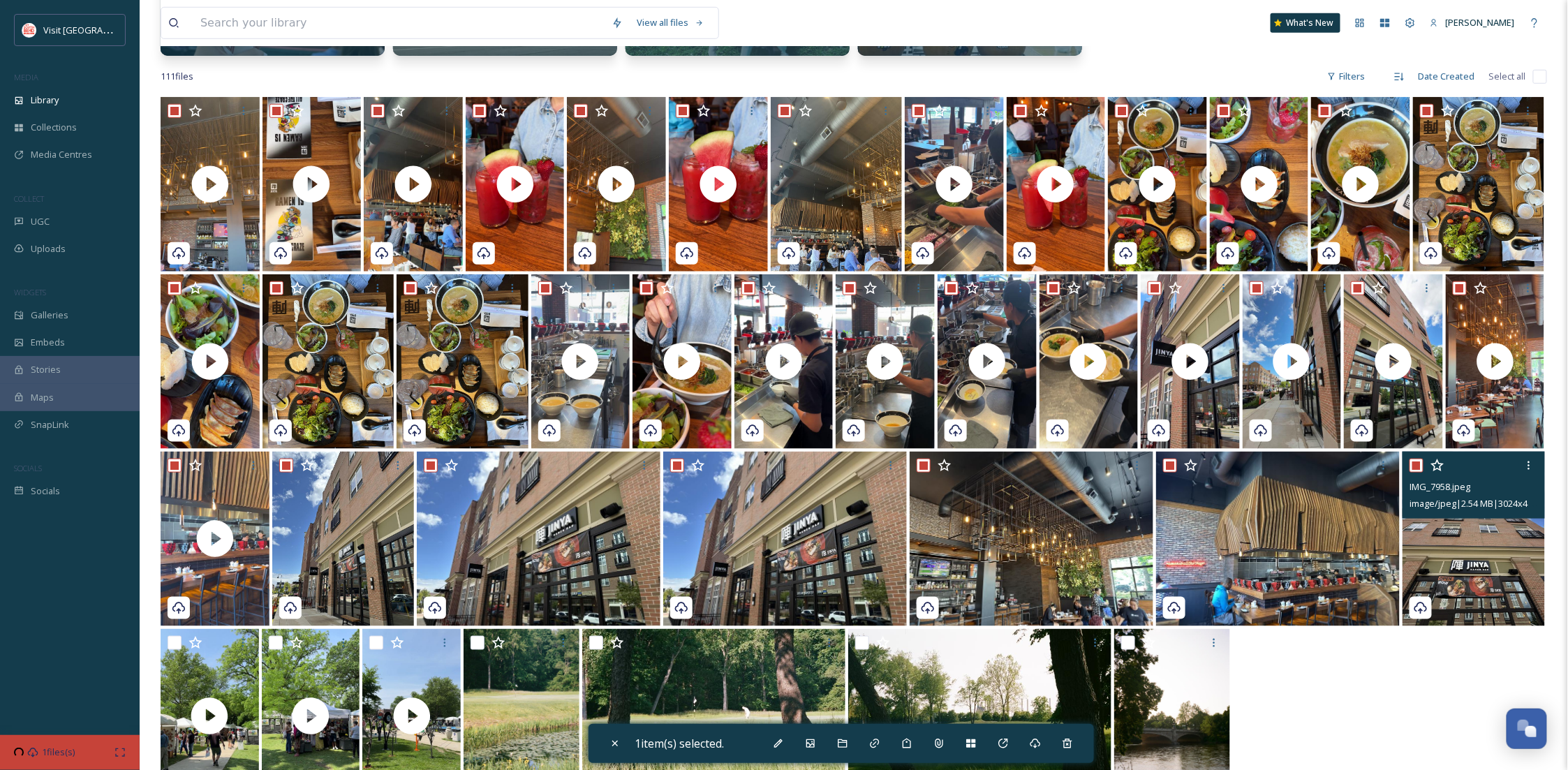
checkbox input "true"
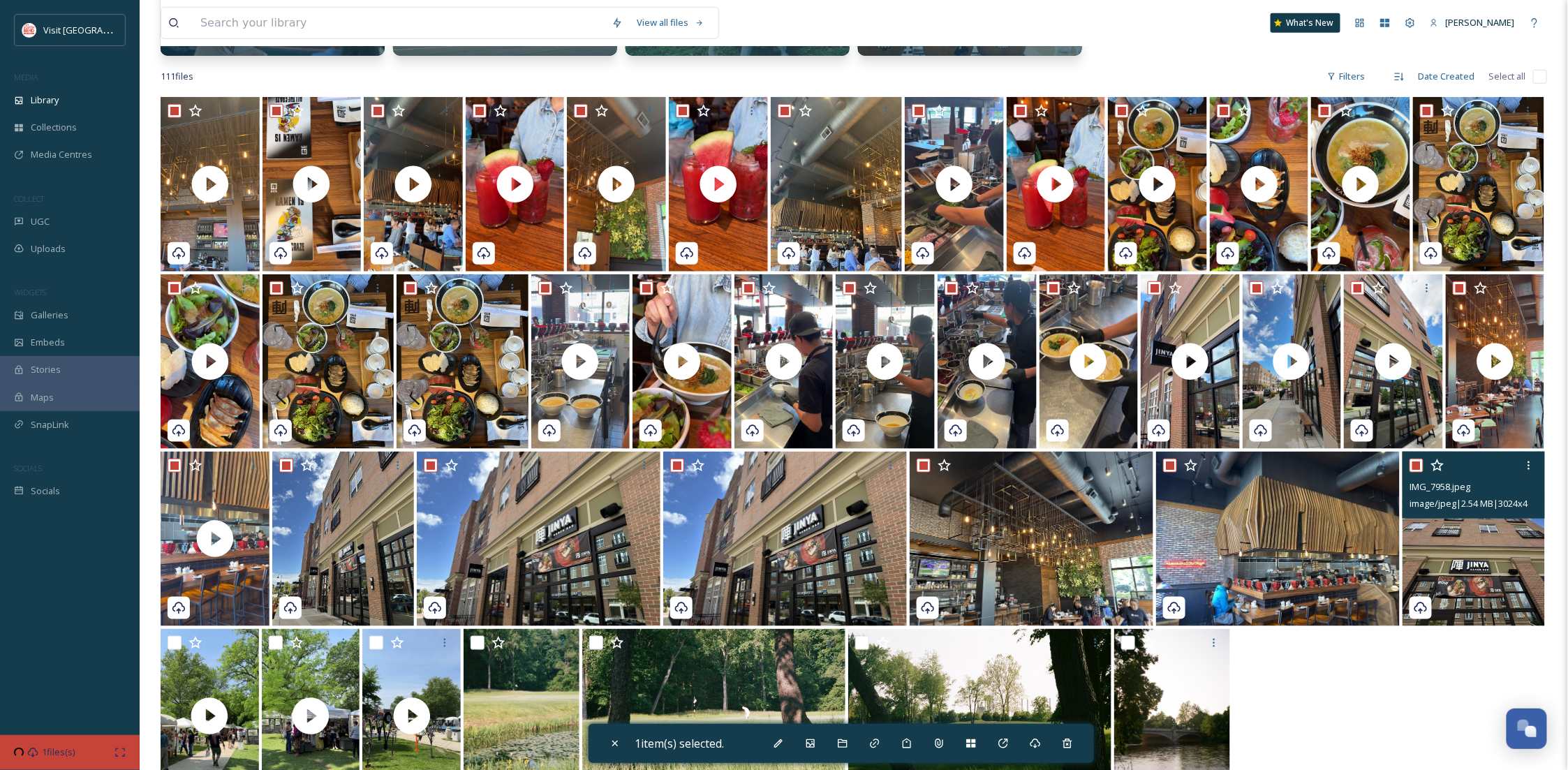
checkbox input "true"
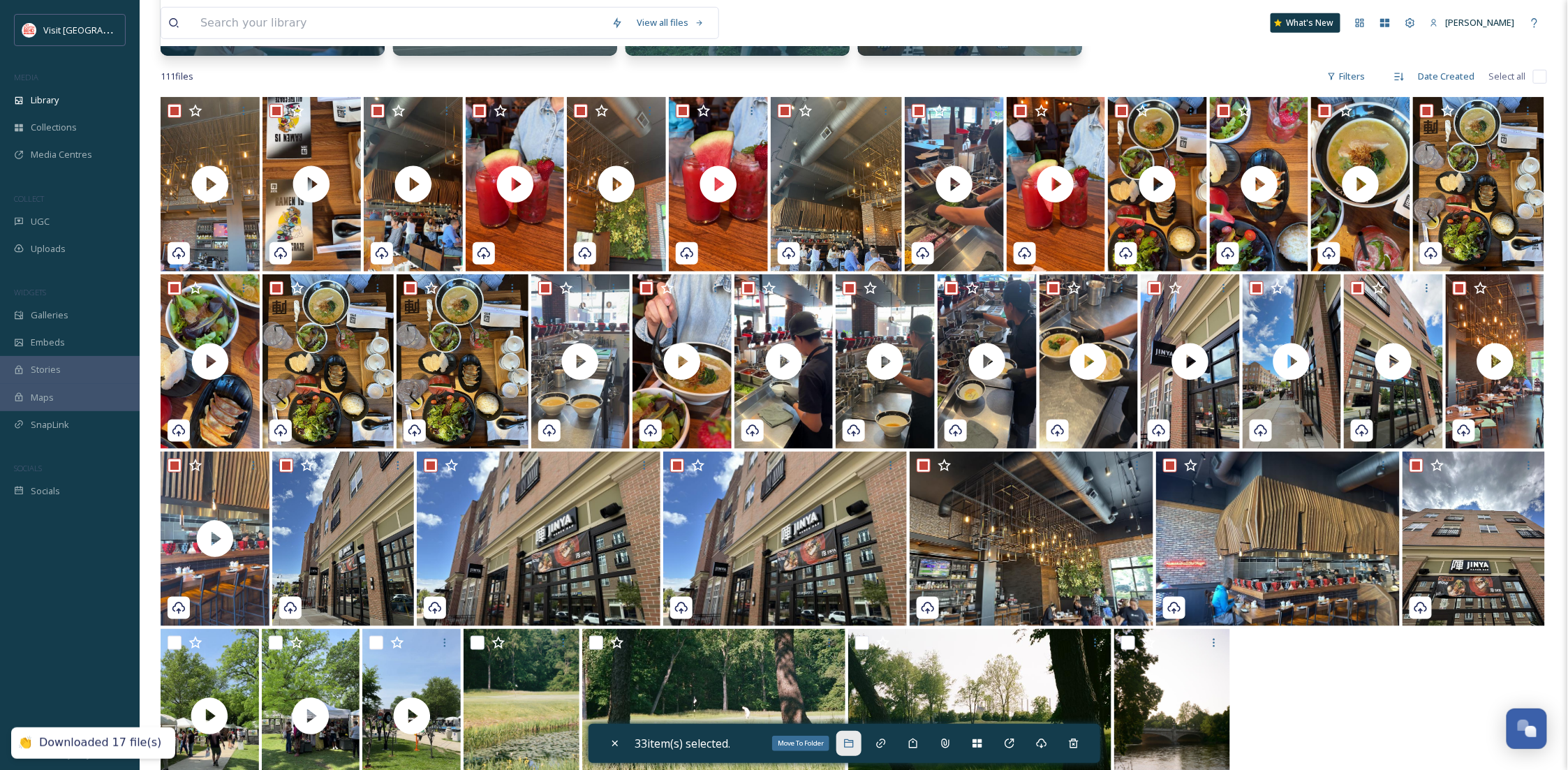
click at [858, 754] on div "Move To Folder" at bounding box center [849, 743] width 25 height 25
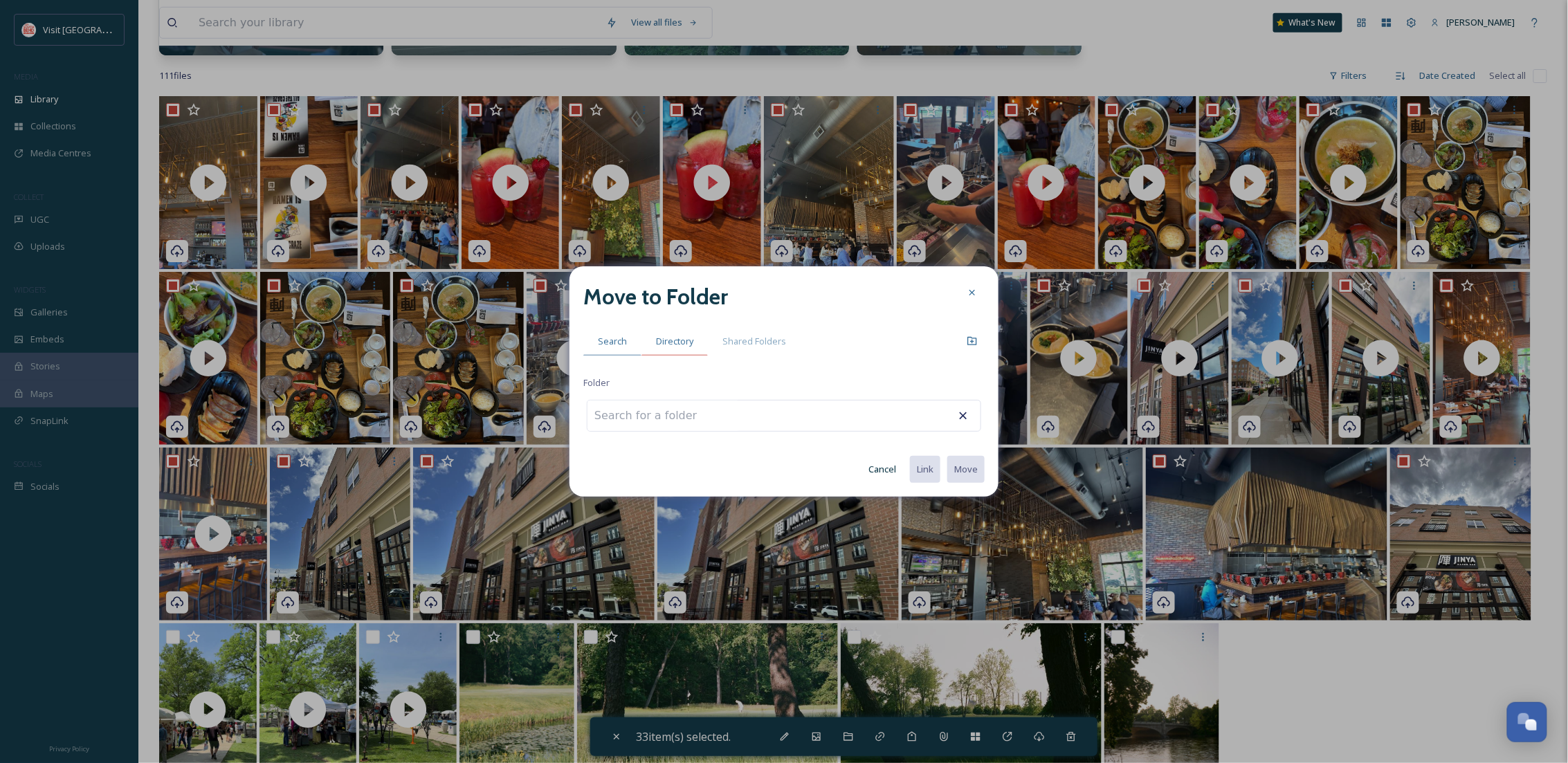
click at [678, 343] on span "Directory" at bounding box center [675, 341] width 37 height 13
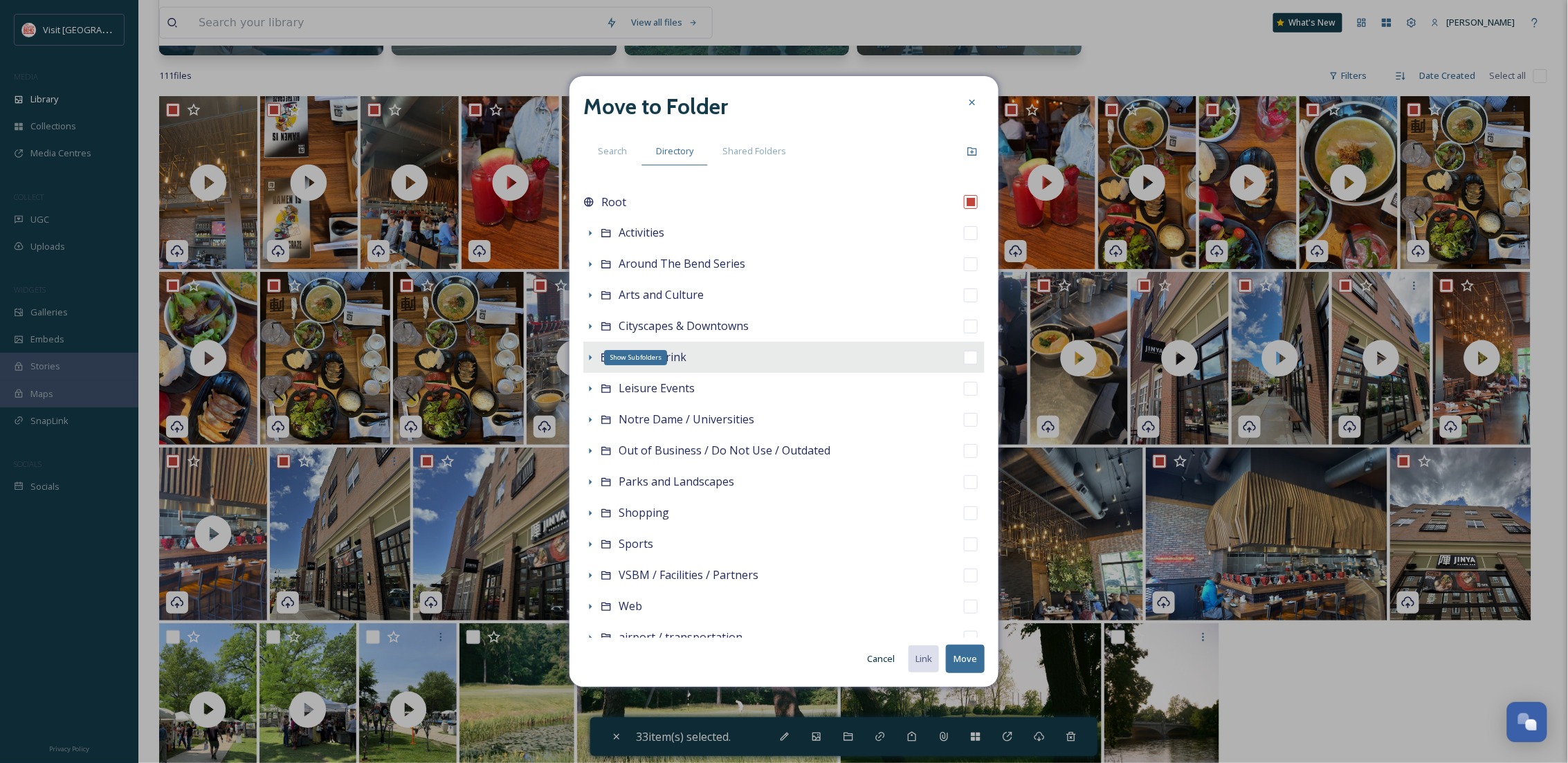
click at [587, 353] on icon at bounding box center [590, 358] width 11 height 11
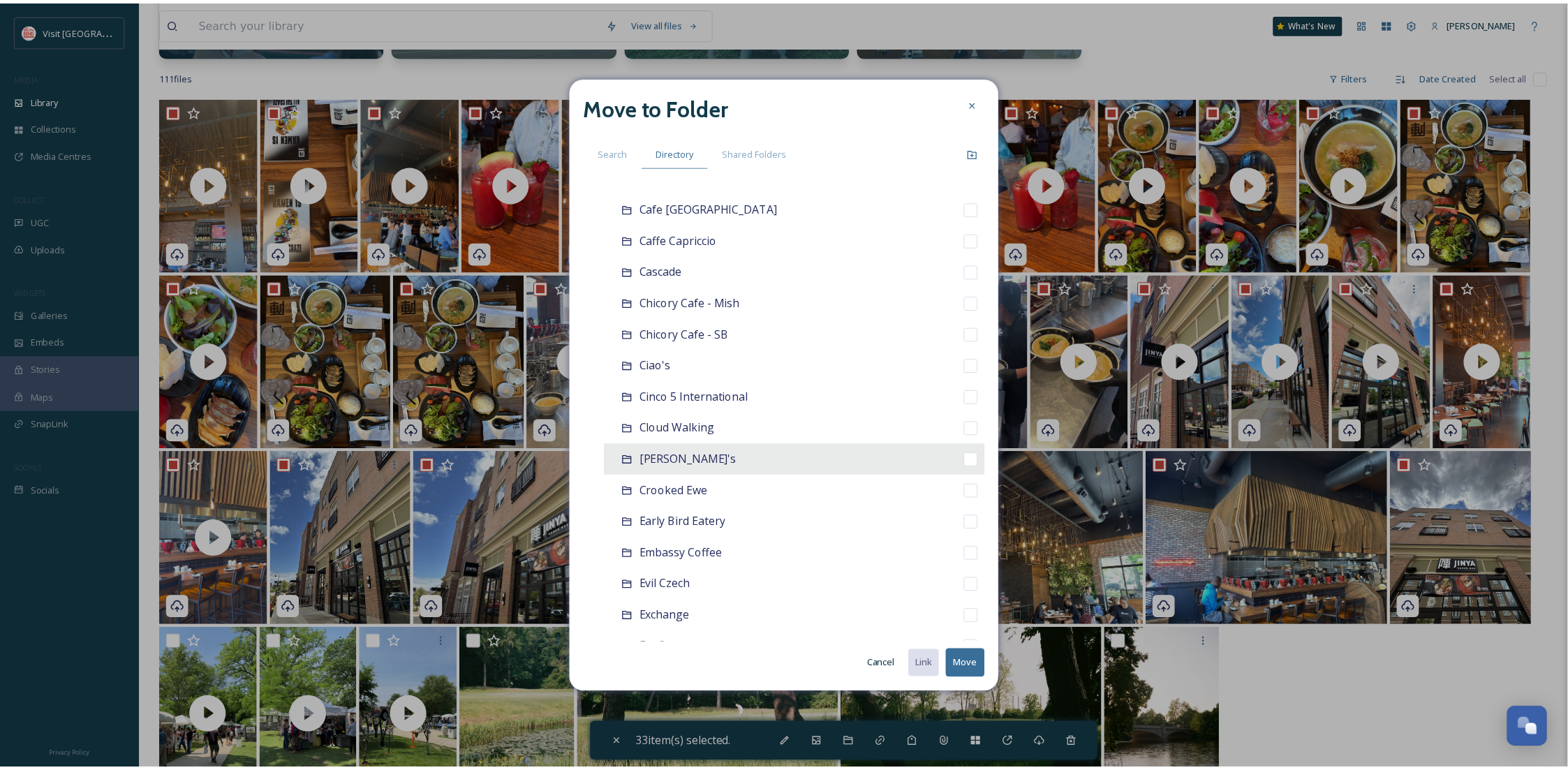
scroll to position [868, 0]
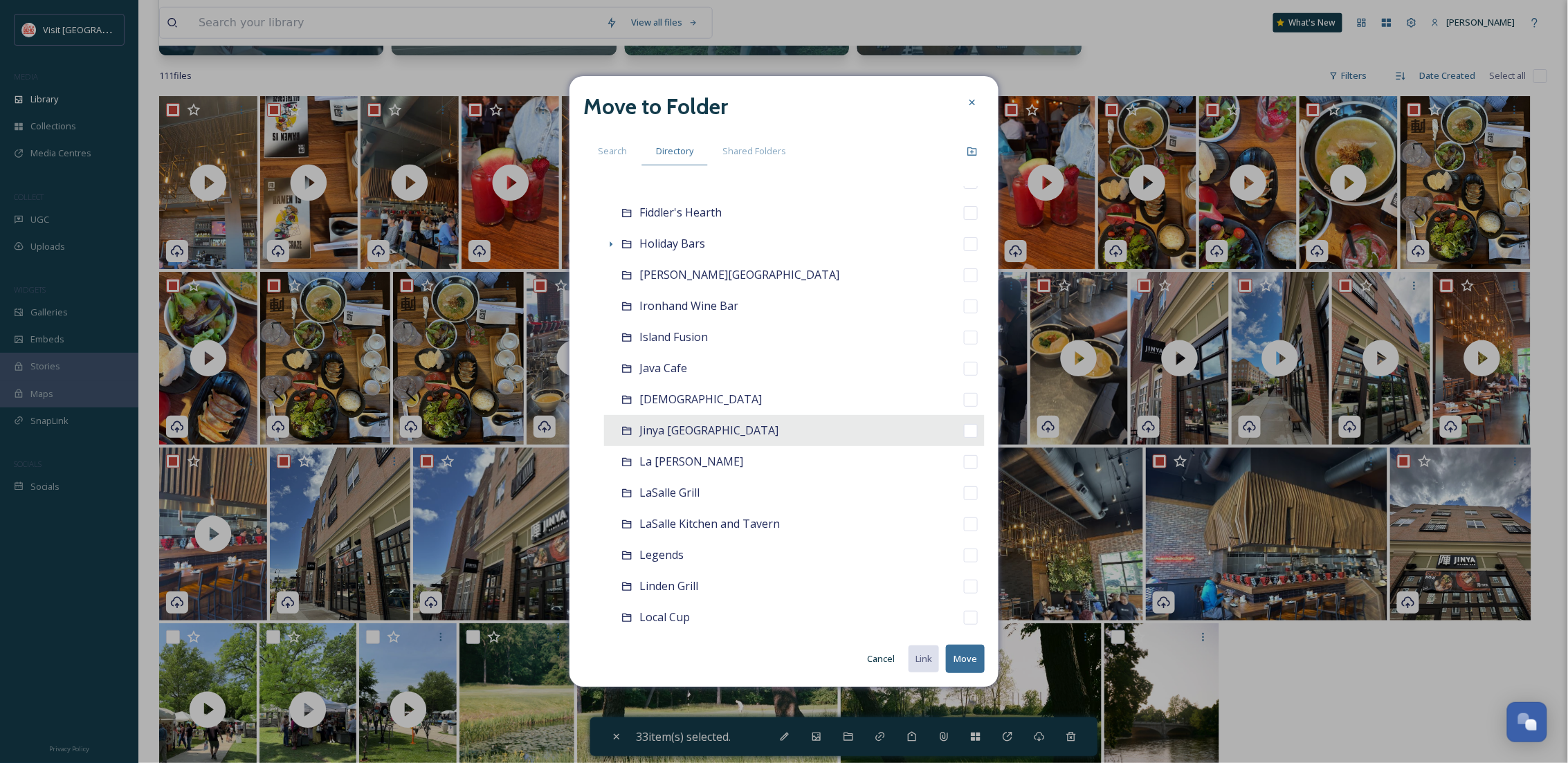
click at [679, 425] on span "Jinya [GEOGRAPHIC_DATA]" at bounding box center [709, 431] width 139 height 15
checkbox input "false"
checkbox input "true"
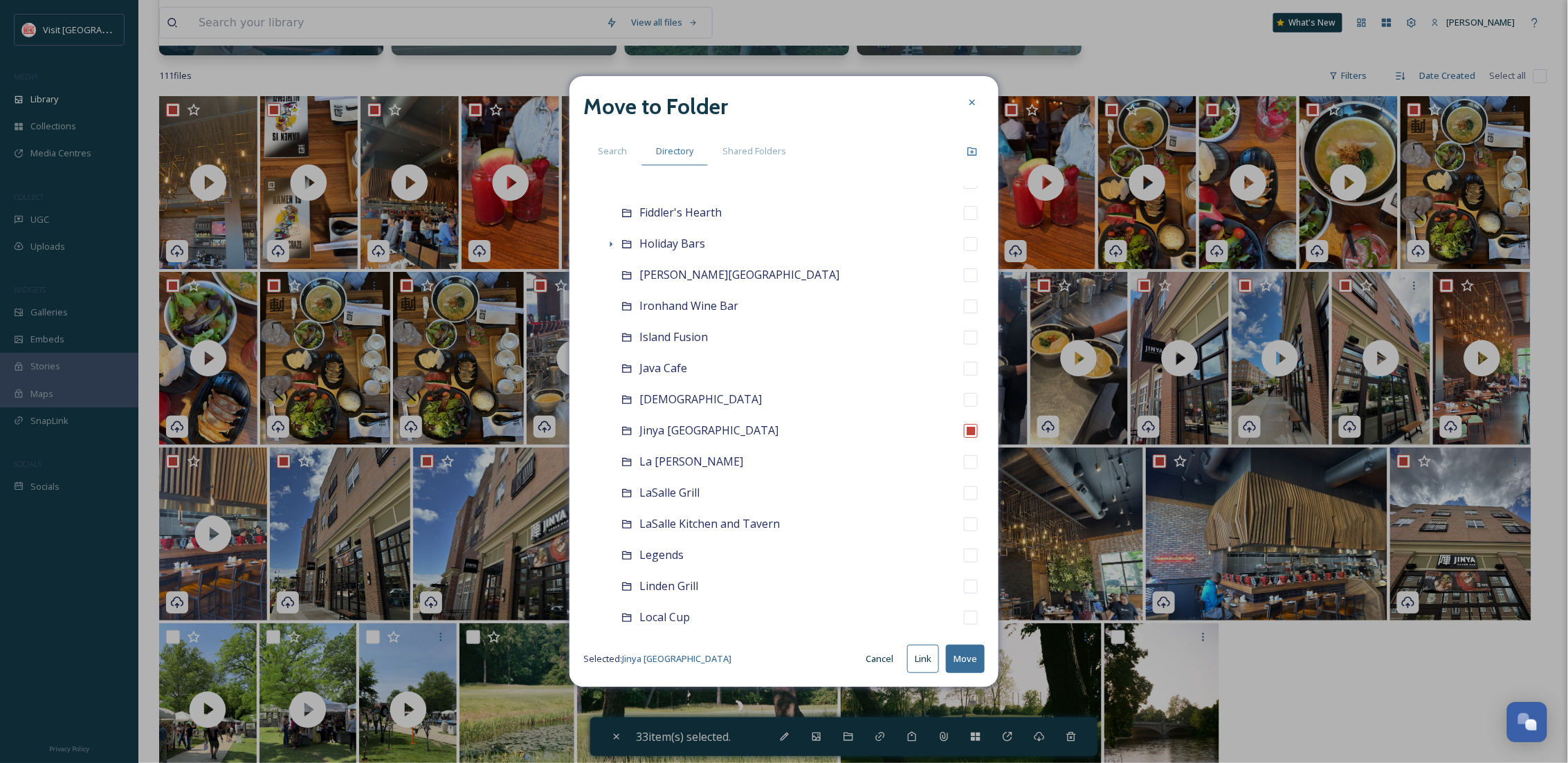
click at [954, 655] on button "Move" at bounding box center [965, 659] width 39 height 29
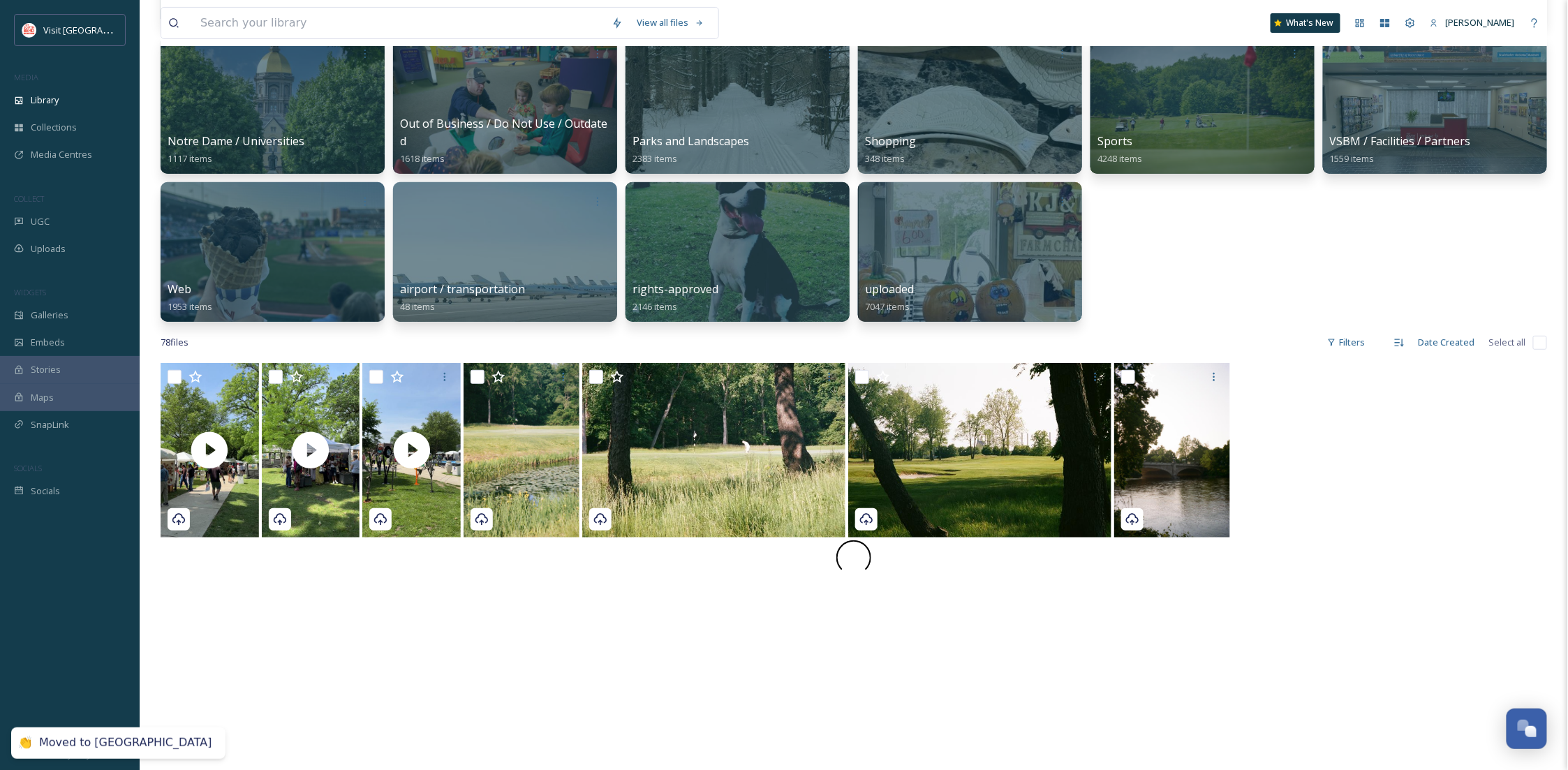
scroll to position [157, 0]
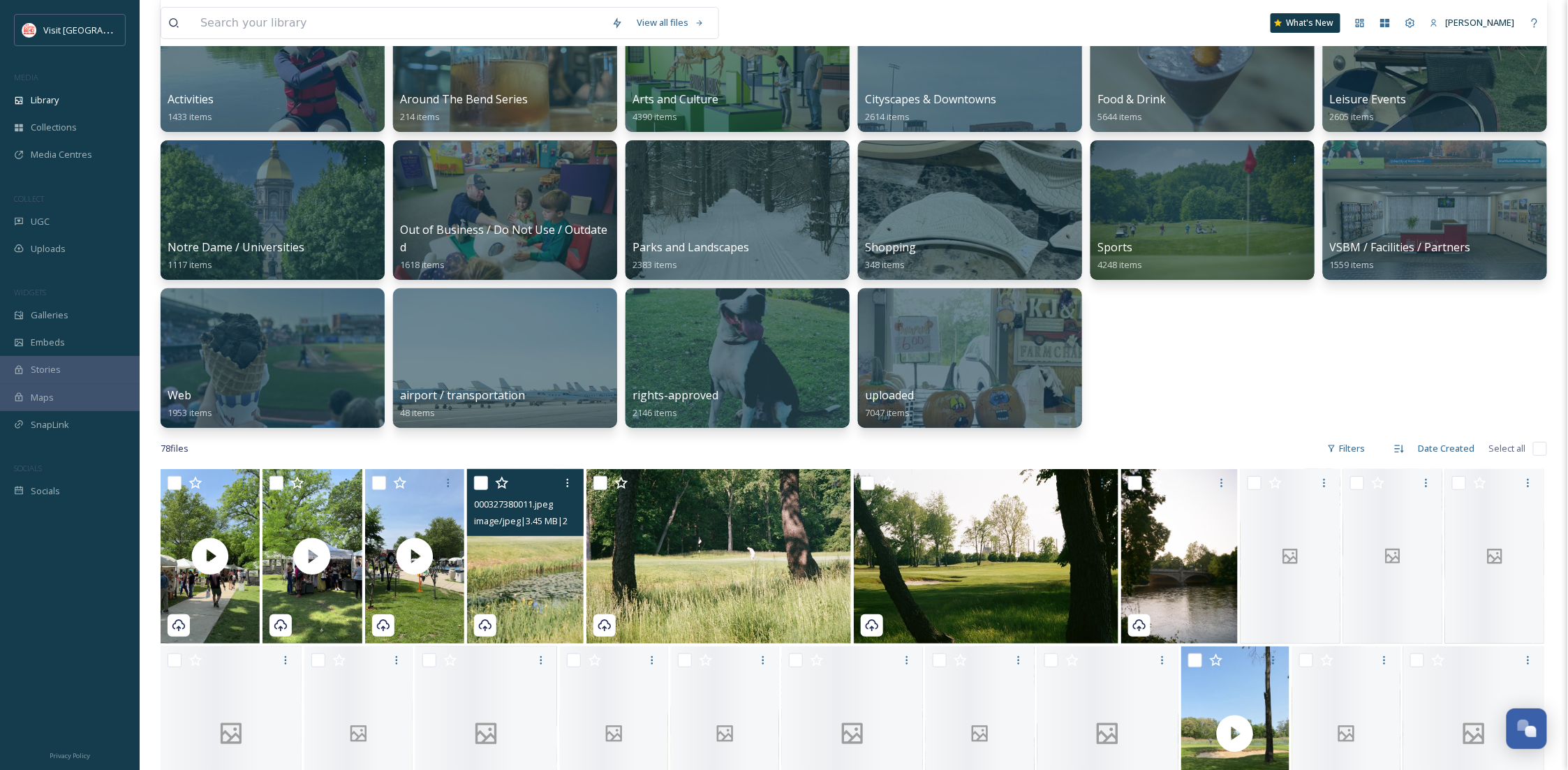
click at [474, 476] on input "checkbox" at bounding box center [481, 483] width 14 height 14
checkbox input "true"
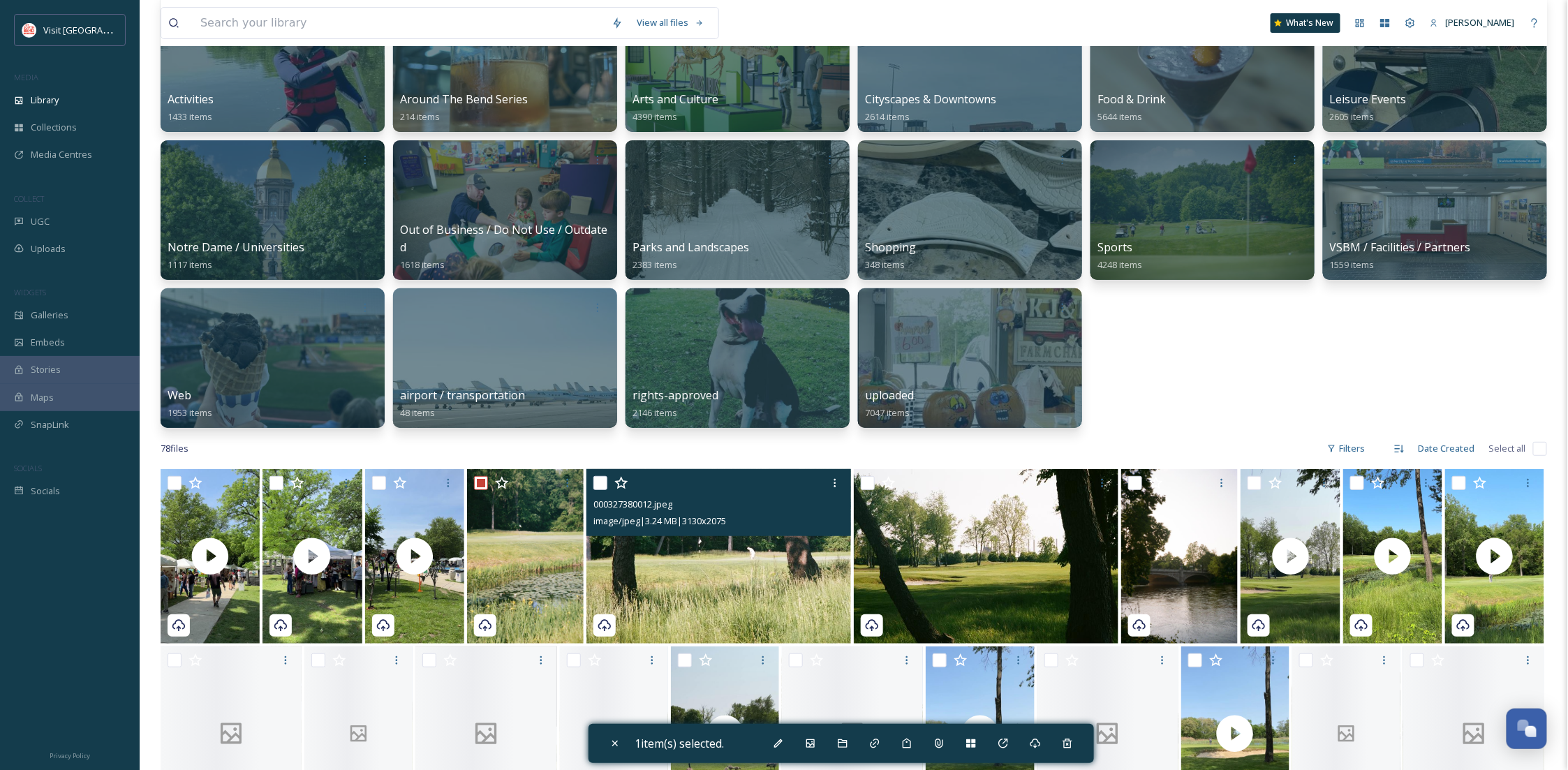
click at [596, 478] on input "checkbox" at bounding box center [600, 483] width 14 height 14
checkbox input "true"
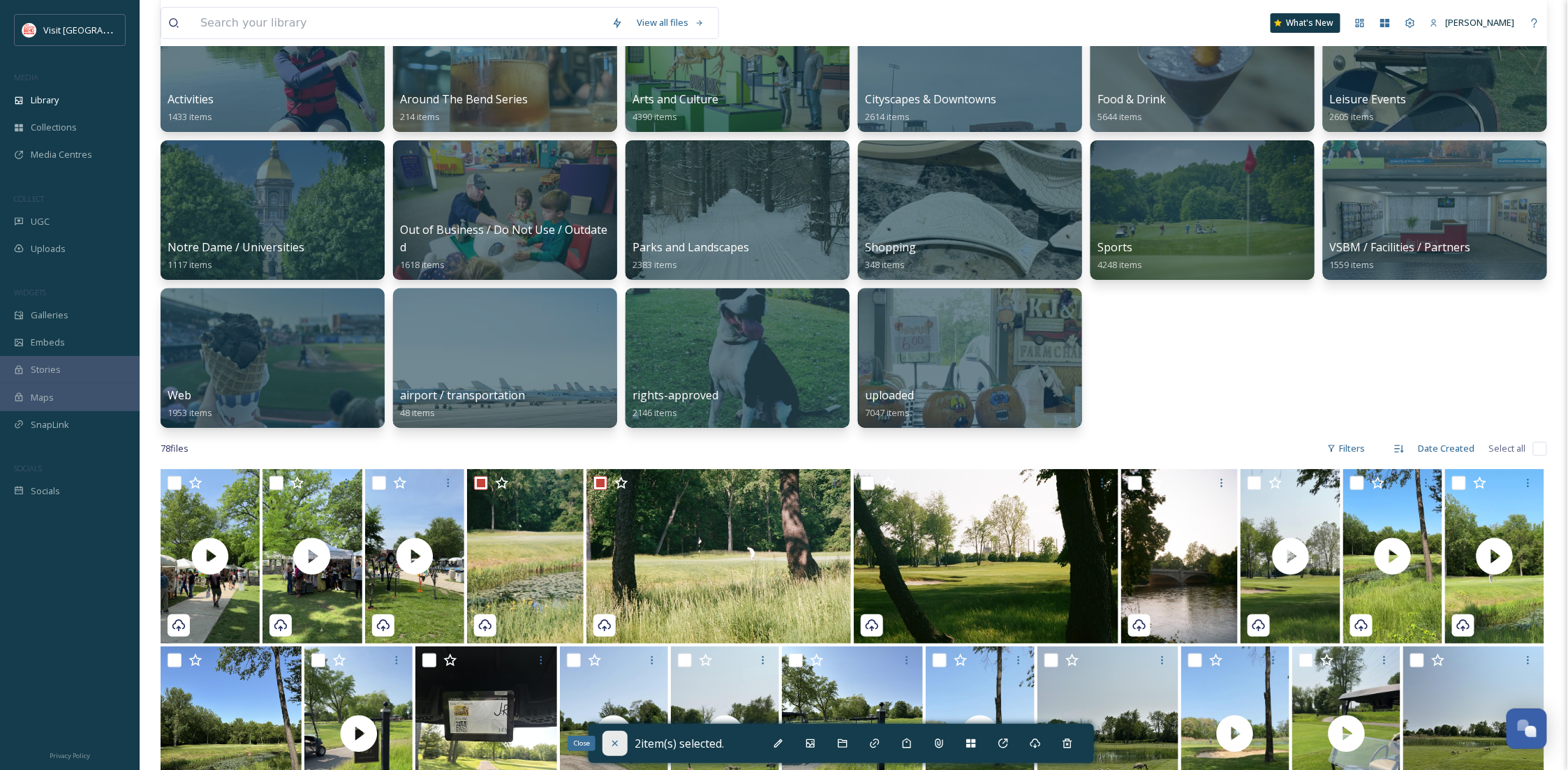
click at [621, 736] on div "Close" at bounding box center [615, 743] width 25 height 25
checkbox input "false"
